Goal: Task Accomplishment & Management: Complete application form

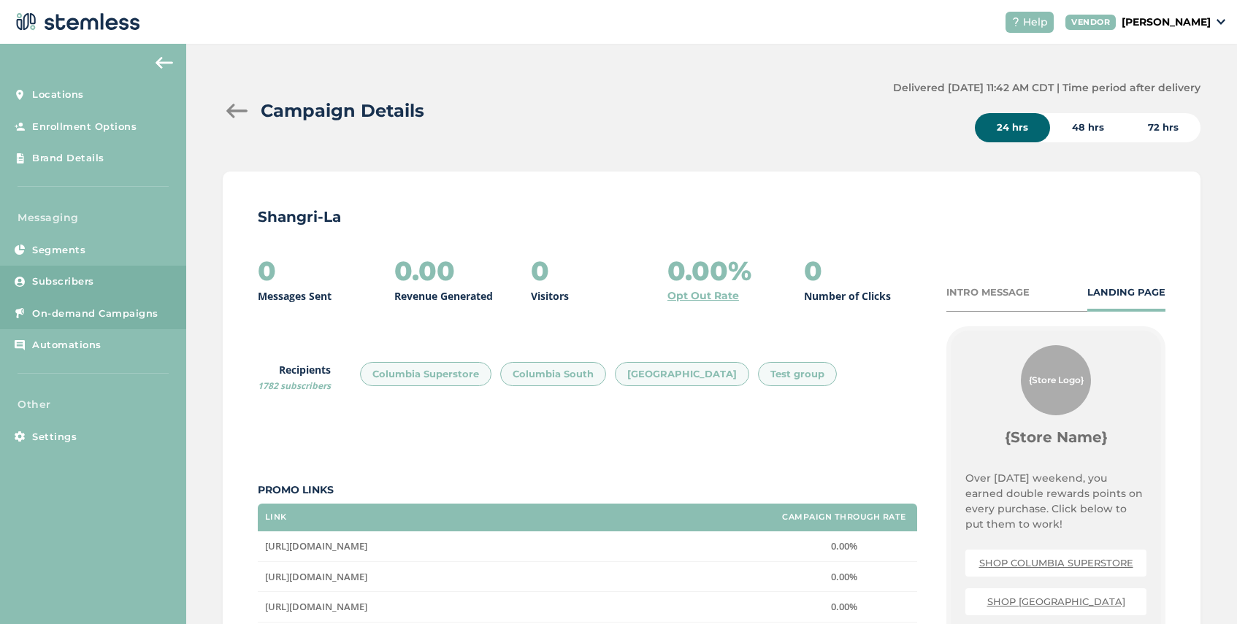
scroll to position [204, 0]
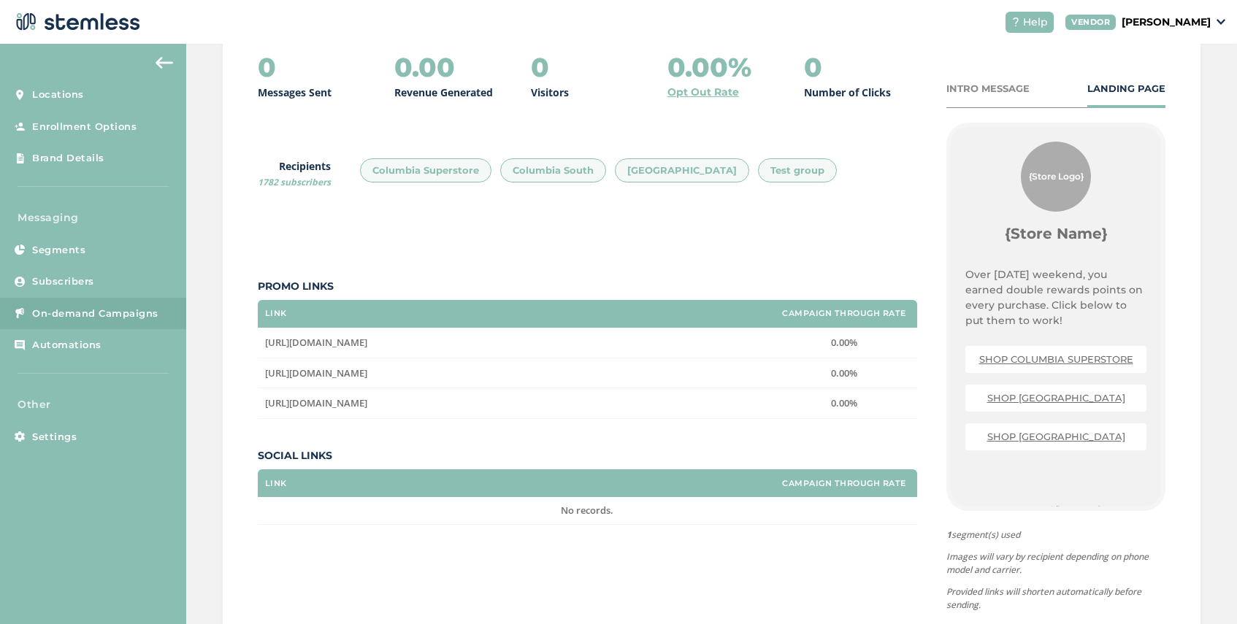
click at [96, 316] on span "On-demand Campaigns" at bounding box center [95, 314] width 126 height 15
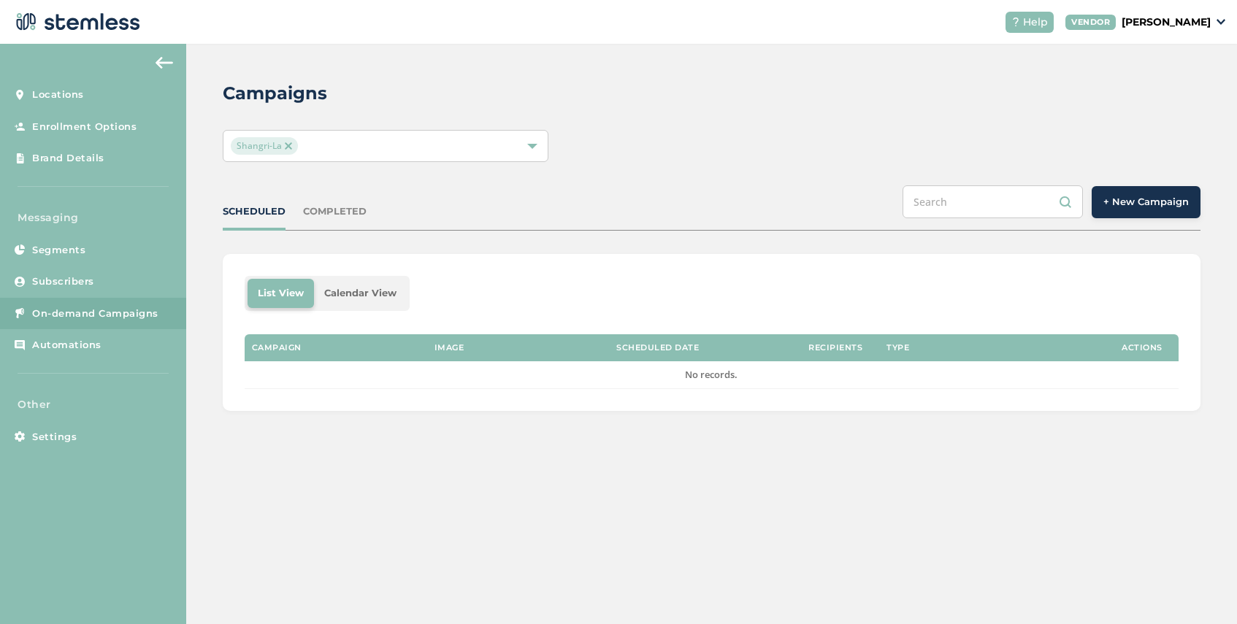
click at [342, 209] on div "COMPLETED" at bounding box center [335, 211] width 64 height 15
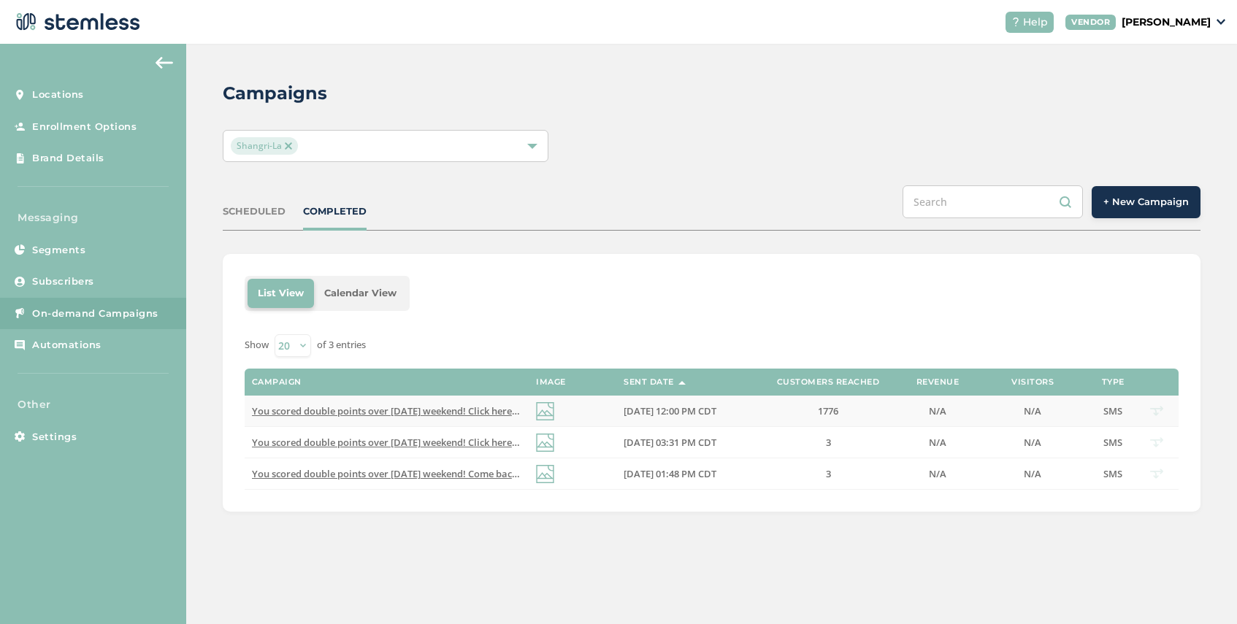
click at [441, 407] on span "You scored double points over [DATE] weekend! Click here to visit [GEOGRAPHIC_D…" at bounding box center [556, 411] width 608 height 13
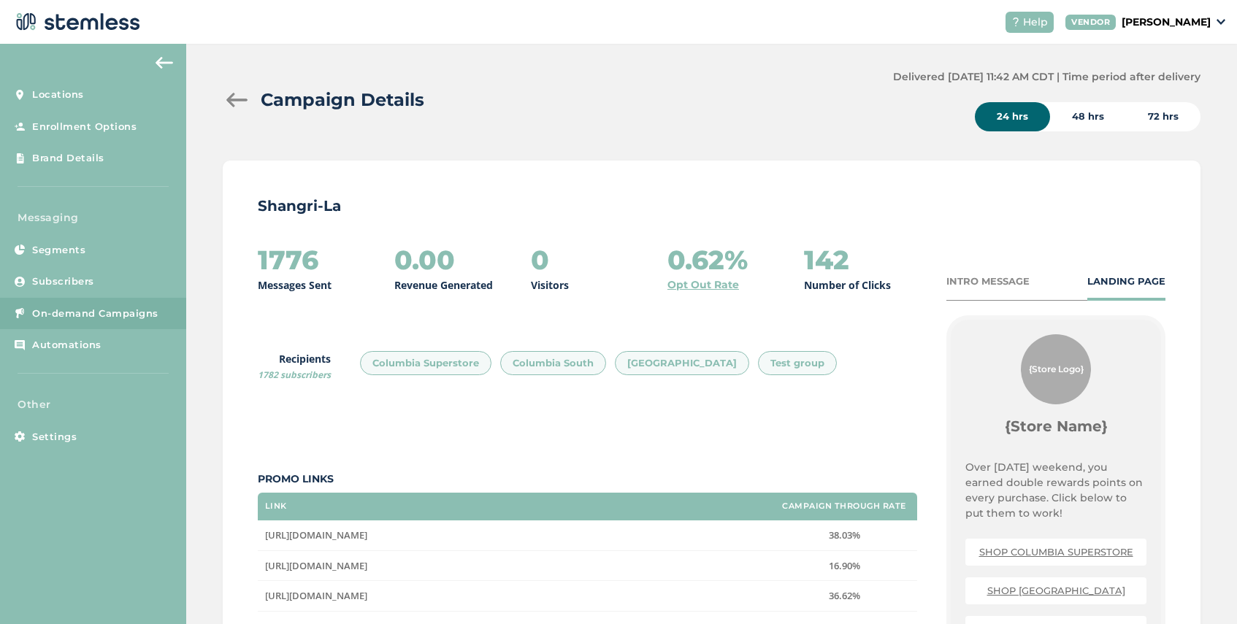
scroll to position [277, 0]
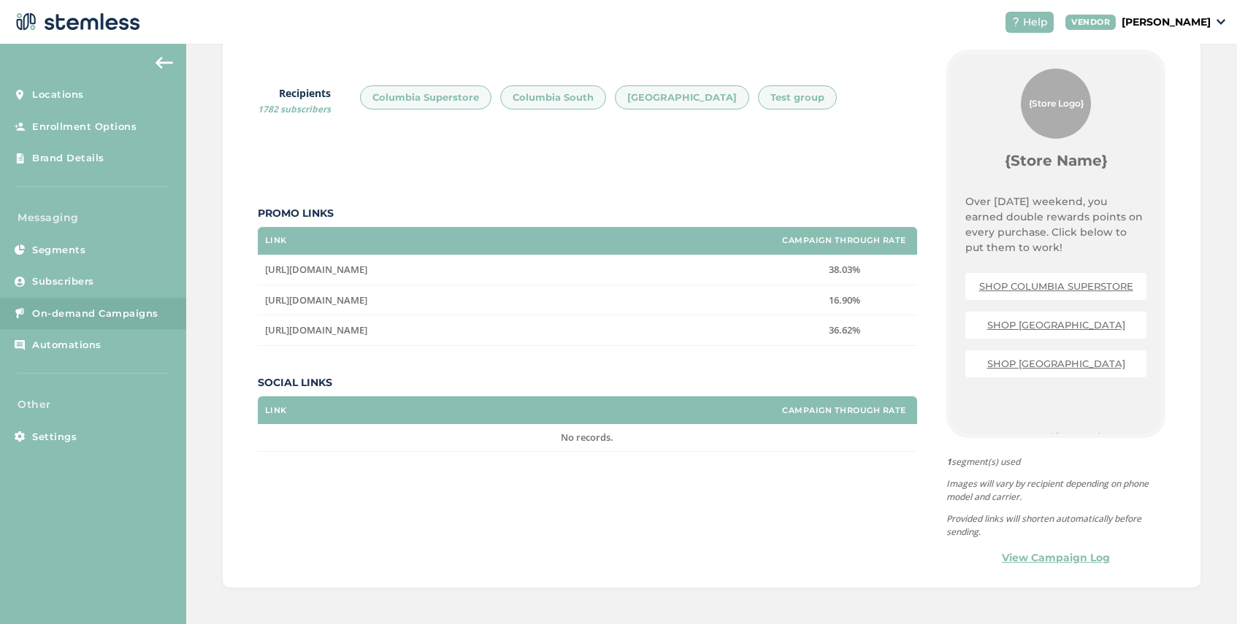
click at [1027, 557] on link "View Campaign Log" at bounding box center [1056, 558] width 108 height 15
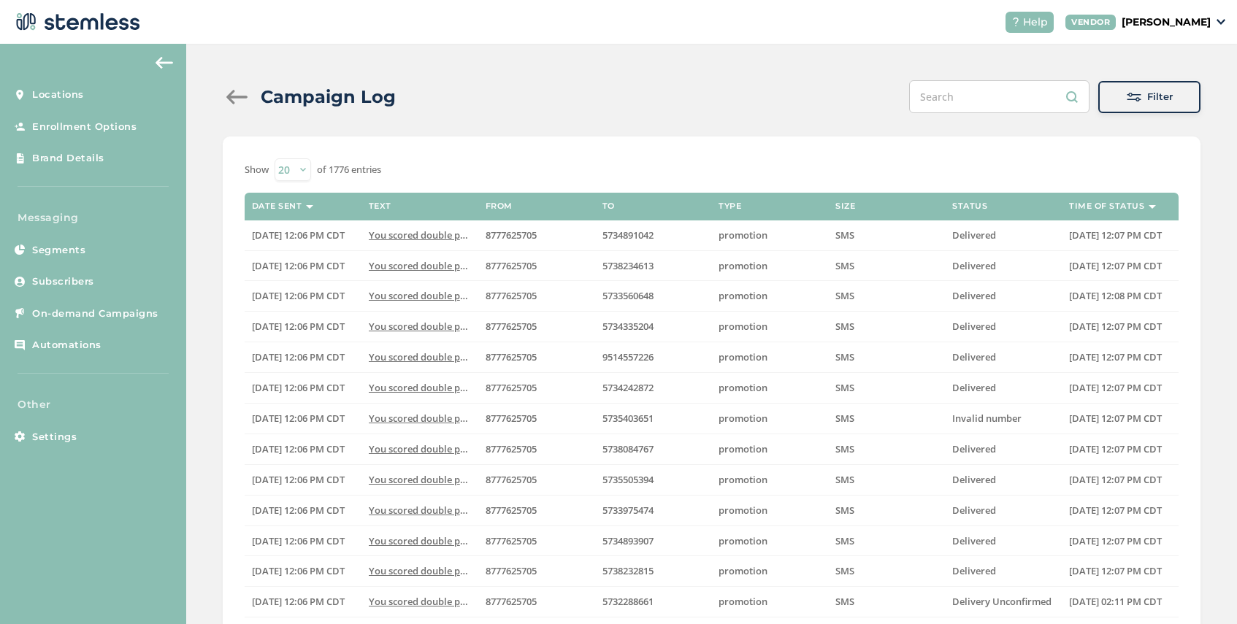
click at [1135, 97] on span at bounding box center [1134, 97] width 15 height 15
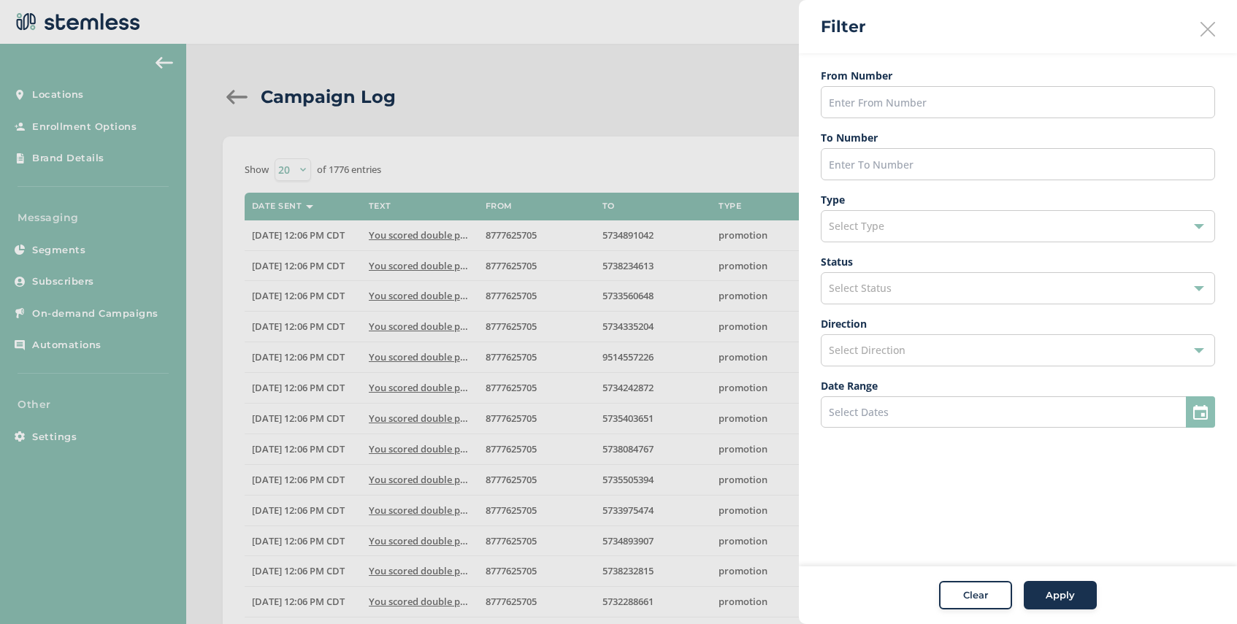
click at [741, 165] on div at bounding box center [618, 312] width 1237 height 624
click at [974, 589] on span "Clear" at bounding box center [975, 596] width 25 height 15
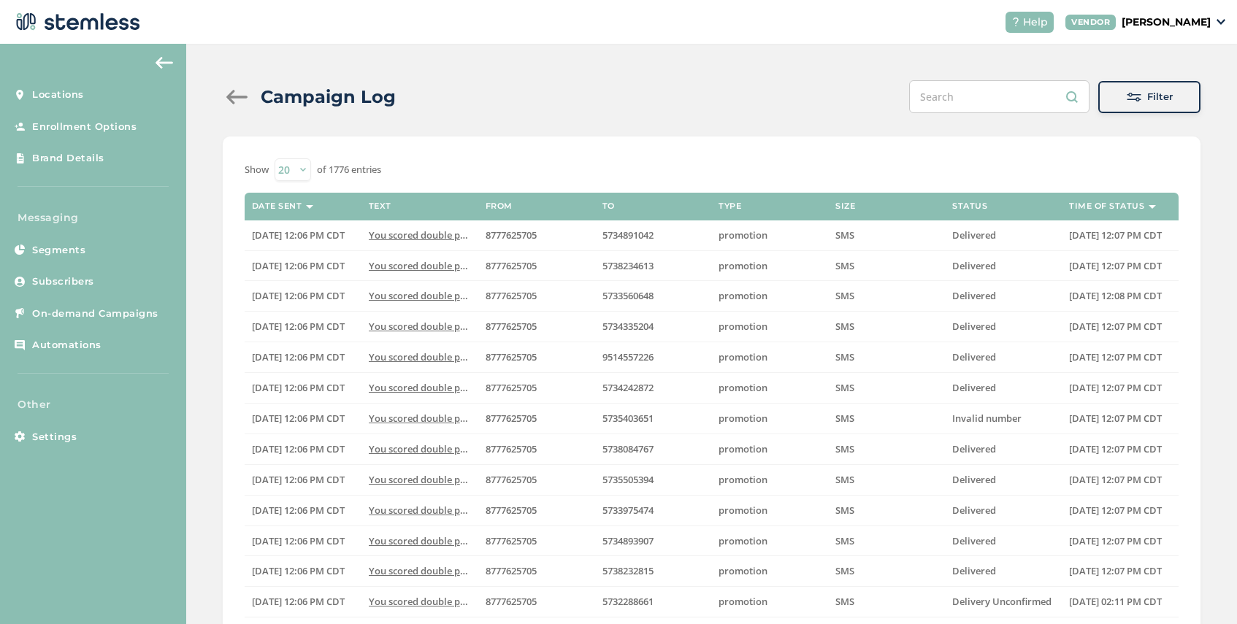
click at [1141, 99] on div "Filter" at bounding box center [1149, 97] width 79 height 15
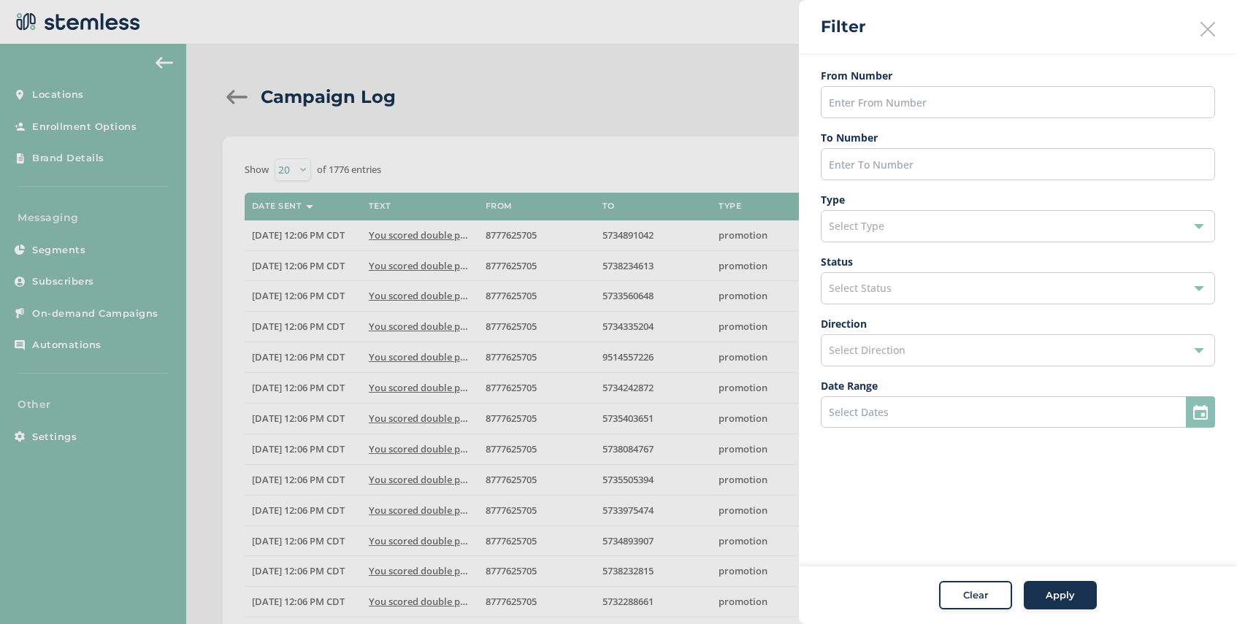
click at [918, 290] on div "Select Status" at bounding box center [1018, 288] width 394 height 32
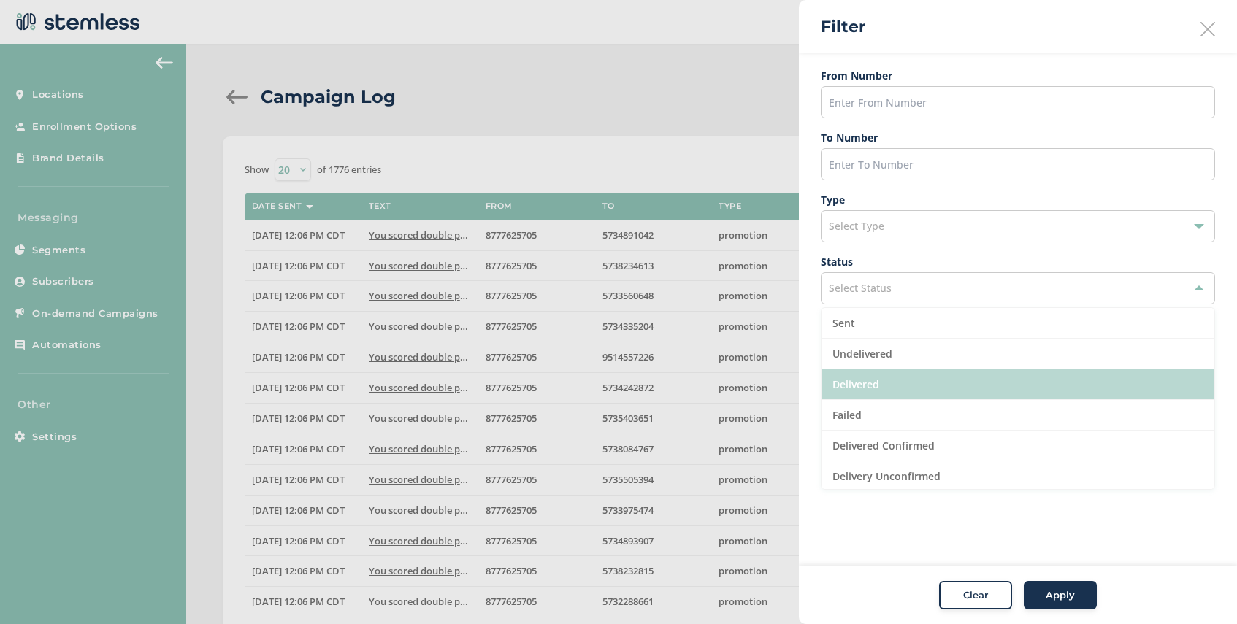
click at [901, 379] on li "Delivered" at bounding box center [1017, 384] width 393 height 31
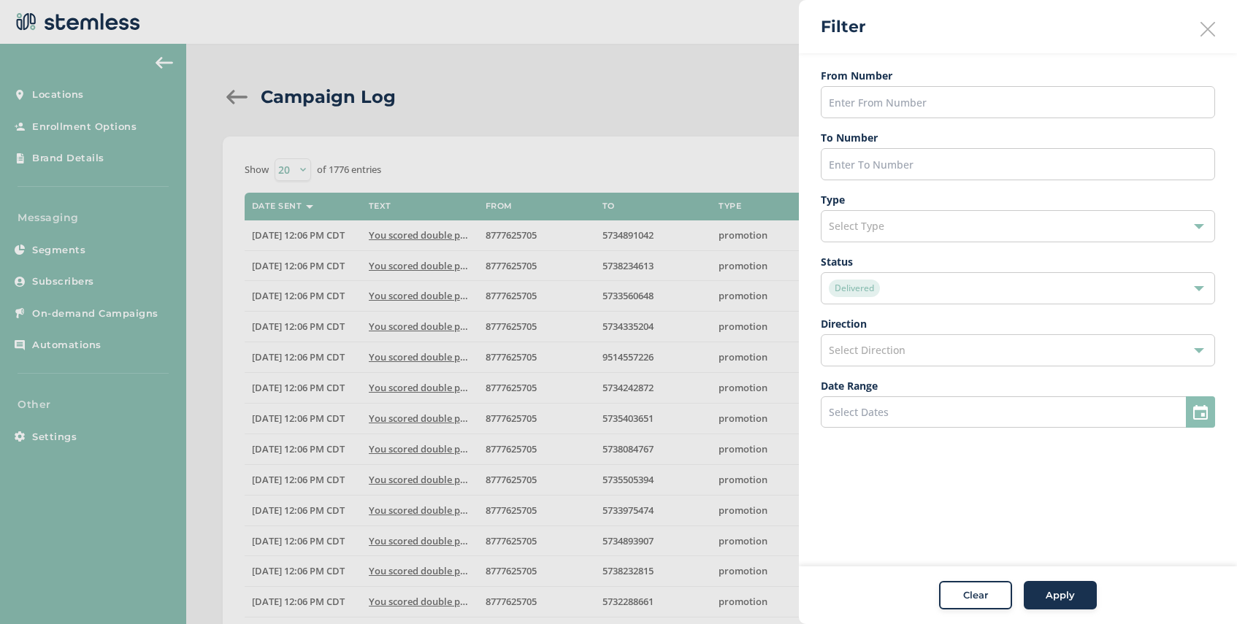
click at [1065, 591] on span "Apply" at bounding box center [1060, 596] width 29 height 15
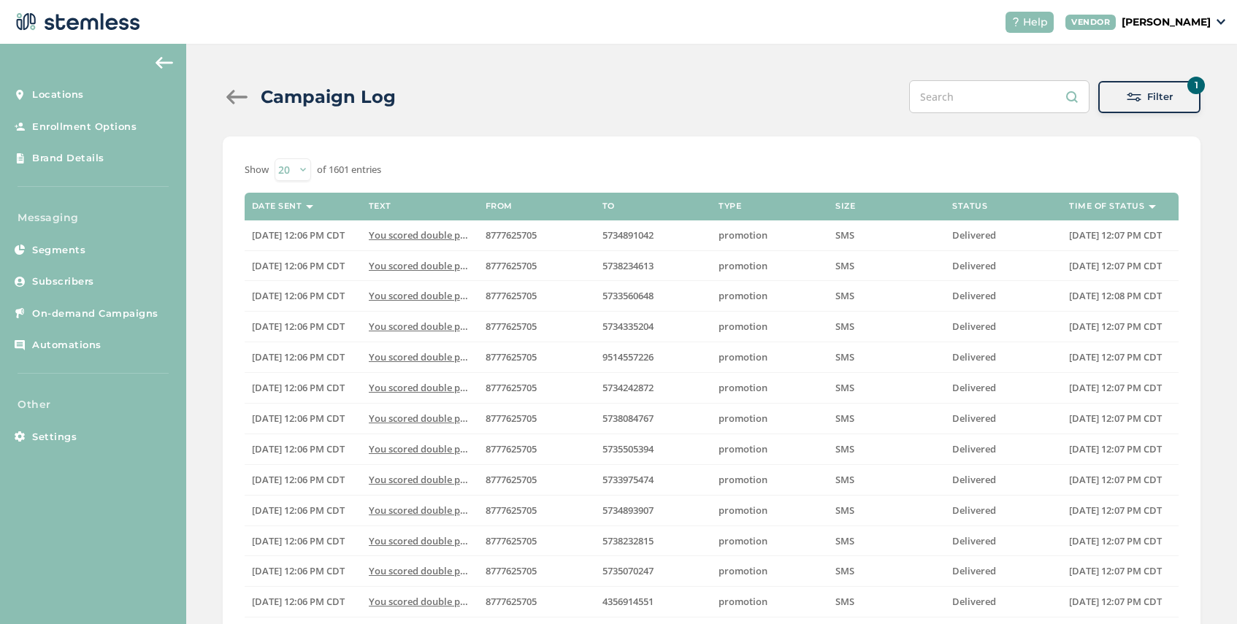
click at [1144, 104] on button "1 Filter" at bounding box center [1149, 97] width 102 height 32
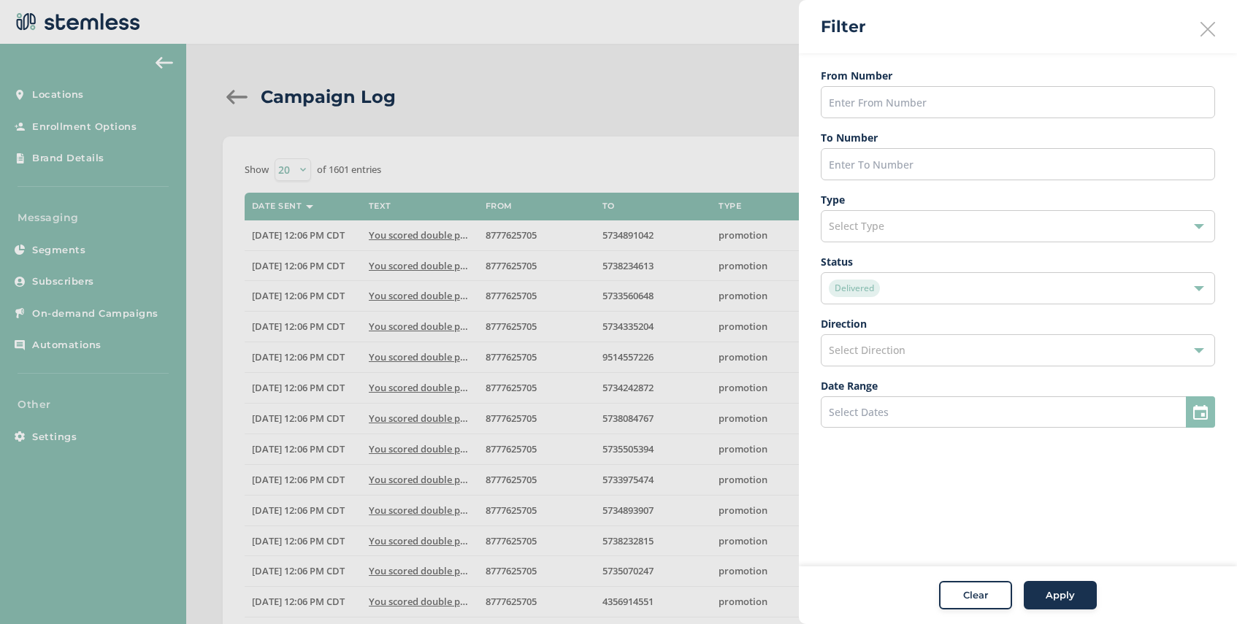
click at [948, 287] on div "Delivered" at bounding box center [1011, 289] width 364 height 18
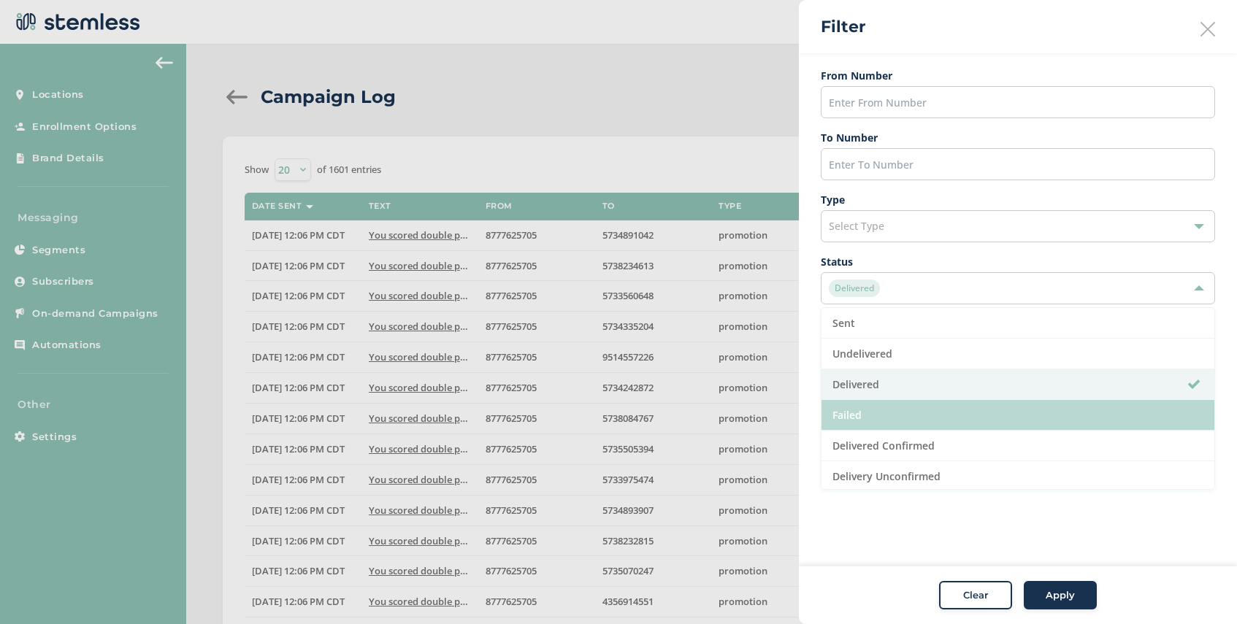
click at [896, 426] on li "Failed" at bounding box center [1017, 415] width 393 height 31
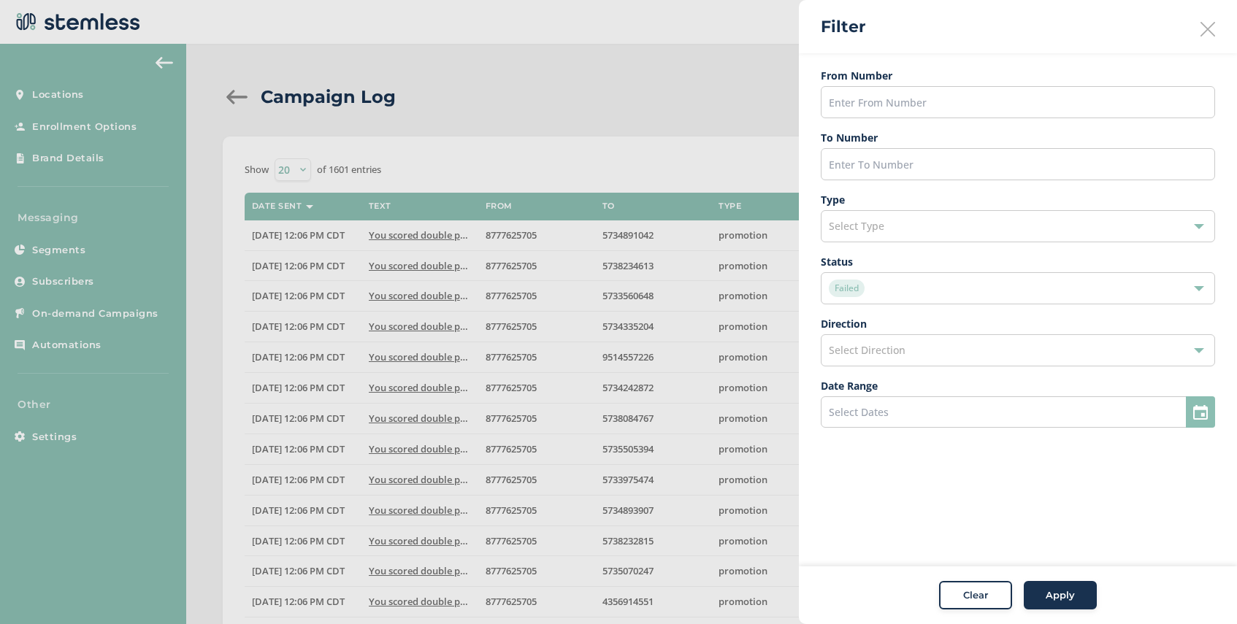
click at [1065, 600] on span "Apply" at bounding box center [1060, 596] width 29 height 15
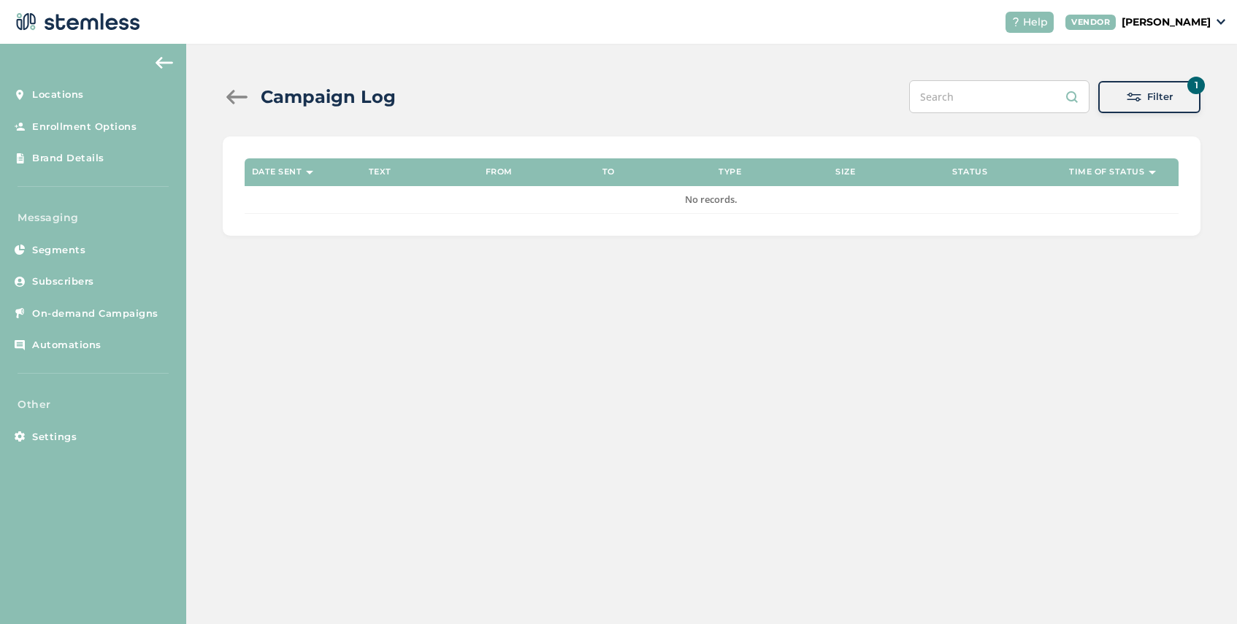
click at [1135, 96] on span at bounding box center [1134, 97] width 15 height 15
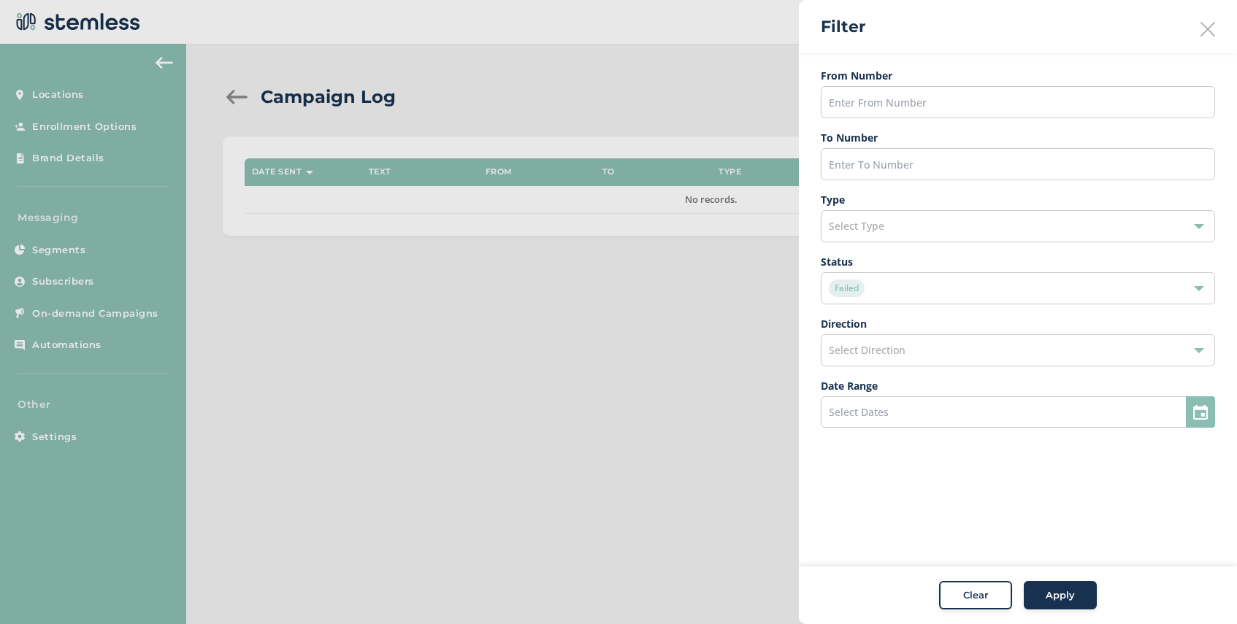
click at [944, 291] on div "Failed" at bounding box center [1011, 289] width 364 height 18
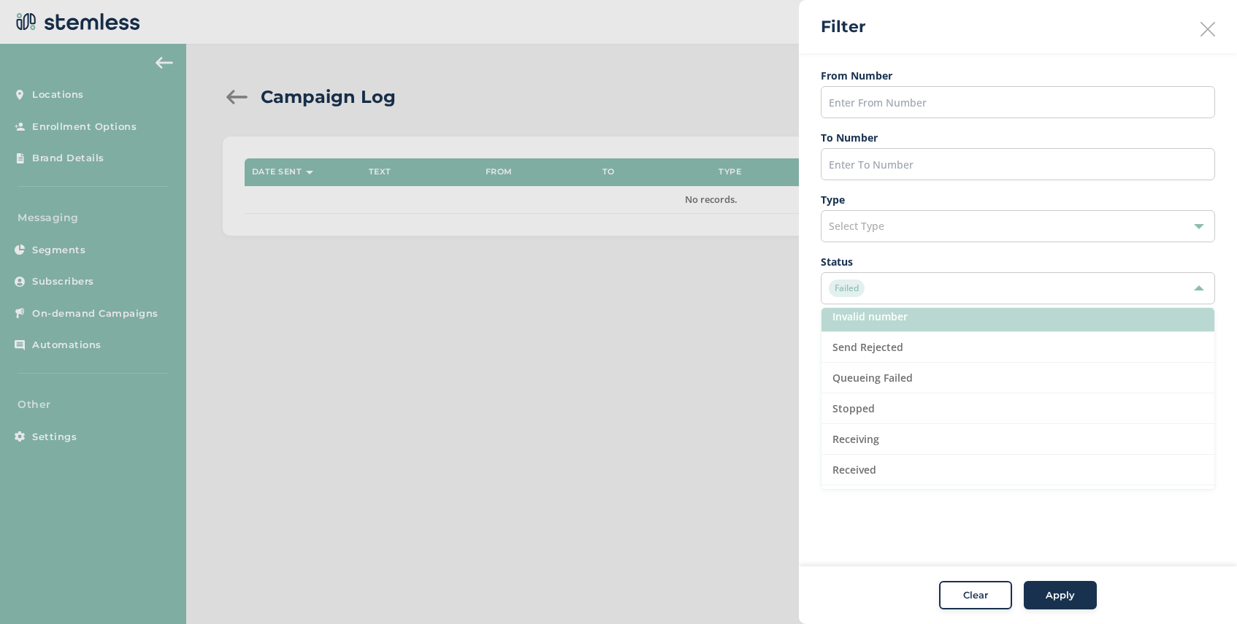
click at [921, 326] on li "Invalid number" at bounding box center [1017, 317] width 393 height 31
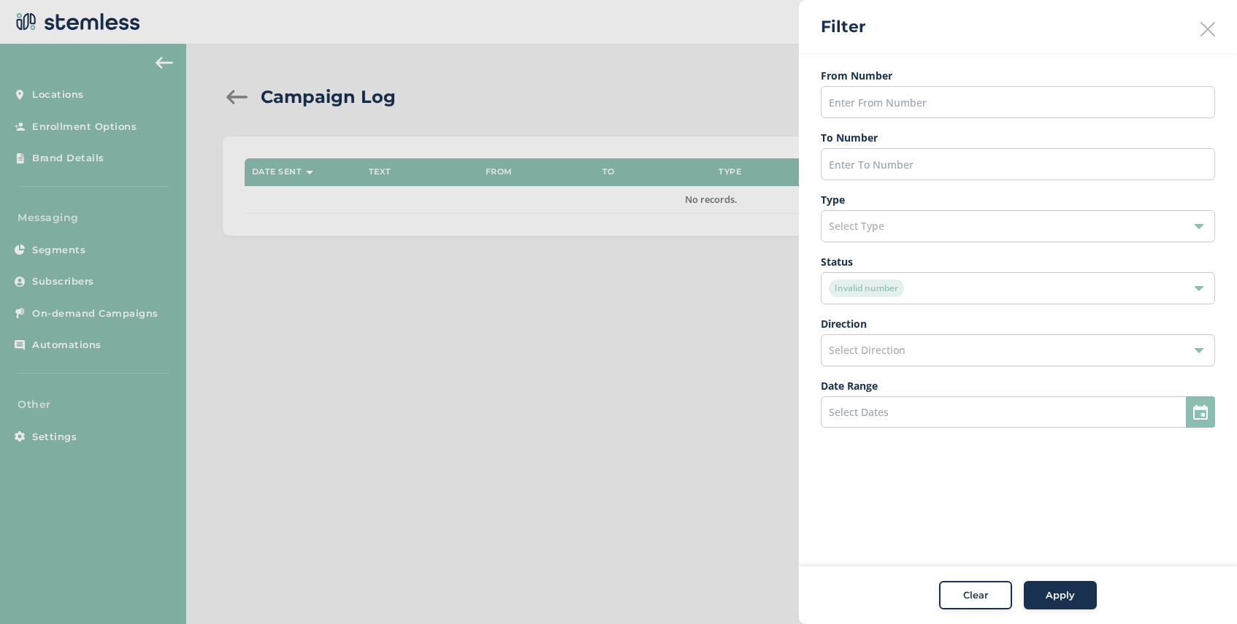
click at [1065, 598] on span "Apply" at bounding box center [1060, 596] width 29 height 15
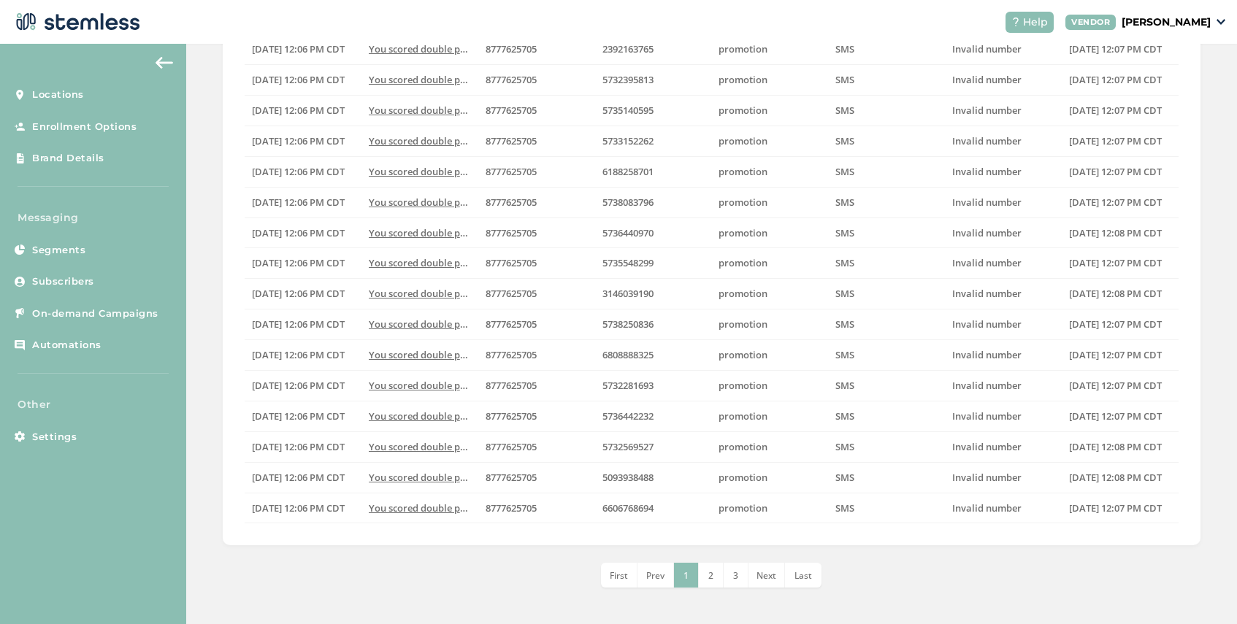
scroll to position [0, 0]
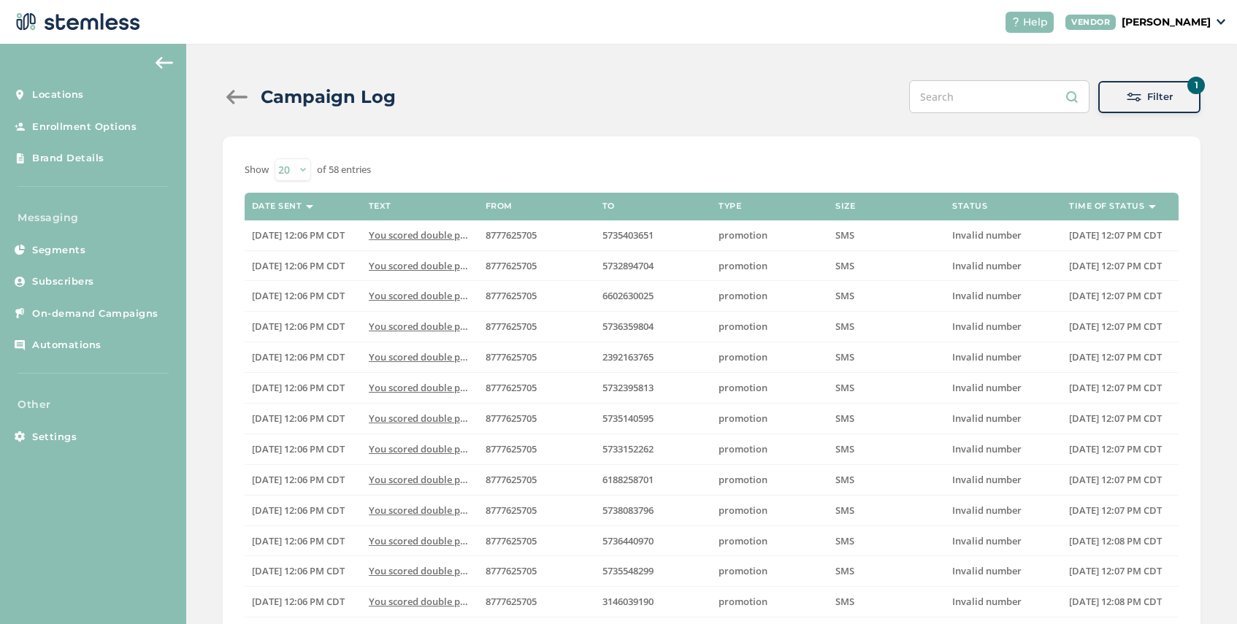
click at [1107, 109] on button "1 Filter" at bounding box center [1149, 97] width 102 height 32
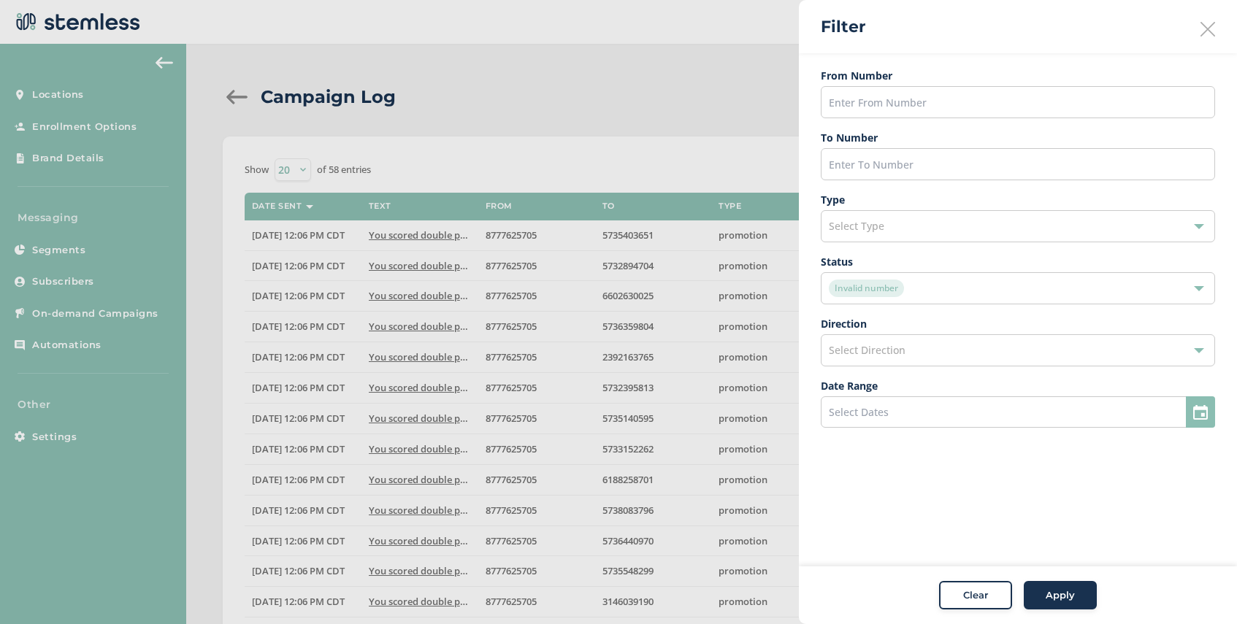
click at [980, 590] on span "Clear" at bounding box center [975, 596] width 25 height 15
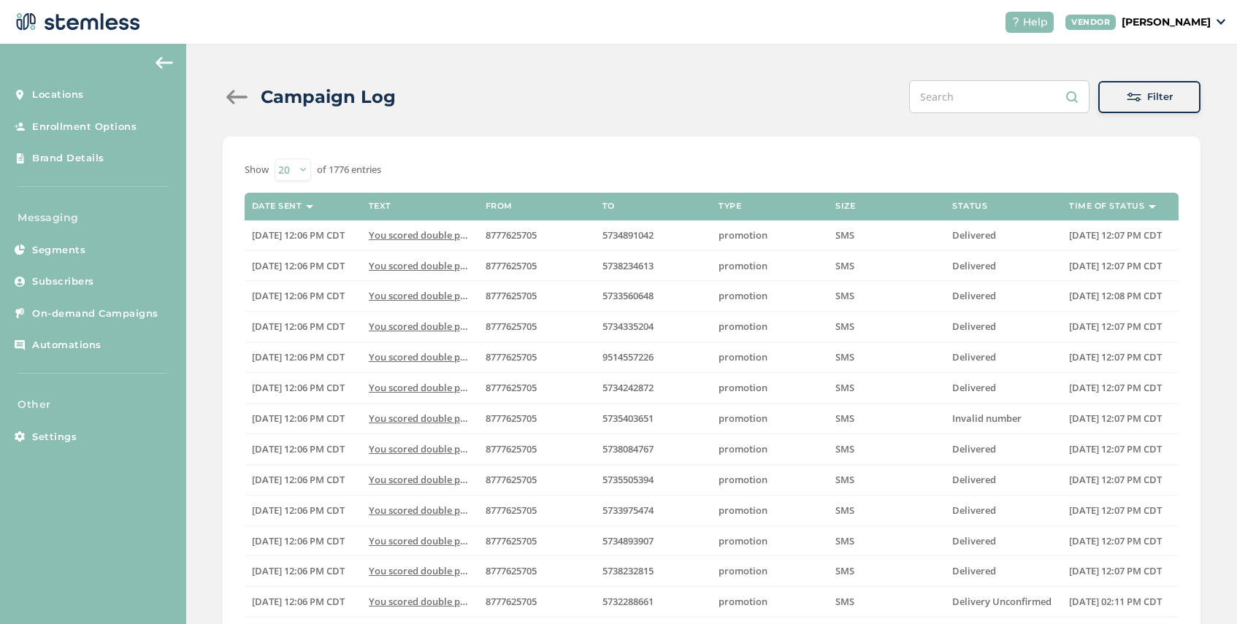
scroll to position [308, 0]
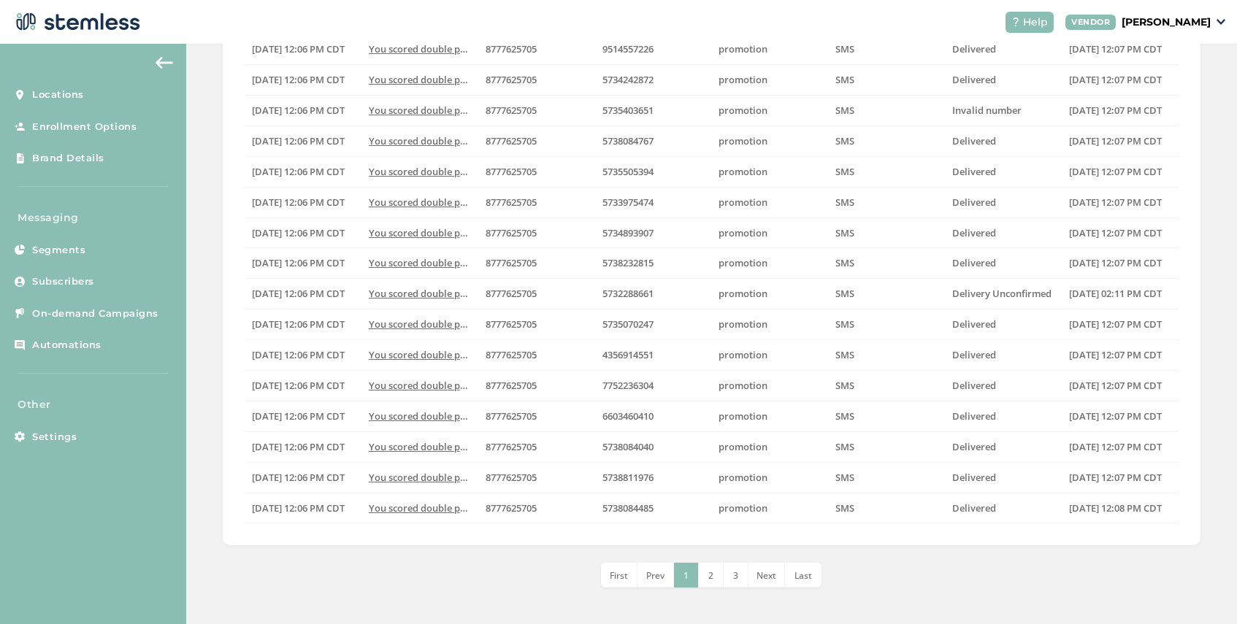
click at [707, 573] on li "2" at bounding box center [711, 575] width 25 height 25
click at [722, 583] on li "3" at bounding box center [723, 575] width 25 height 25
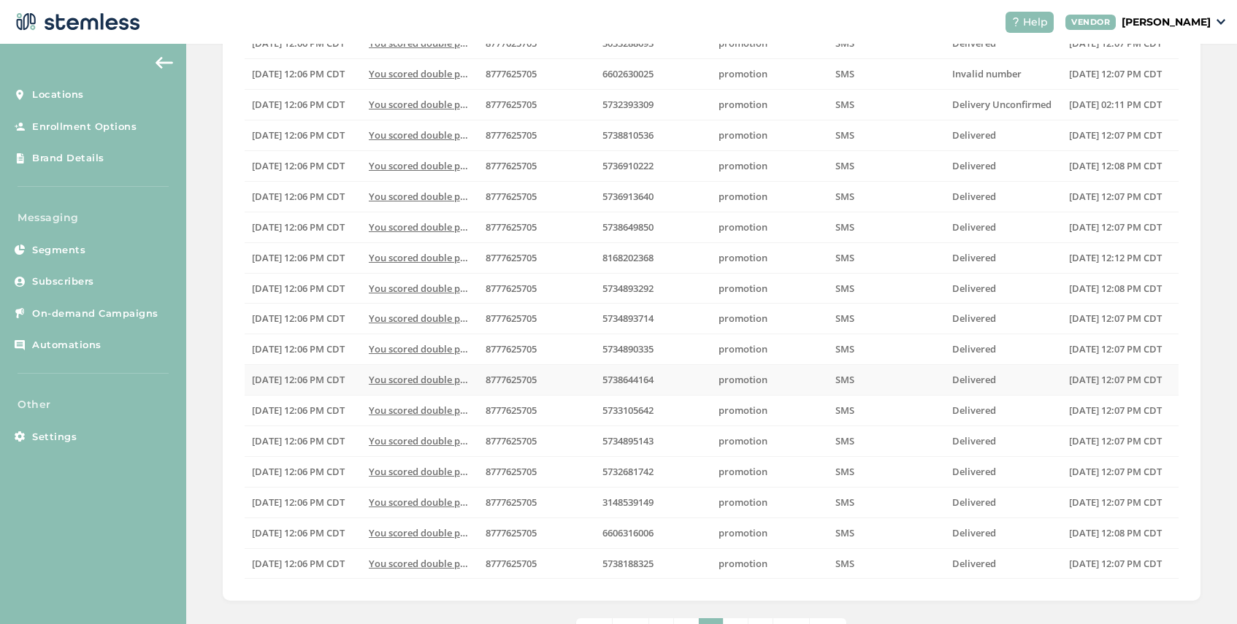
scroll to position [0, 0]
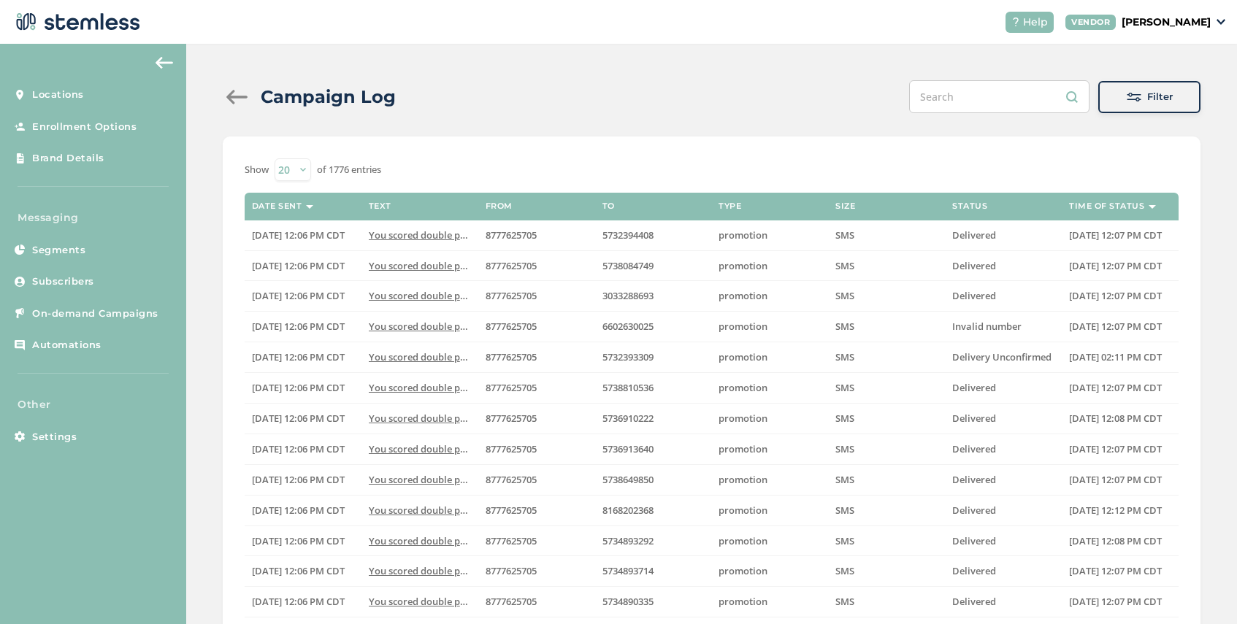
click at [1141, 97] on div "Filter" at bounding box center [1149, 97] width 79 height 15
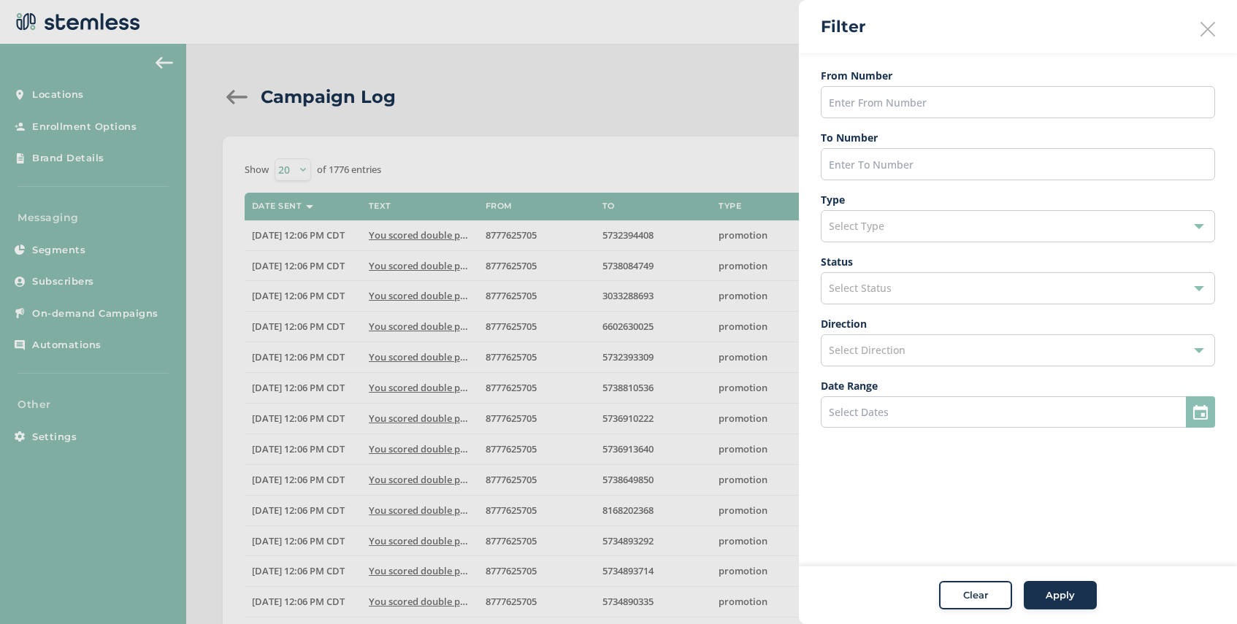
click at [905, 292] on div "Select Status" at bounding box center [1018, 288] width 394 height 32
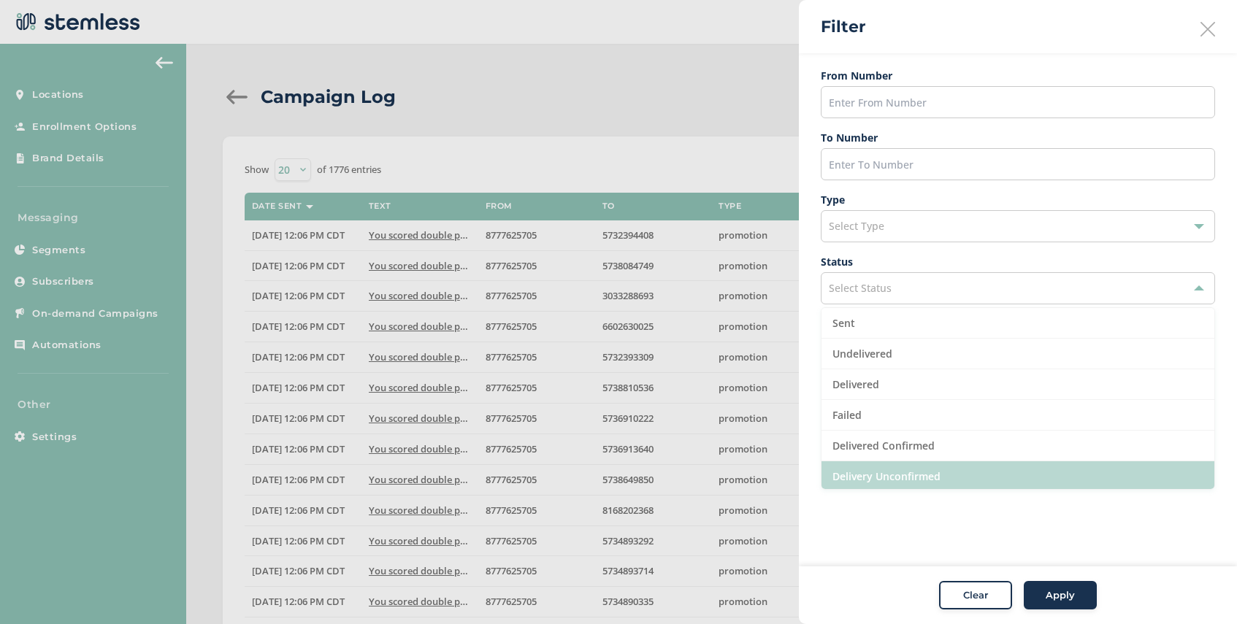
click at [912, 474] on li "Delivery Unconfirmed" at bounding box center [1017, 476] width 393 height 31
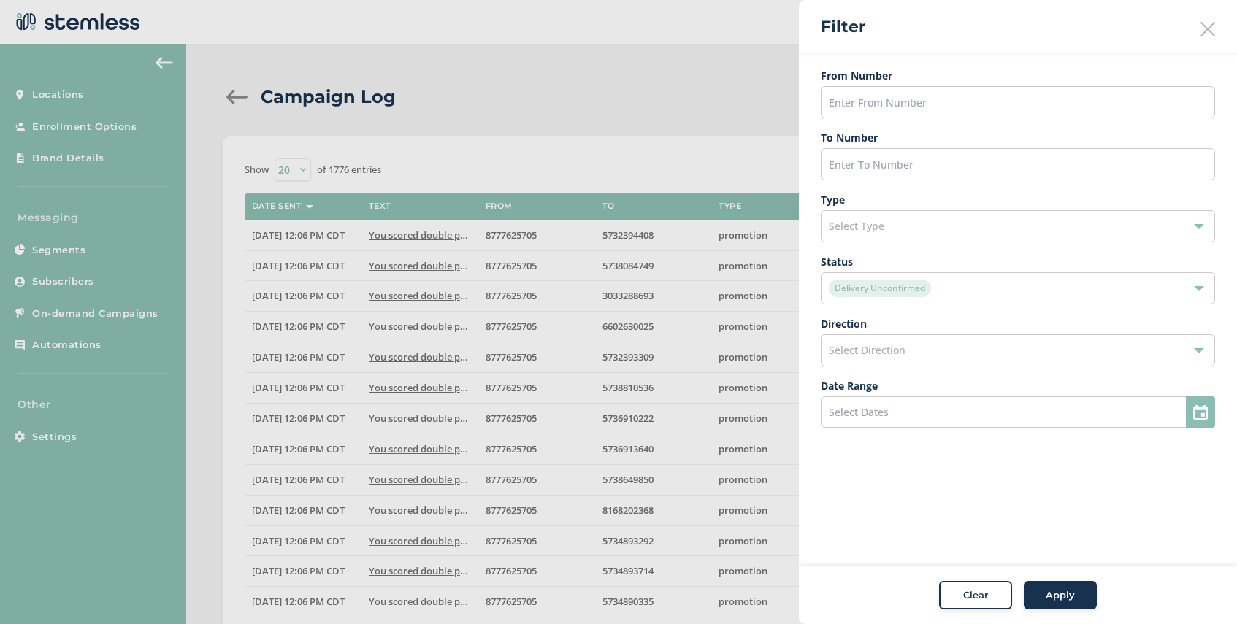
click at [1051, 597] on span "Apply" at bounding box center [1060, 596] width 29 height 15
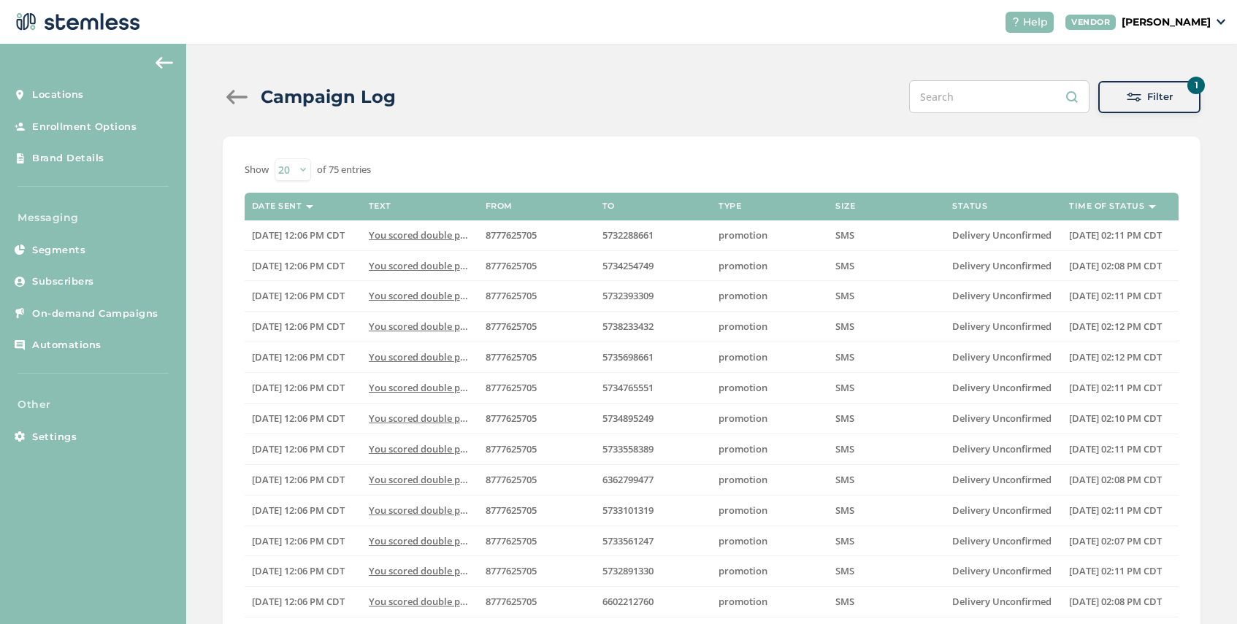
click at [1140, 98] on span at bounding box center [1134, 97] width 15 height 15
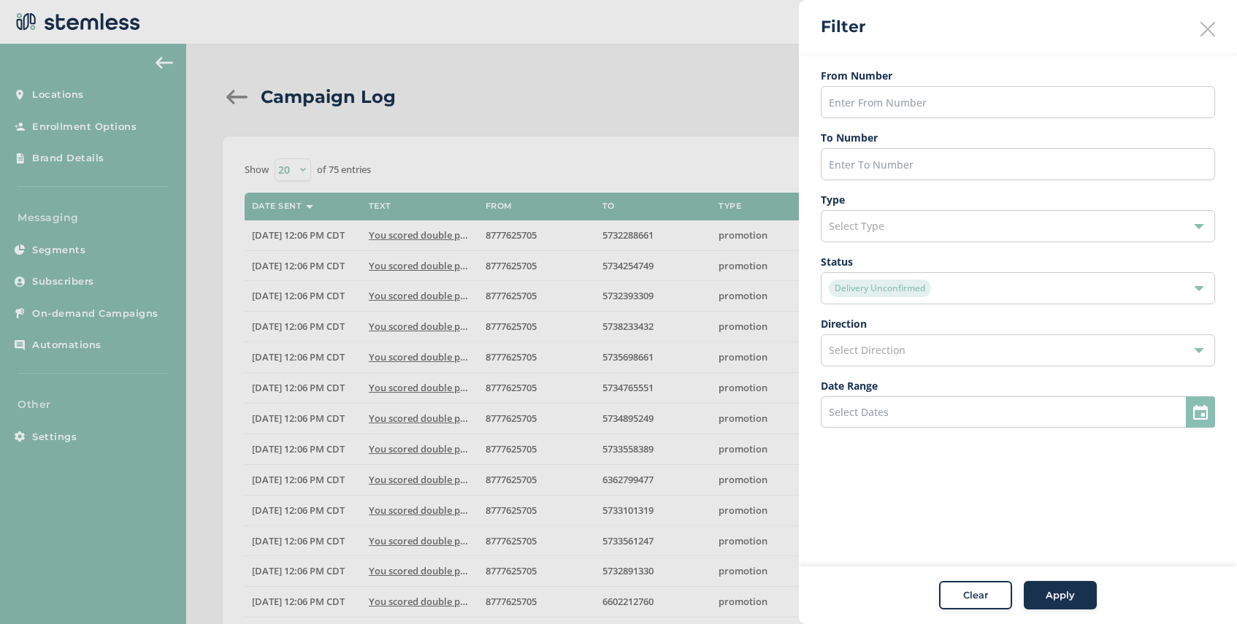
click at [960, 289] on div "Delivery Unconfirmed" at bounding box center [1011, 289] width 364 height 18
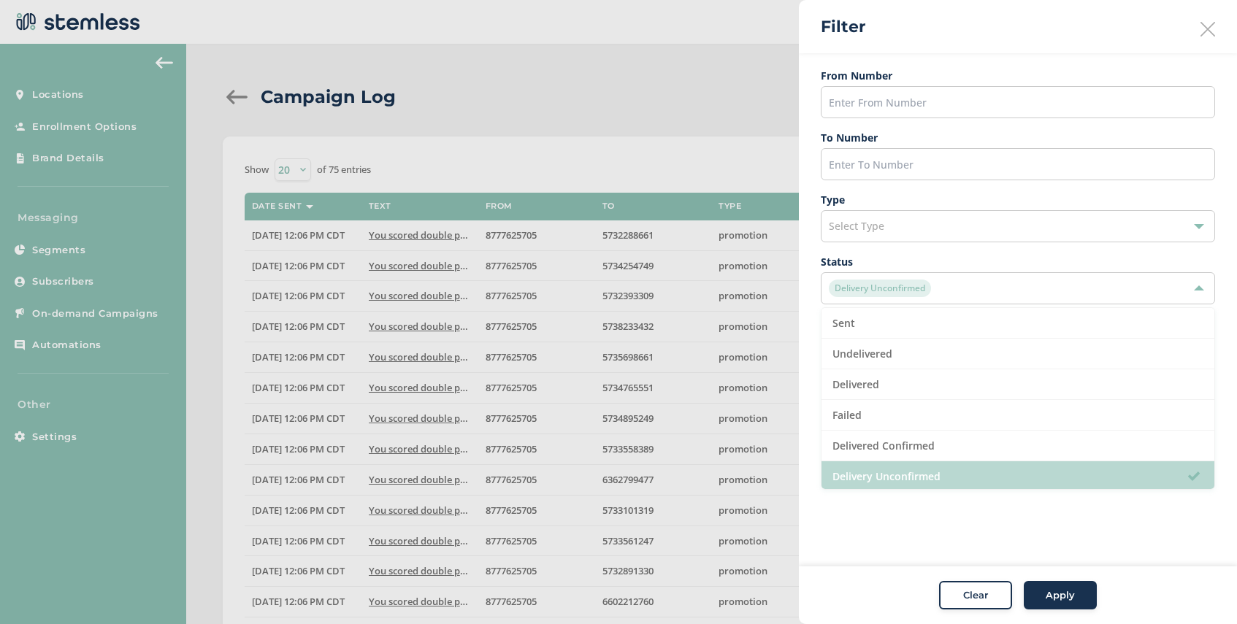
click at [939, 467] on li "Delivery Unconfirmed" at bounding box center [1017, 476] width 393 height 31
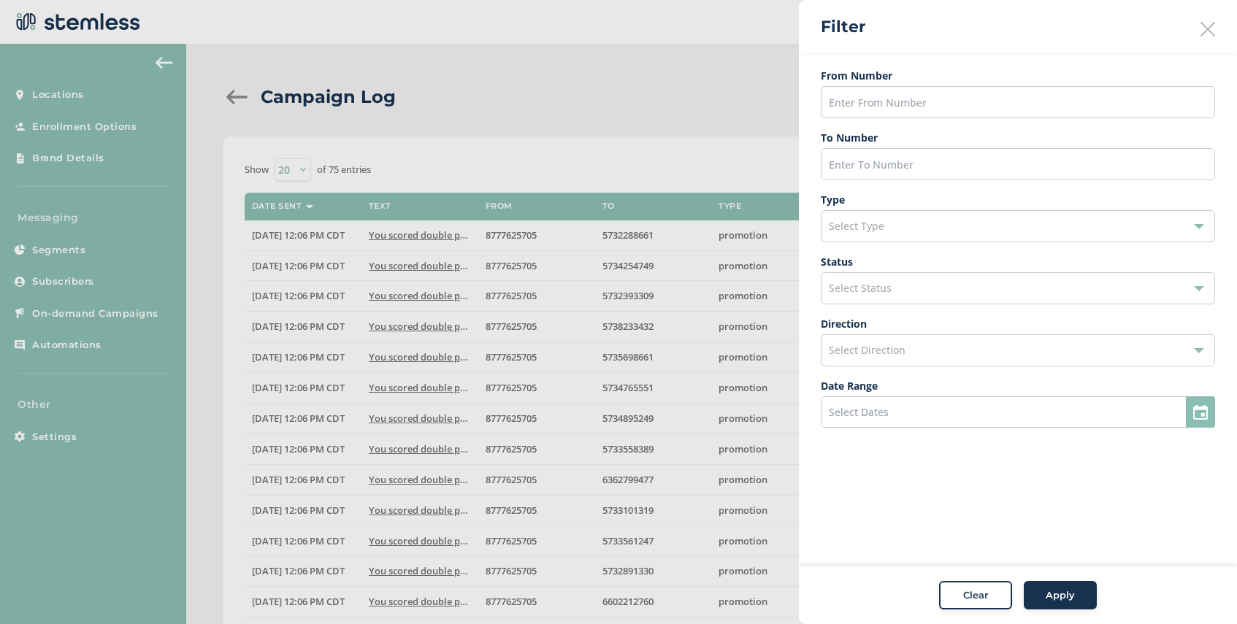
click at [964, 285] on div "Select Status" at bounding box center [1018, 288] width 394 height 32
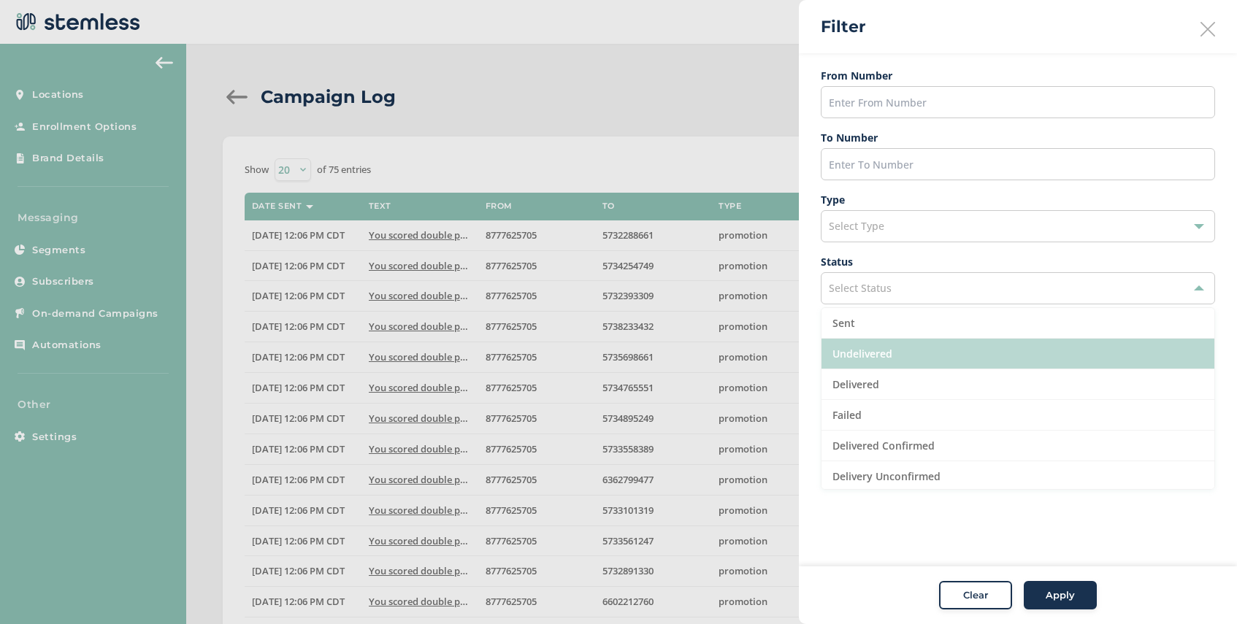
click at [932, 349] on li "Undelivered" at bounding box center [1017, 354] width 393 height 31
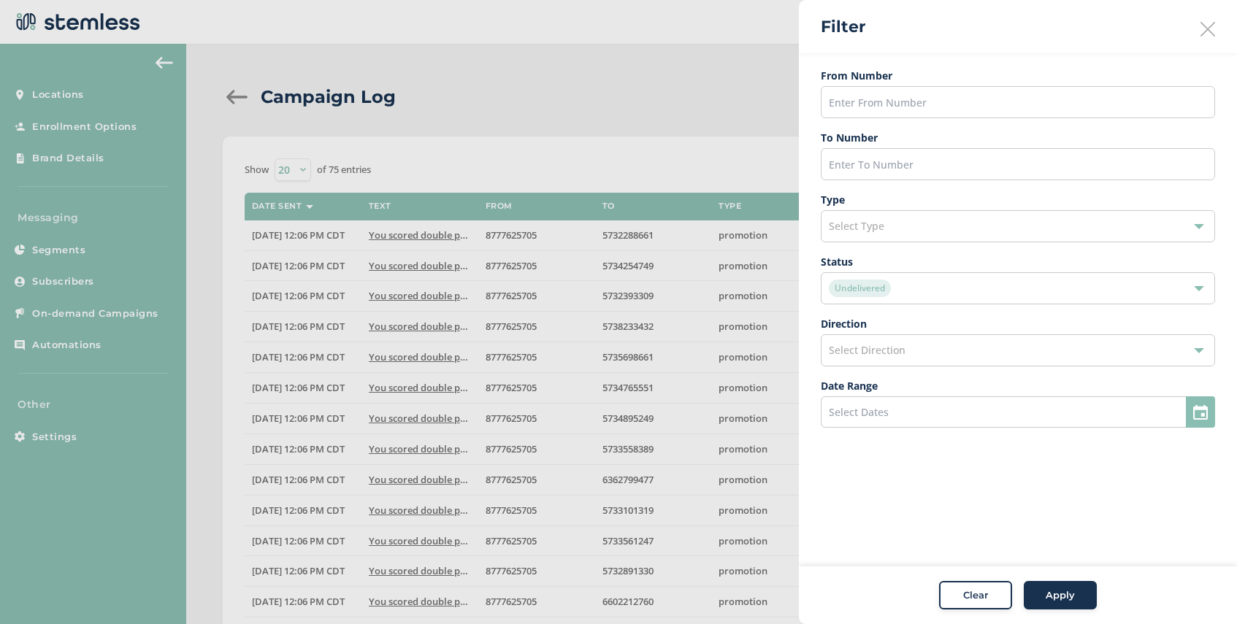
click at [1065, 602] on button "Apply" at bounding box center [1060, 595] width 73 height 29
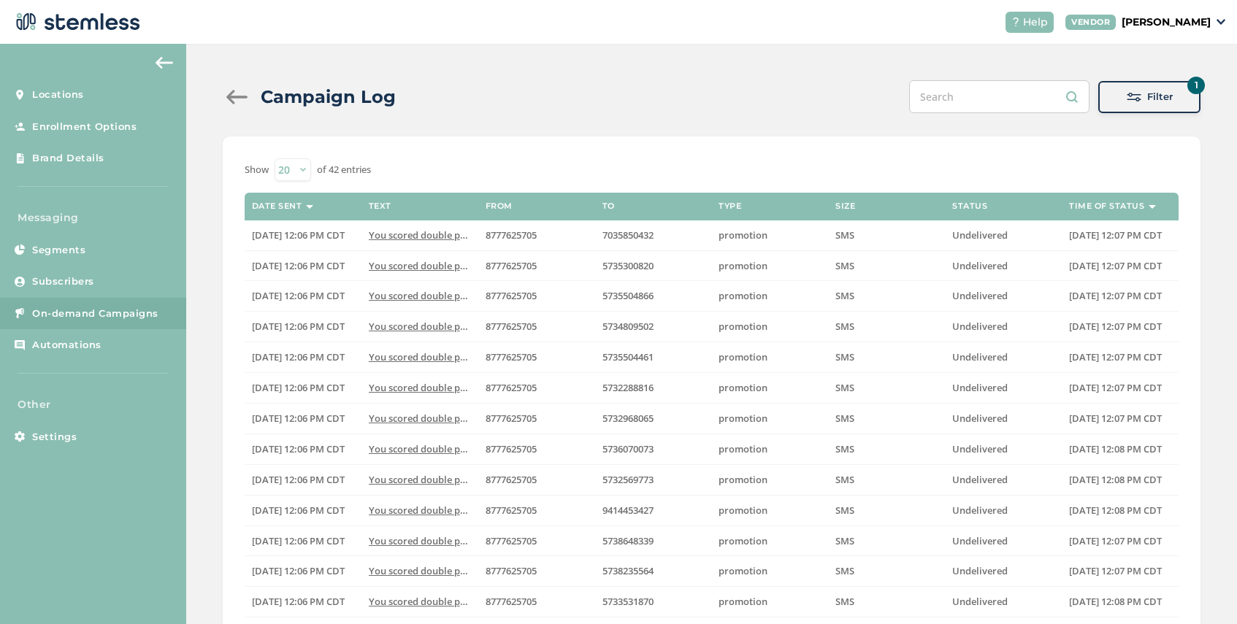
click at [98, 318] on span "On-demand Campaigns" at bounding box center [95, 314] width 126 height 15
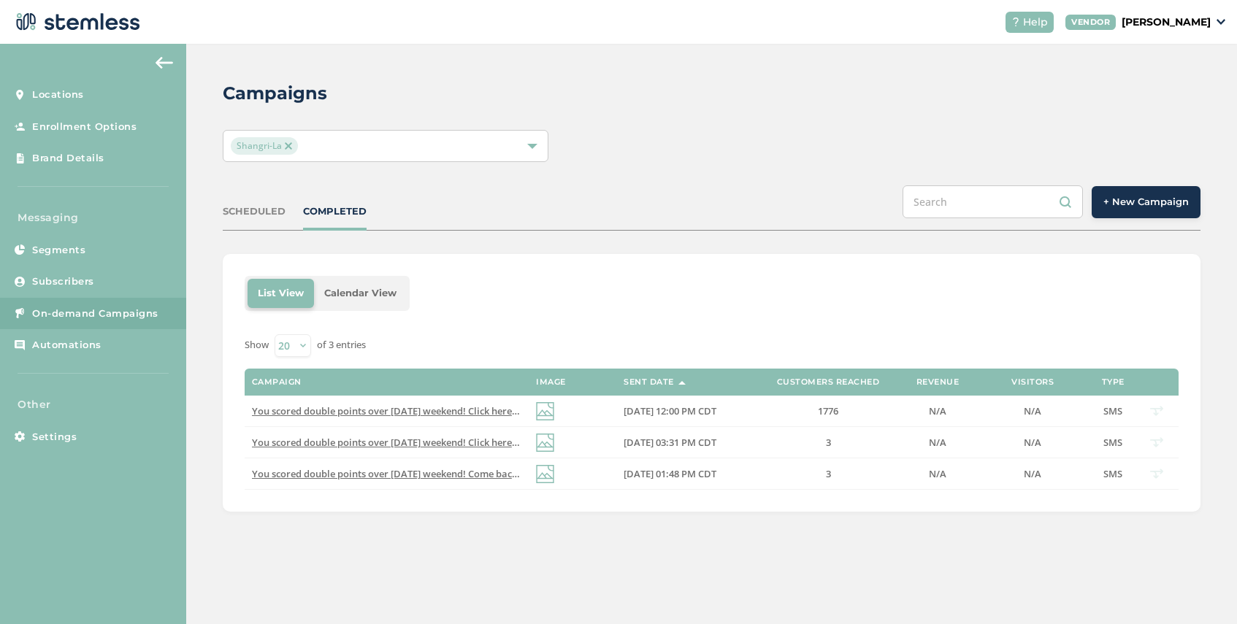
click at [286, 145] on img at bounding box center [288, 145] width 7 height 7
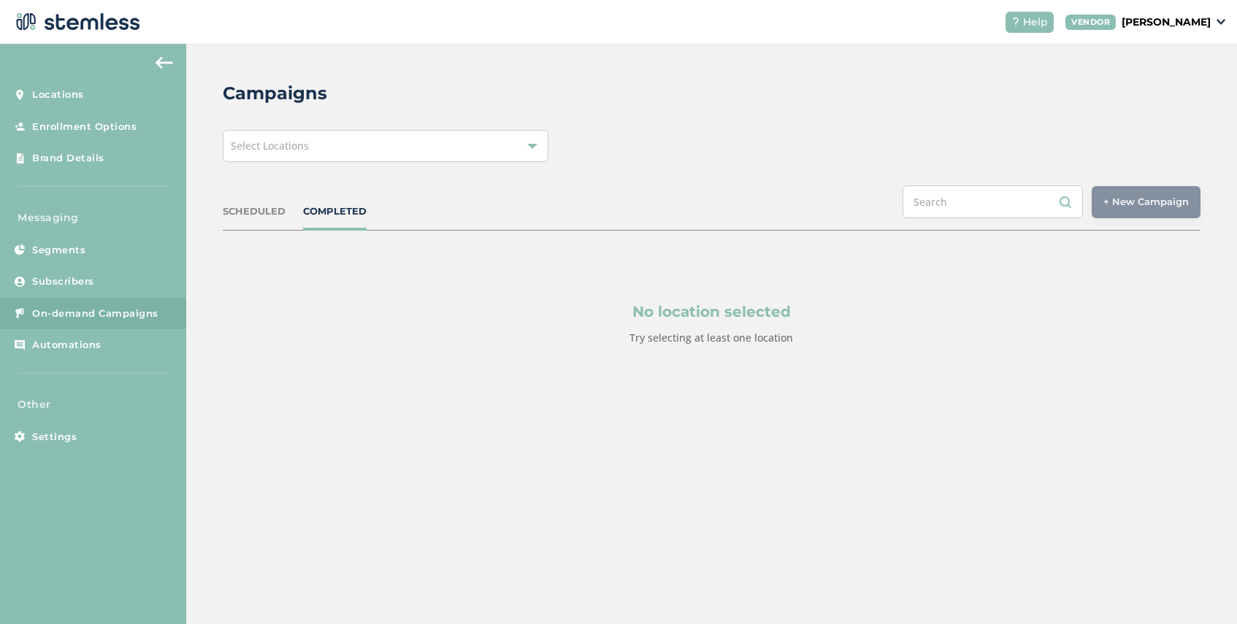
click at [310, 145] on div "Select Locations" at bounding box center [386, 146] width 326 height 32
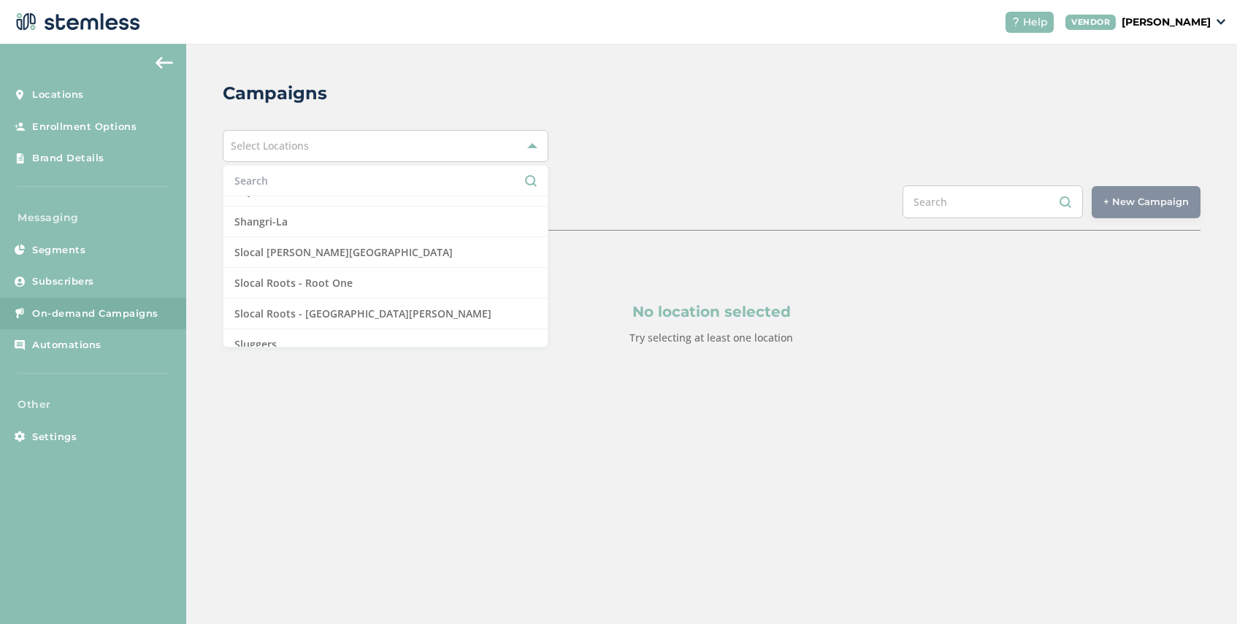
scroll to position [1271, 0]
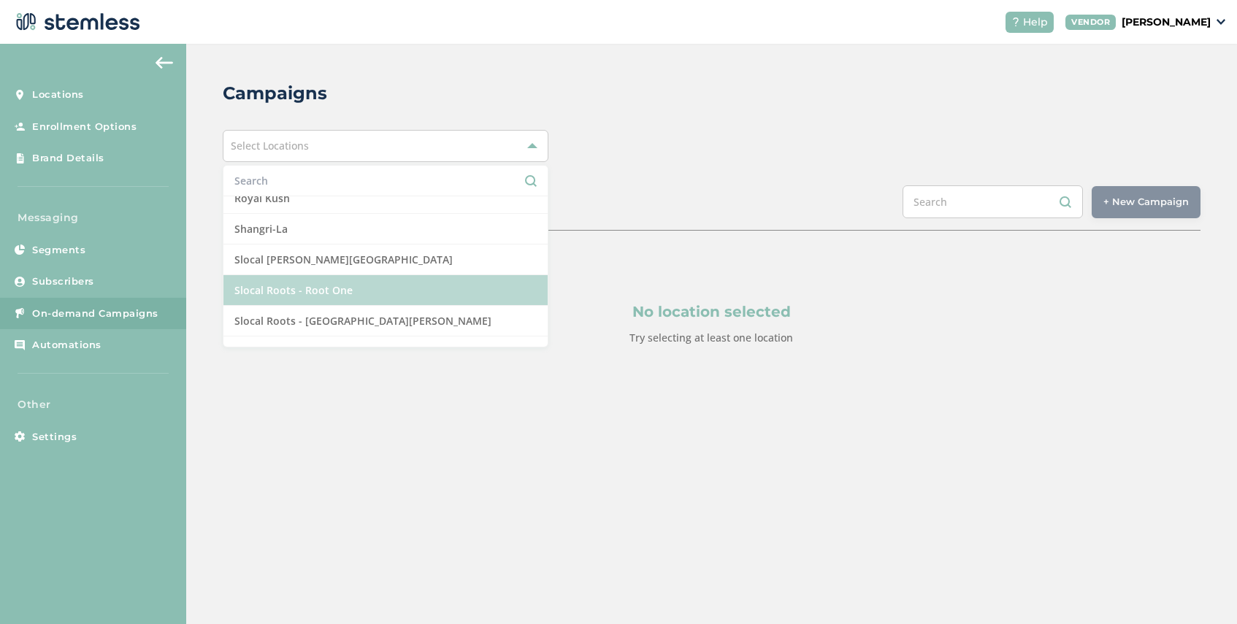
click at [324, 293] on li "Slocal Roots - Root One" at bounding box center [385, 290] width 324 height 31
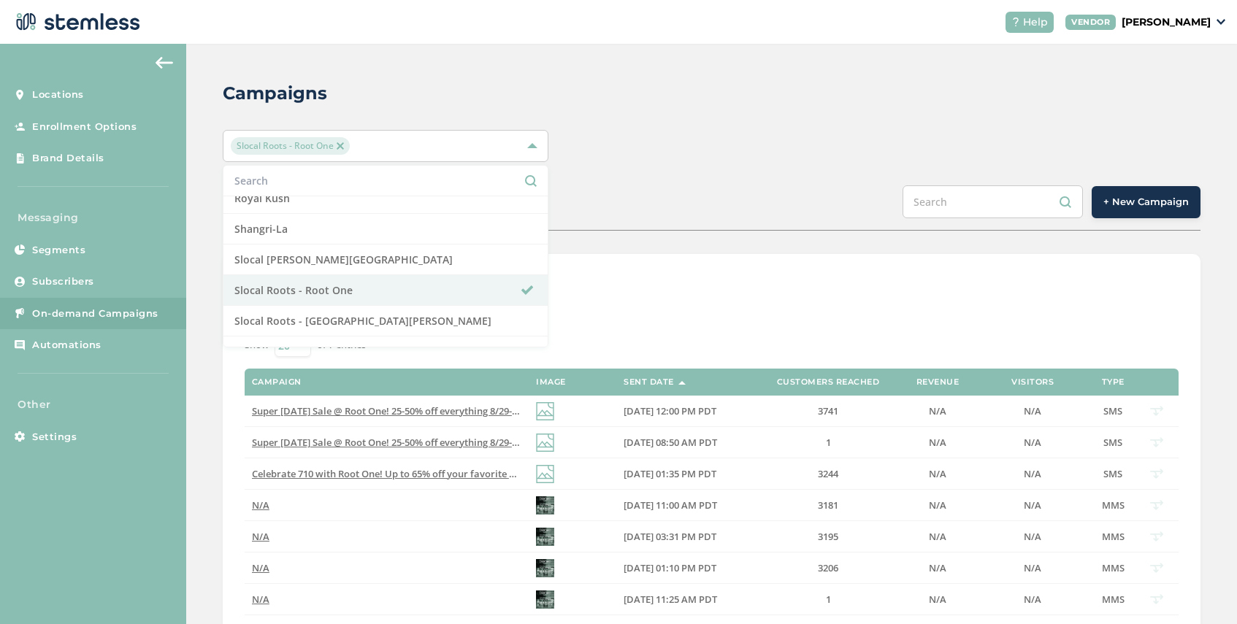
click at [691, 265] on div "List View Calendar View Show 20 50 100 of 7 entries Campaign Image Sent Date Cu…" at bounding box center [712, 445] width 978 height 383
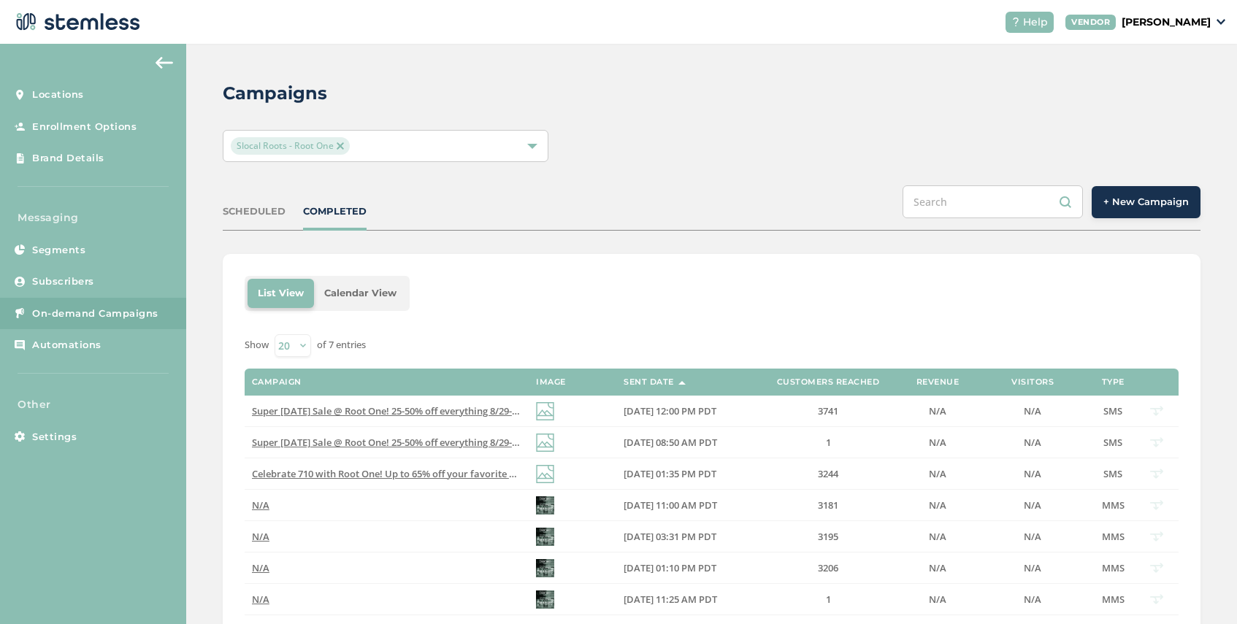
click at [1141, 207] on span "+ New Campaign" at bounding box center [1145, 202] width 85 height 15
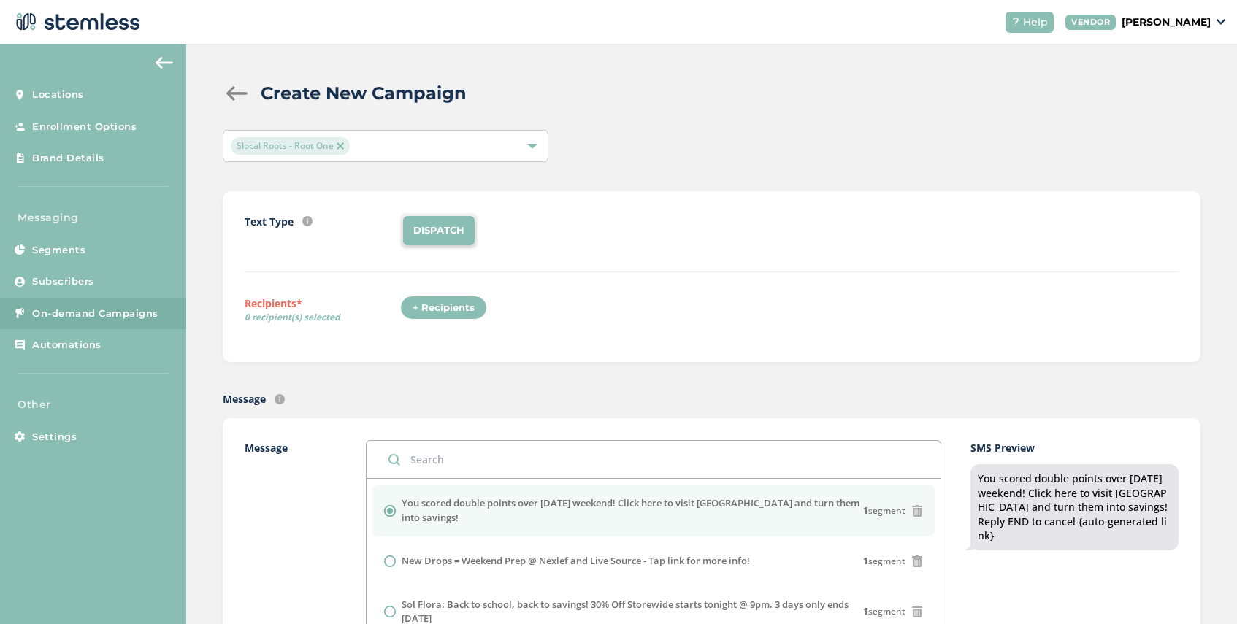
click at [448, 303] on div "+ Recipients" at bounding box center [443, 308] width 87 height 25
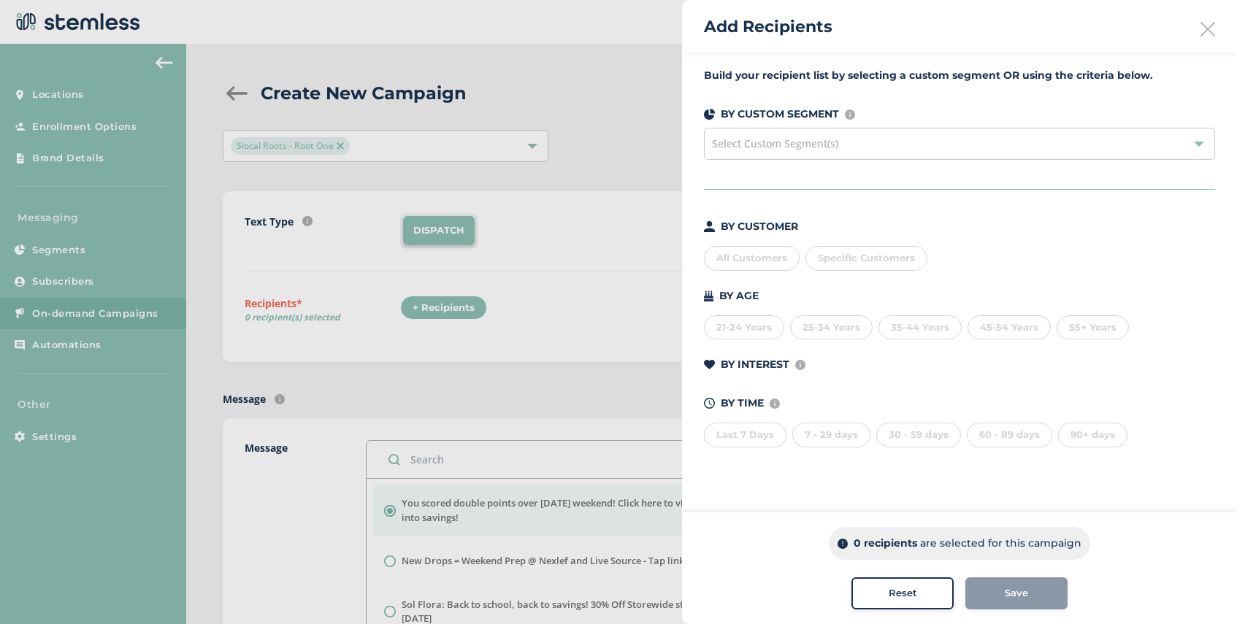
click at [836, 151] on div "Select Custom Segment(s)" at bounding box center [959, 144] width 511 height 32
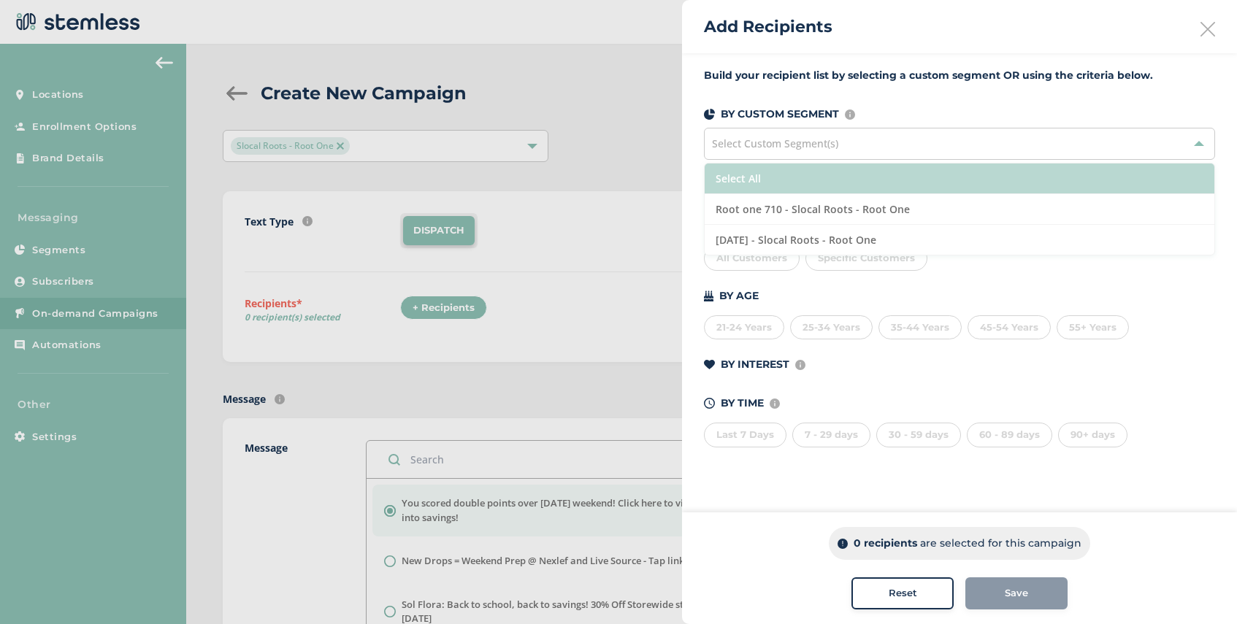
click at [829, 177] on li "Select All" at bounding box center [960, 179] width 510 height 31
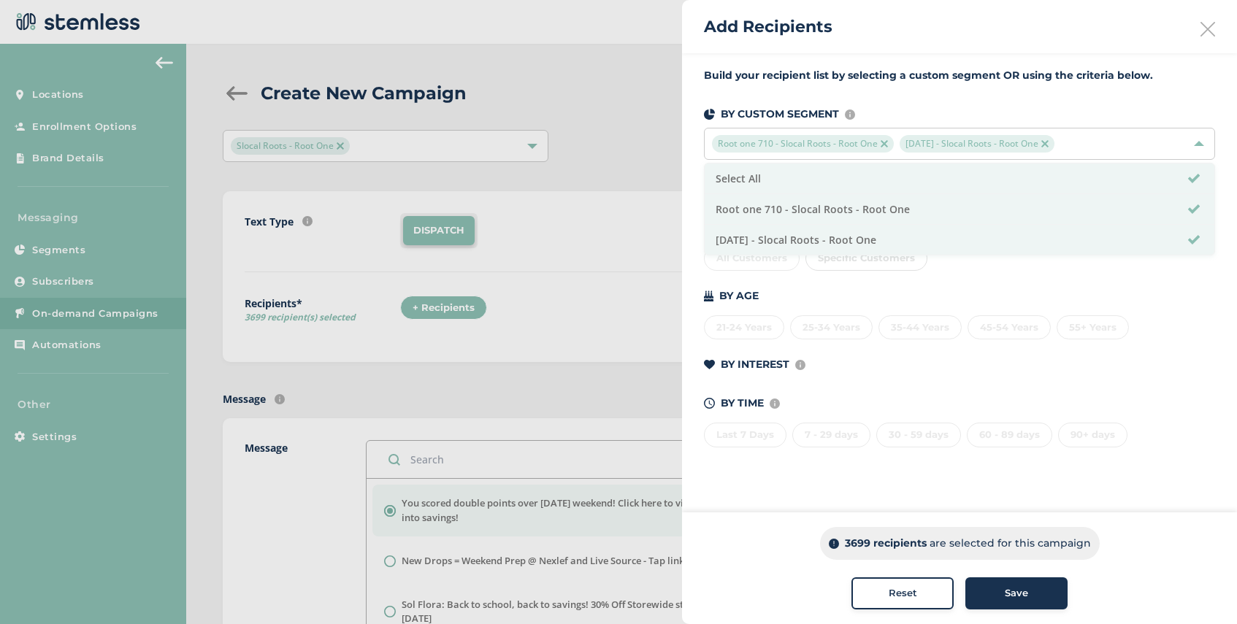
click at [1209, 26] on icon at bounding box center [1207, 29] width 15 height 15
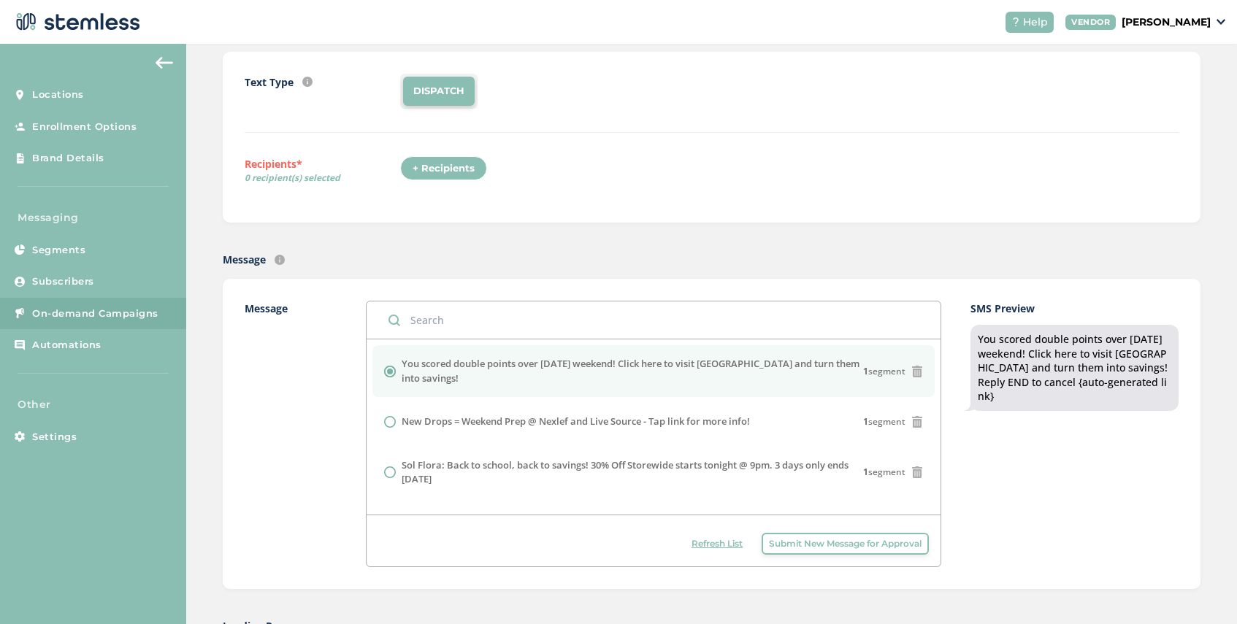
scroll to position [247, 0]
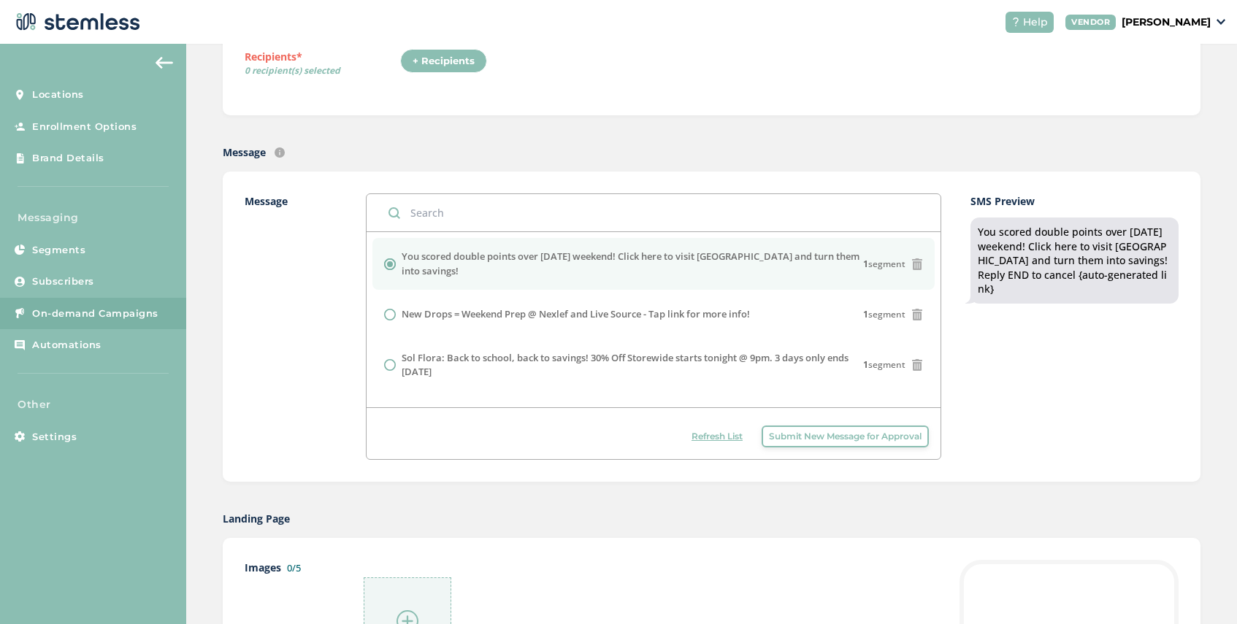
click at [797, 435] on span "Submit New Message for Approval" at bounding box center [845, 436] width 153 height 13
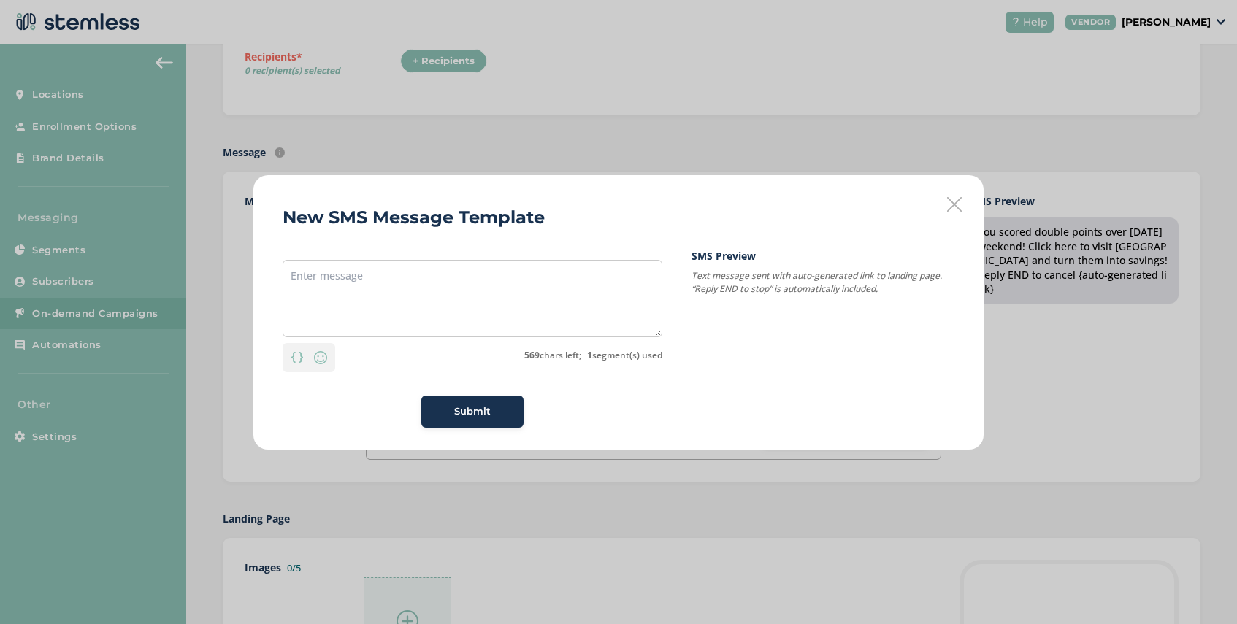
click at [960, 202] on icon at bounding box center [954, 204] width 15 height 15
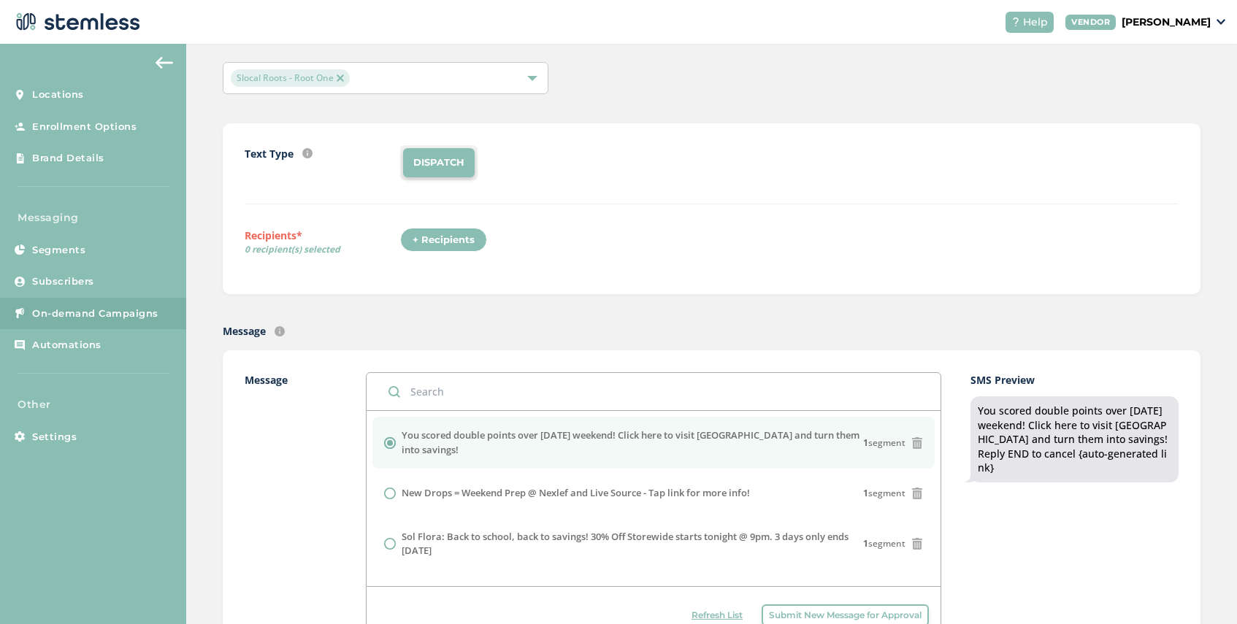
scroll to position [0, 0]
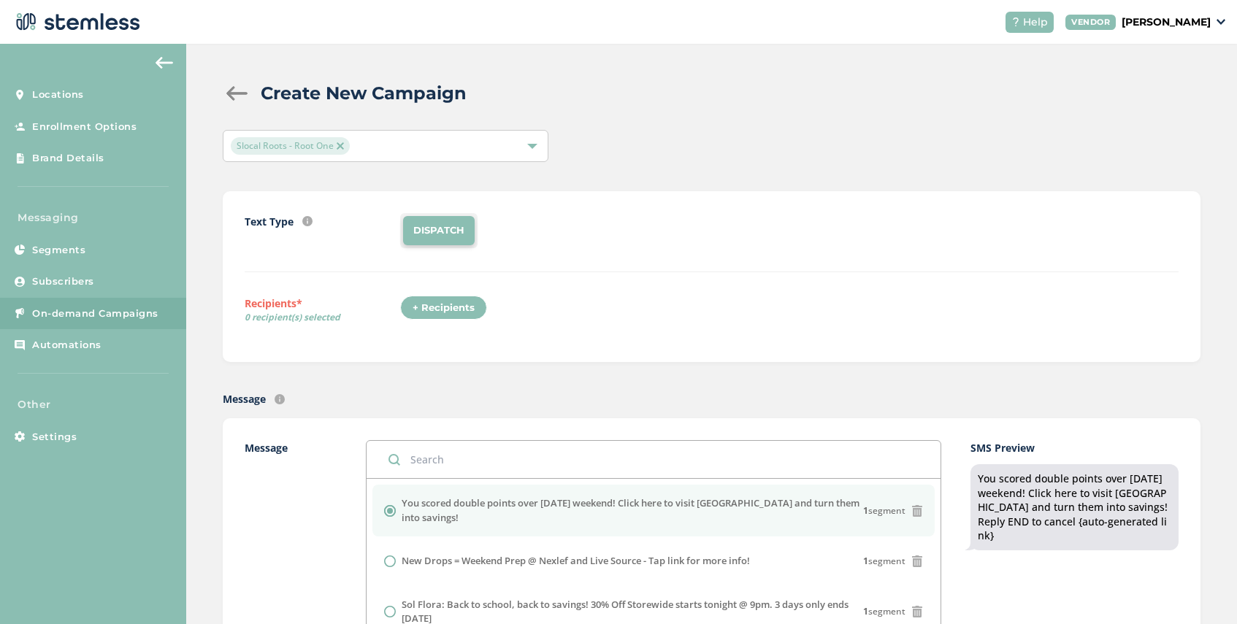
click at [235, 99] on div at bounding box center [237, 93] width 29 height 15
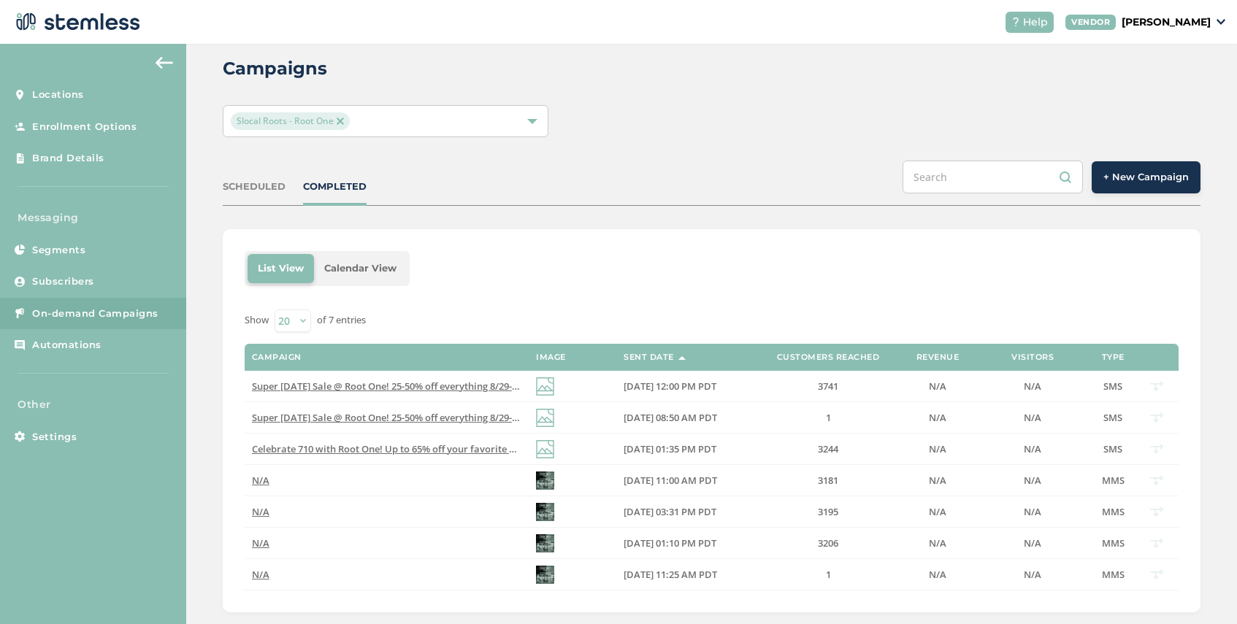
scroll to position [26, 0]
click at [342, 120] on img at bounding box center [340, 120] width 7 height 7
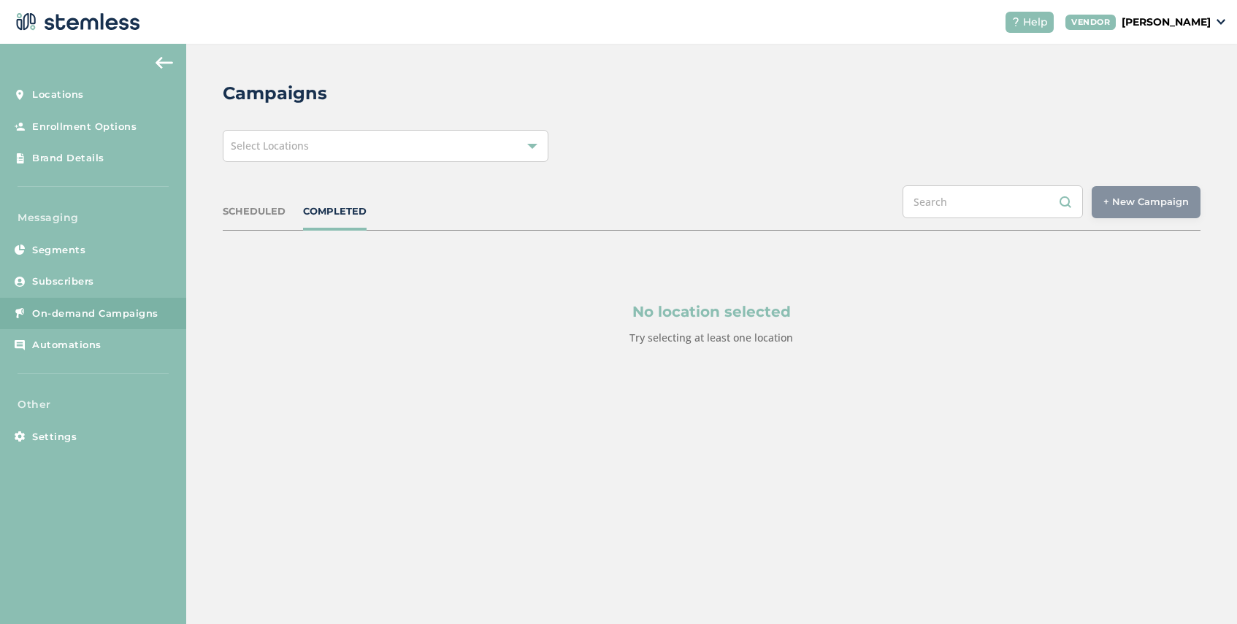
scroll to position [0, 0]
click at [448, 149] on div "Select Locations" at bounding box center [386, 146] width 326 height 32
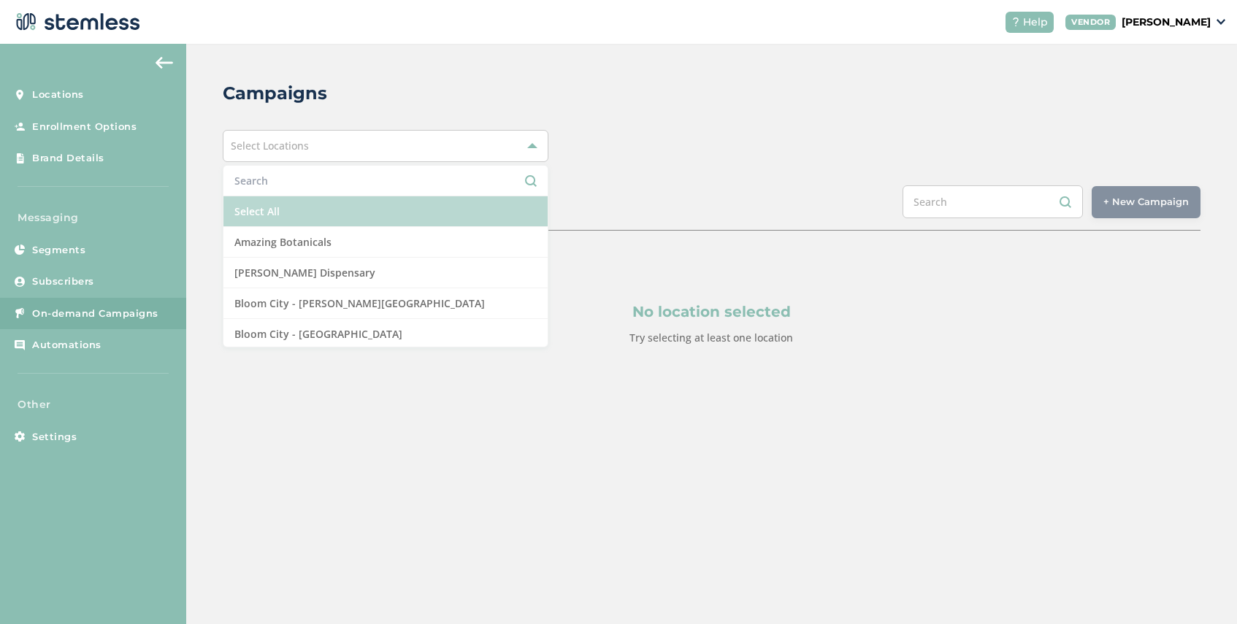
click at [389, 209] on li "Select All" at bounding box center [385, 211] width 324 height 31
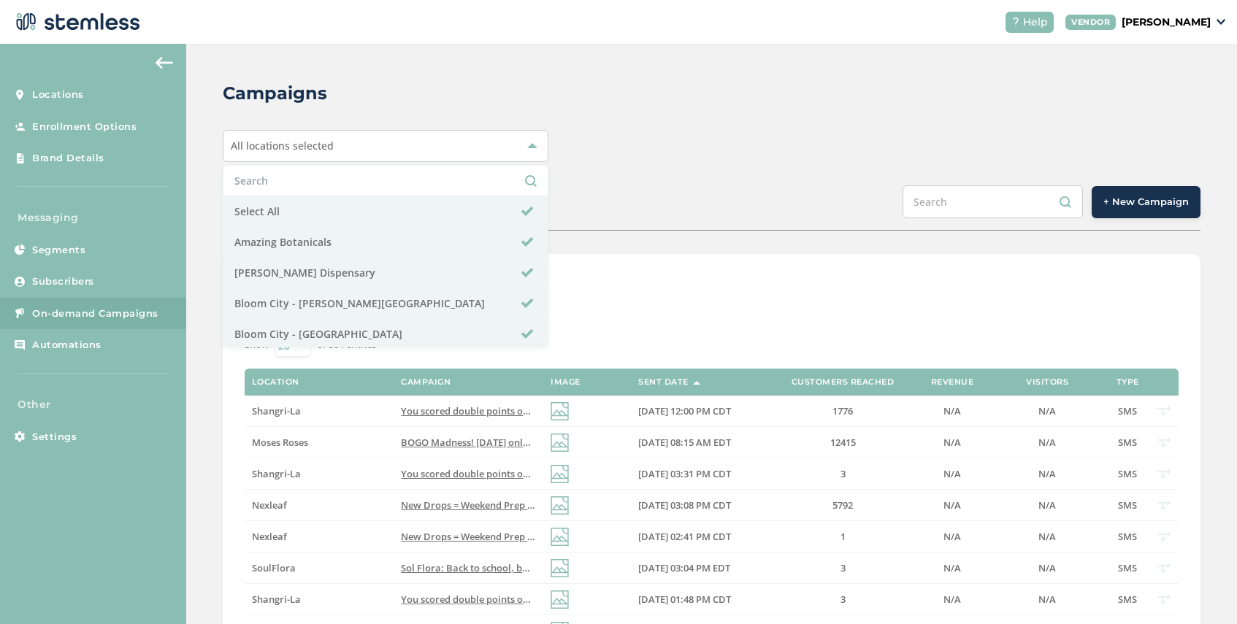
click at [1148, 205] on span "+ New Campaign" at bounding box center [1145, 202] width 85 height 15
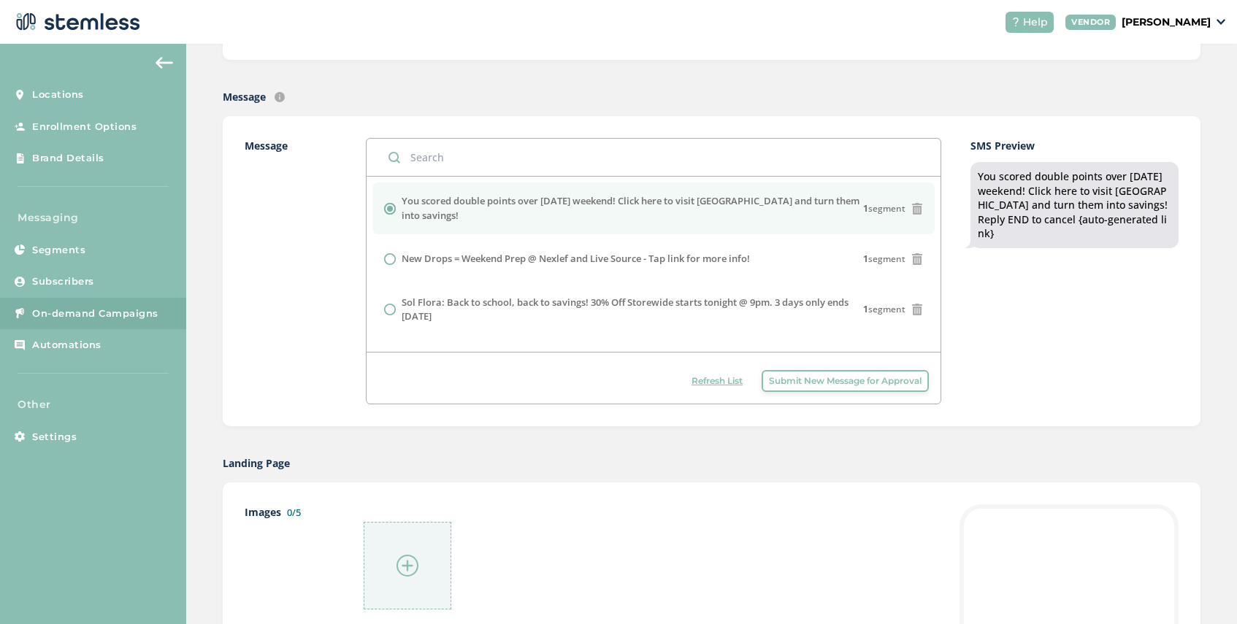
scroll to position [451, 0]
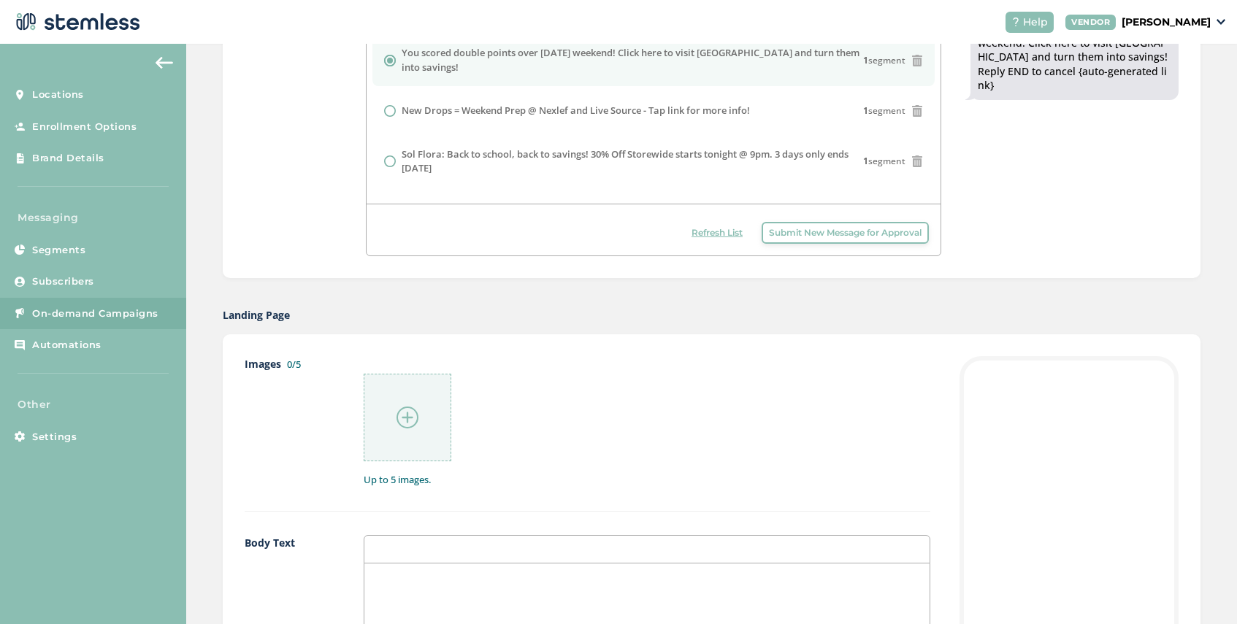
click at [795, 235] on span "Submit New Message for Approval" at bounding box center [845, 232] width 153 height 13
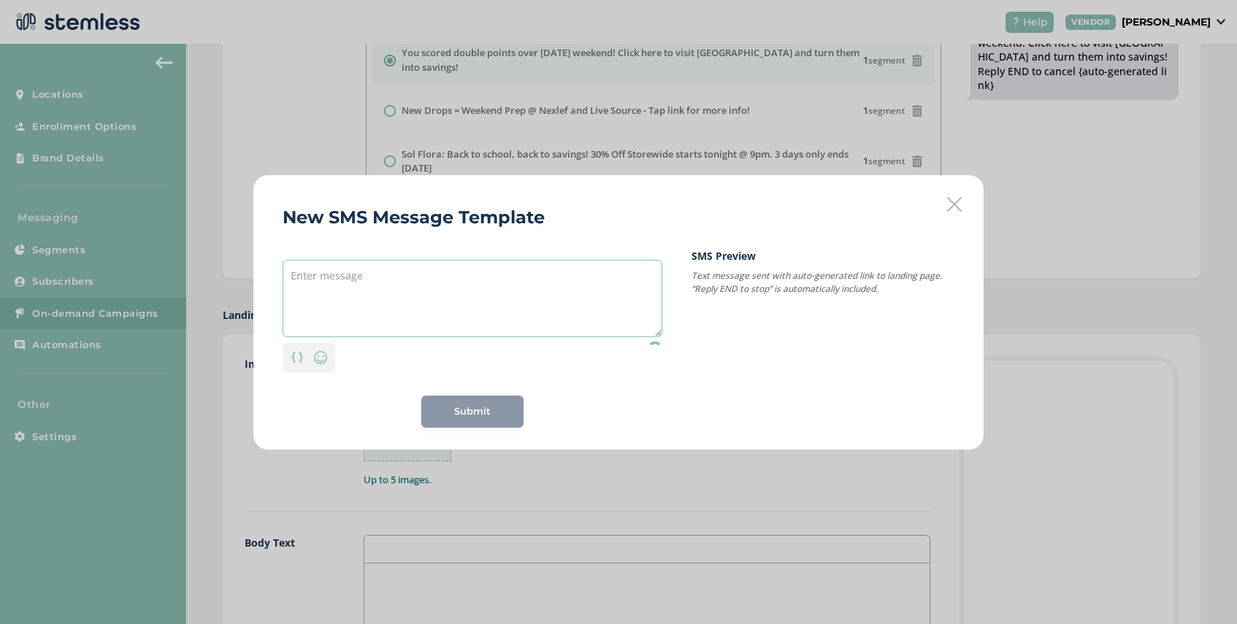
click at [365, 282] on textarea at bounding box center [473, 298] width 380 height 77
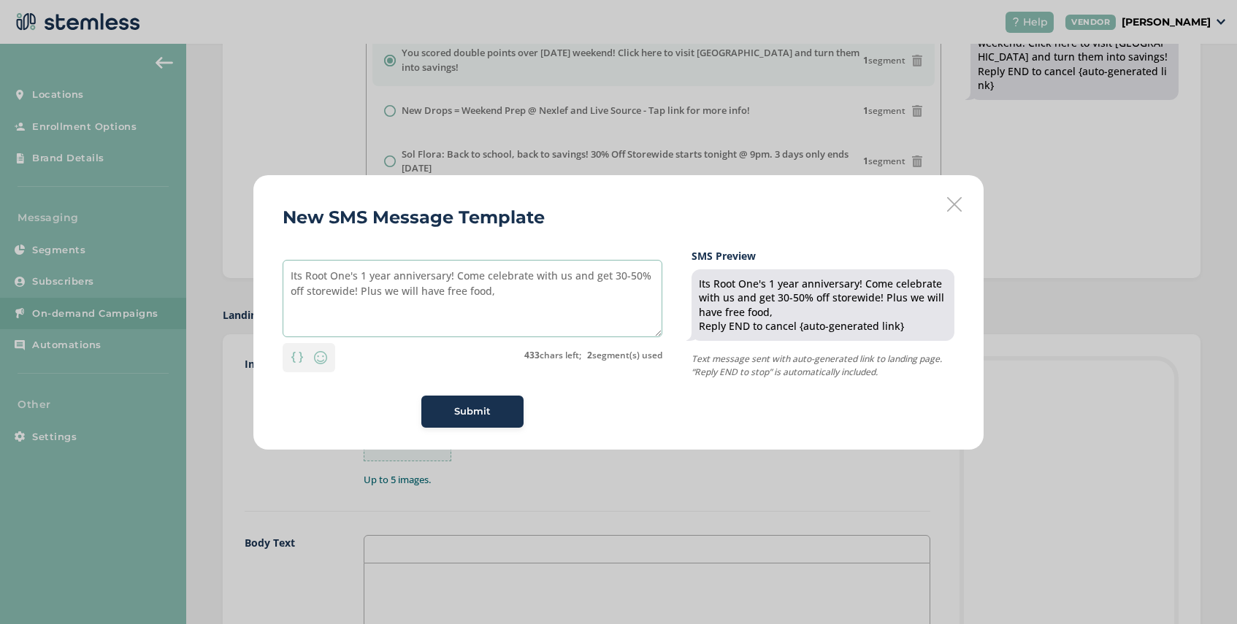
drag, startPoint x: 492, startPoint y: 293, endPoint x: 386, endPoint y: 295, distance: 106.6
click at [386, 295] on textarea "Its Root One's 1 year anniversary! Come celebrate with us and get 30-50% off st…" at bounding box center [473, 298] width 380 height 77
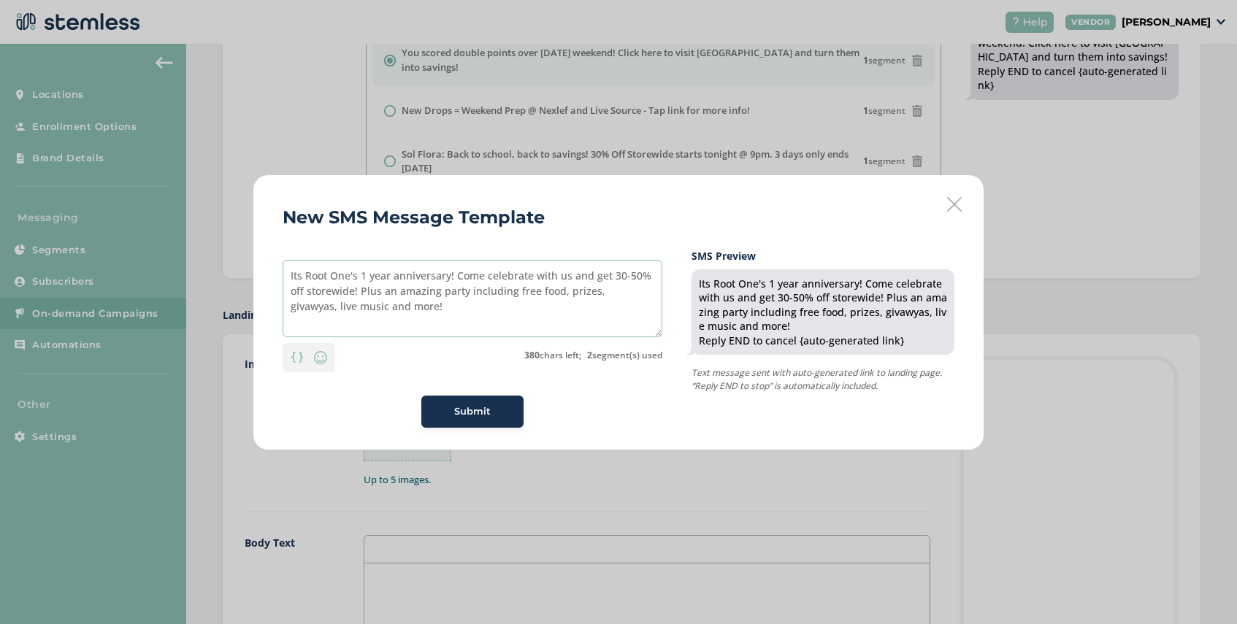
click at [618, 296] on textarea "Its Root One's 1 year anniversary! Come celebrate with us and get 30-50% off st…" at bounding box center [473, 298] width 380 height 77
click at [614, 294] on textarea "Its Root One's 1 year anniversary! Come celebrate with us and get 30-50% off st…" at bounding box center [473, 298] width 380 height 77
click at [635, 294] on textarea "Its Root One's 1 year anniversary! Come celebrate with us and get 30-50% off st…" at bounding box center [473, 298] width 380 height 77
click at [458, 309] on textarea "Its Root One's 1 year anniversary! Come celebrate with us and get 30-50% off st…" at bounding box center [473, 298] width 380 height 77
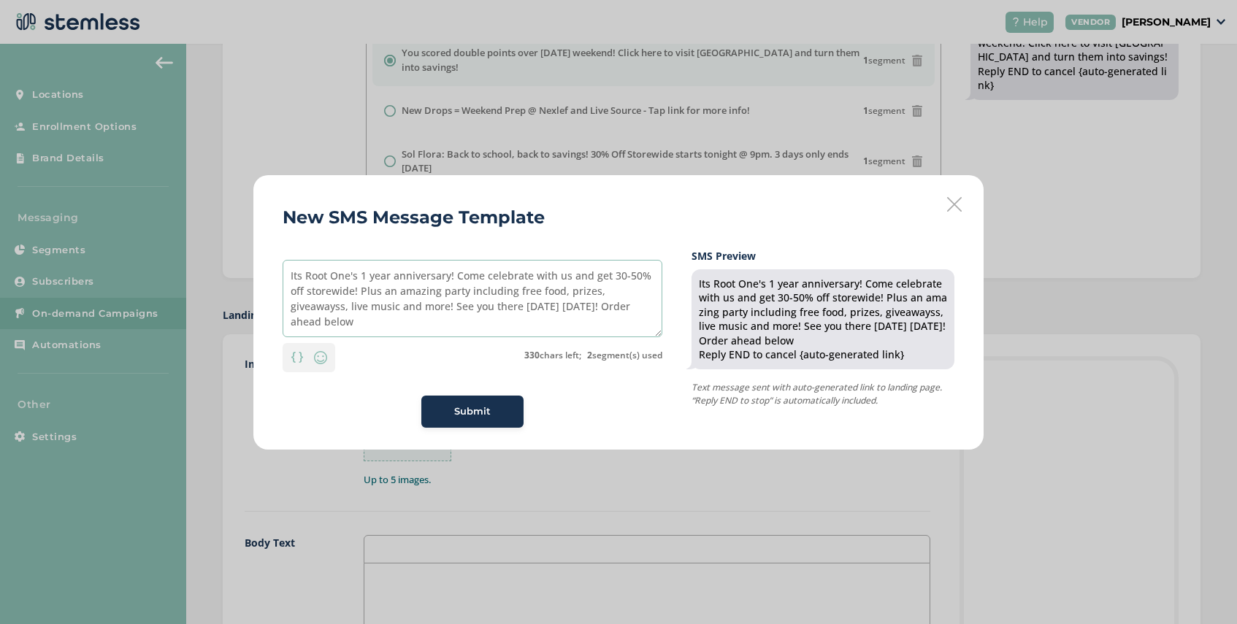
click at [338, 307] on textarea "Its Root One's 1 year anniversary! Come celebrate with us and get 30-50% off st…" at bounding box center [473, 298] width 380 height 77
drag, startPoint x: 572, startPoint y: 277, endPoint x: 533, endPoint y: 279, distance: 38.7
click at [533, 279] on textarea "Its Root One's 1 year anniversary! Come celebrate with us and get 30-50% off st…" at bounding box center [473, 298] width 380 height 77
drag, startPoint x: 372, startPoint y: 292, endPoint x: 347, endPoint y: 291, distance: 24.8
click at [347, 291] on textarea "Its Root One's 1 year anniversary! Come celebrate and get 30-50% off storewide!…" at bounding box center [473, 298] width 380 height 77
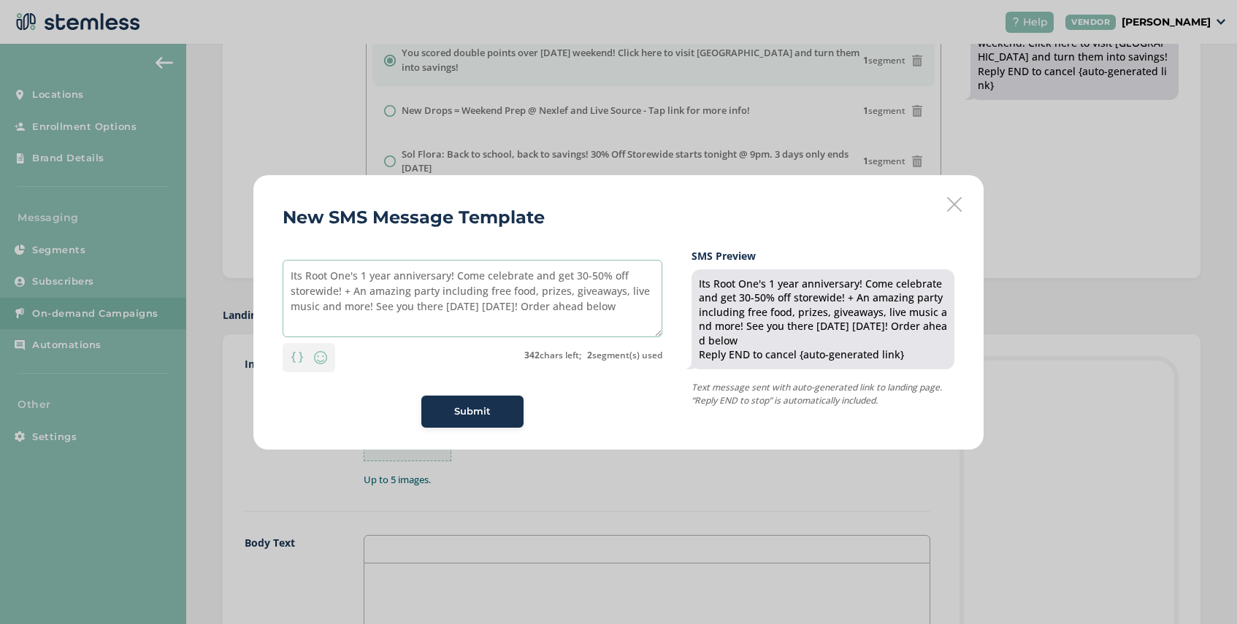
drag, startPoint x: 474, startPoint y: 307, endPoint x: 442, endPoint y: 310, distance: 32.3
click at [442, 310] on textarea "Its Root One's 1 year anniversary! Come celebrate and get 30-50% off storewide!…" at bounding box center [473, 298] width 380 height 77
type textarea "Its Root One's 1 year anniversary! Come celebrate and get 30-50% off storewide!…"
click at [475, 407] on span "Submit" at bounding box center [472, 412] width 37 height 15
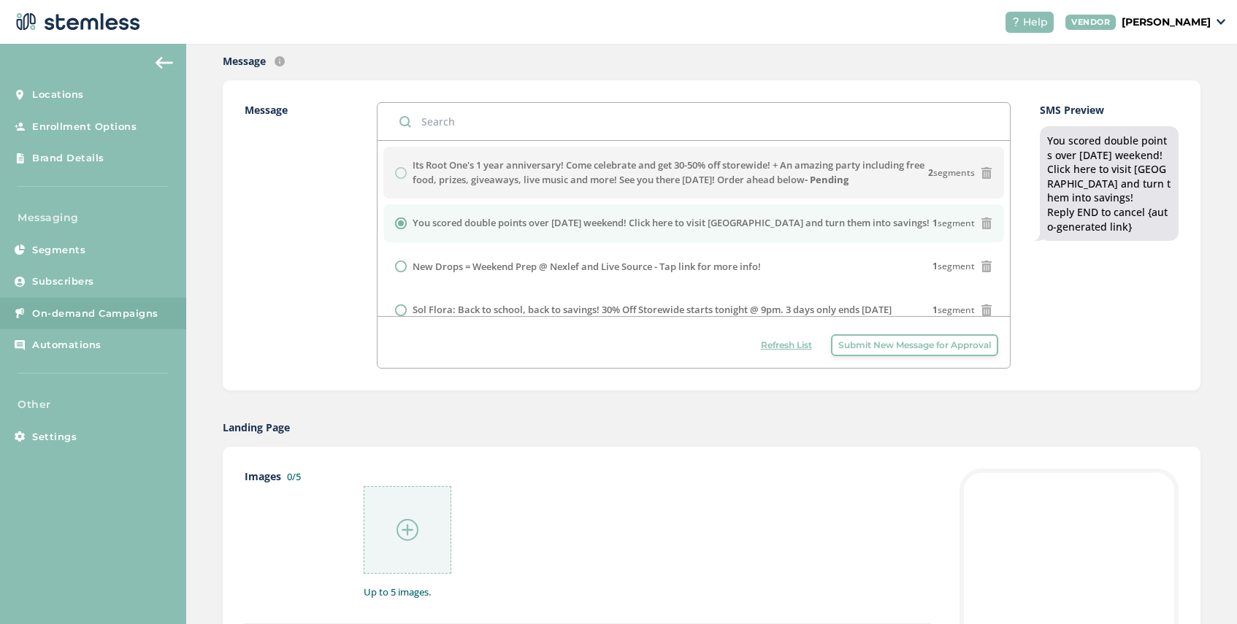
scroll to position [321, 0]
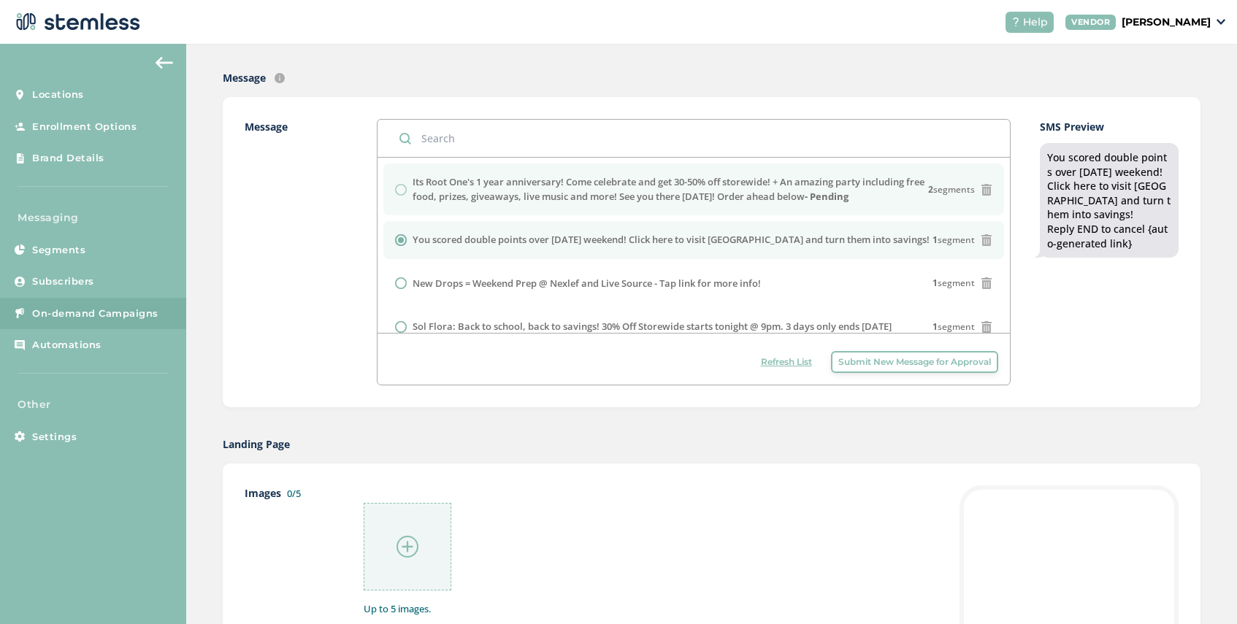
drag, startPoint x: 816, startPoint y: 200, endPoint x: 406, endPoint y: 191, distance: 410.5
click at [406, 191] on div "Its Root One's 1 year anniversary! Come celebrate and get 30-50% off storewide!…" at bounding box center [693, 189] width 597 height 28
copy div "Its Root One's 1 year anniversary! Come celebrate and get 30-50% off storewide!…"
click at [873, 357] on span "Submit New Message for Approval" at bounding box center [914, 362] width 153 height 13
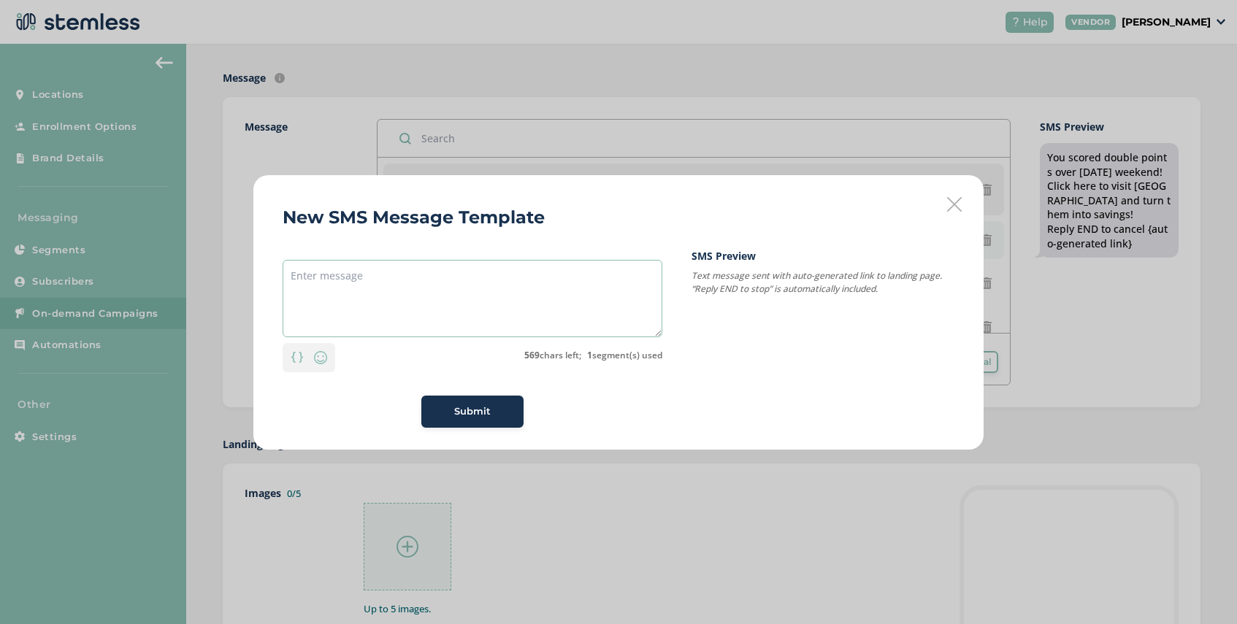
click at [391, 263] on textarea at bounding box center [473, 298] width 380 height 77
paste textarea "Its Root One's 1 year anniversary! Come celebrate and get 30-50% off storewide!…"
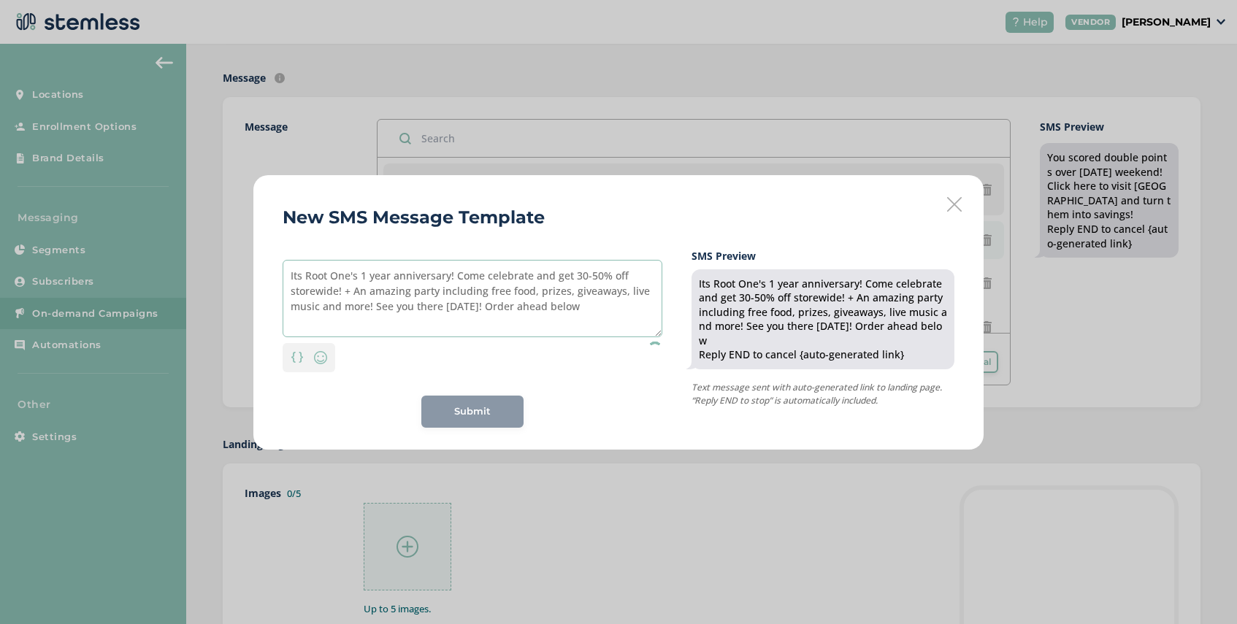
click at [332, 277] on textarea "Its Root One's 1 year anniversary! Come celebrate and get 30-50% off storewide!…" at bounding box center [473, 298] width 380 height 77
type textarea "Its RootOne's 1 year anniversary! Come celebrate and get 30-50% off storewide! …"
click at [473, 410] on span "Submit" at bounding box center [472, 412] width 37 height 15
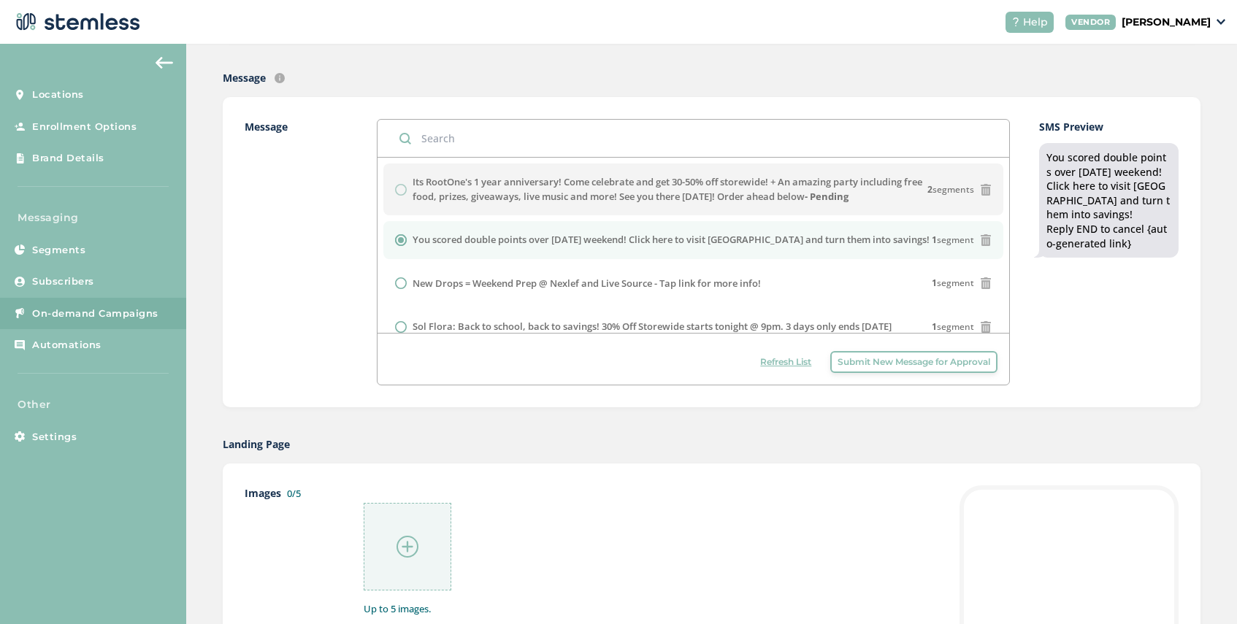
scroll to position [294, 0]
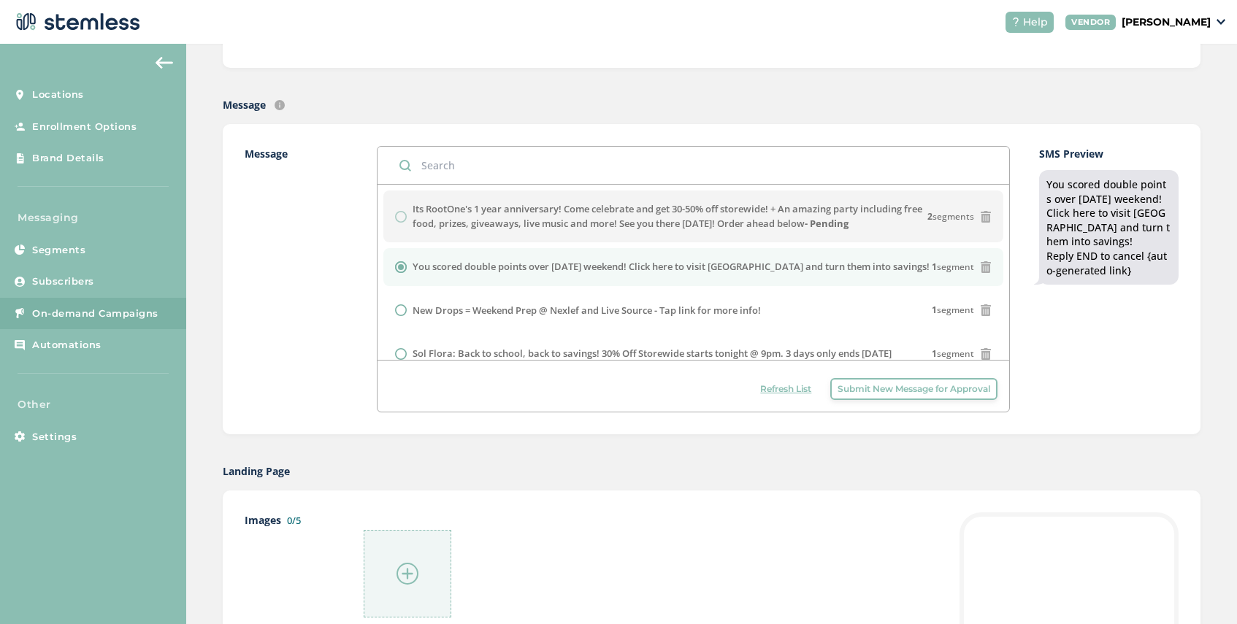
click at [796, 394] on span "Refresh List" at bounding box center [785, 389] width 51 height 13
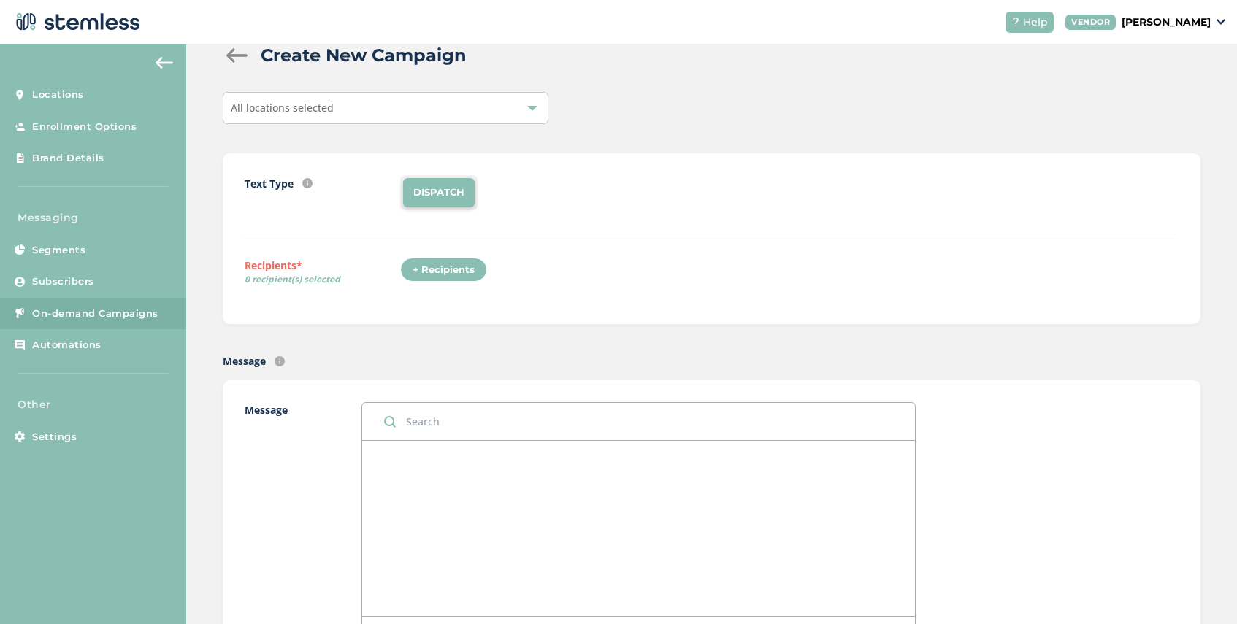
scroll to position [0, 0]
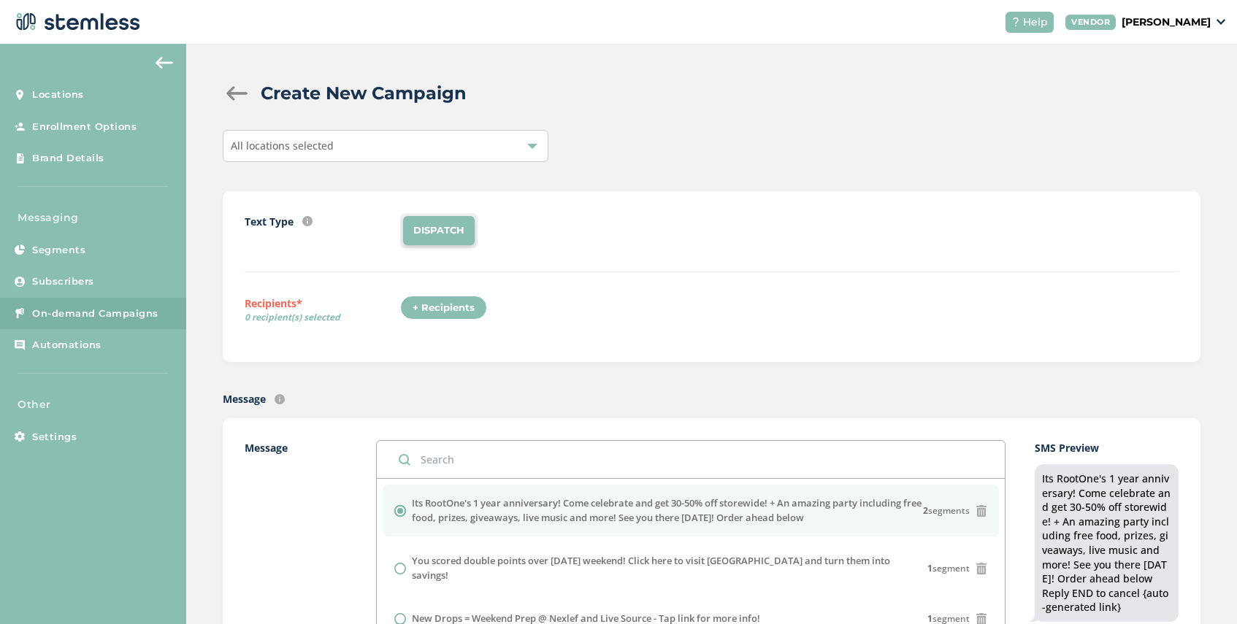
click at [410, 153] on div "All locations selected" at bounding box center [386, 146] width 326 height 32
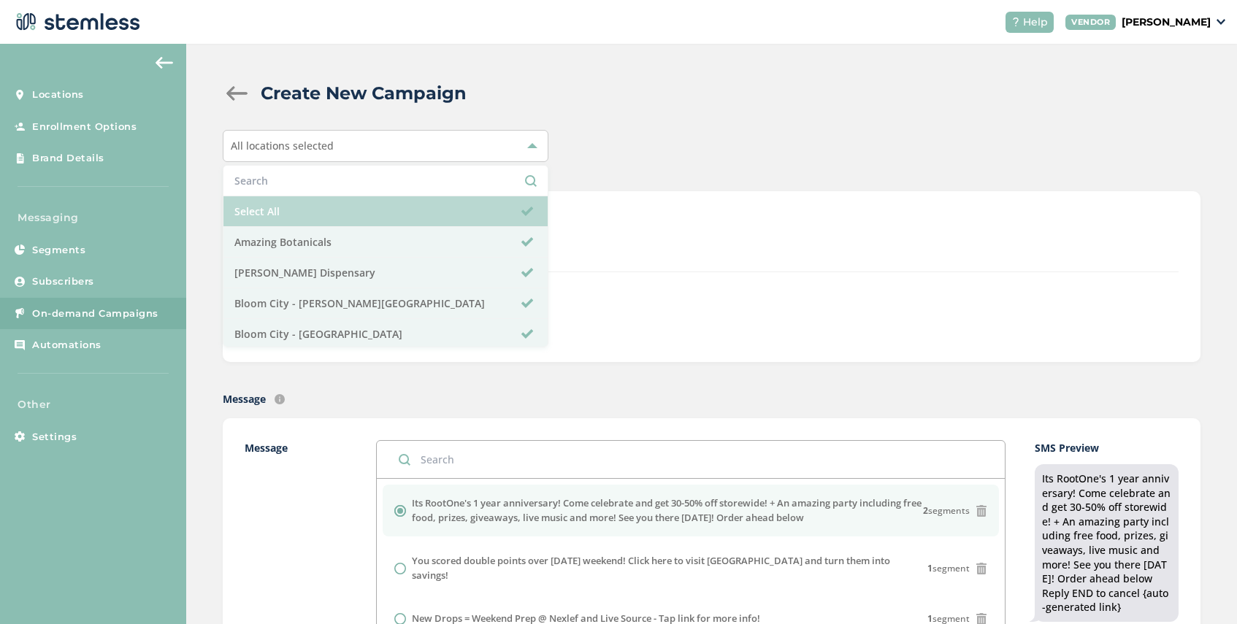
click at [408, 207] on li "Select All" at bounding box center [385, 211] width 324 height 31
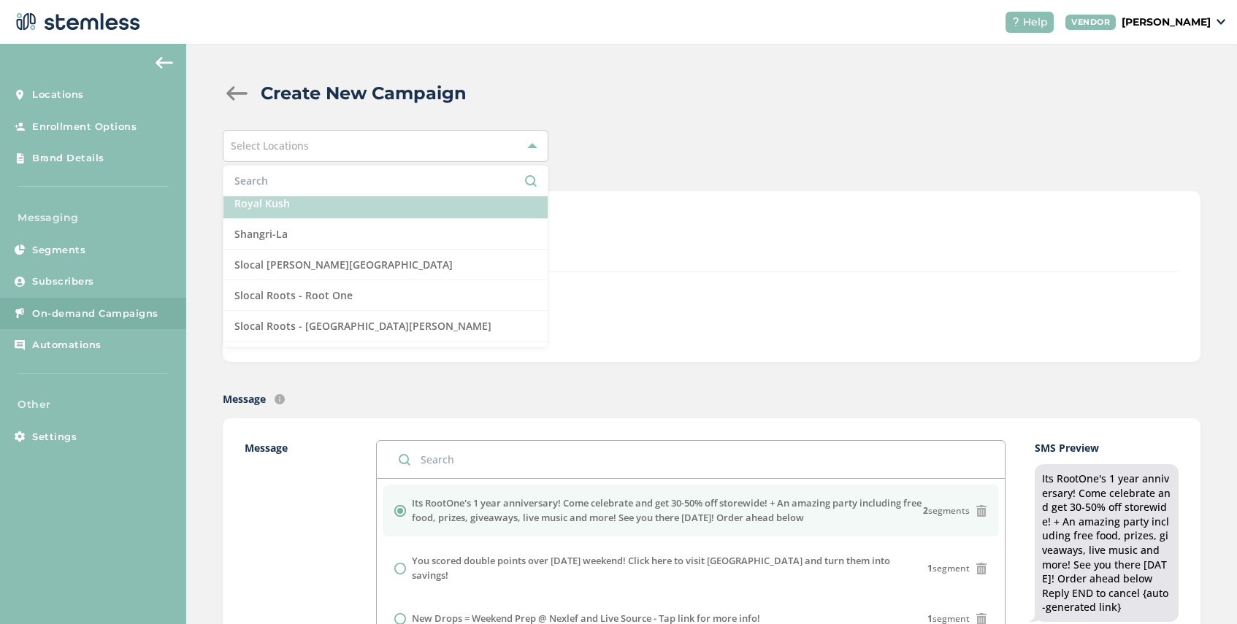
scroll to position [1267, 0]
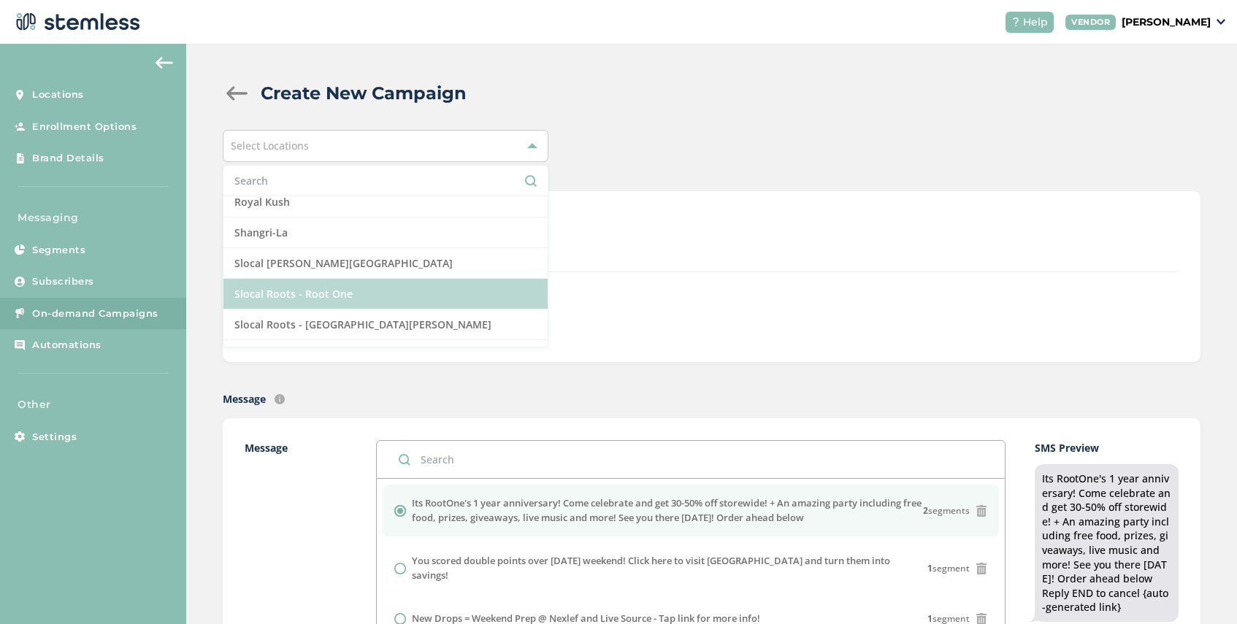
click at [387, 288] on li "Slocal Roots - Root One" at bounding box center [385, 294] width 324 height 31
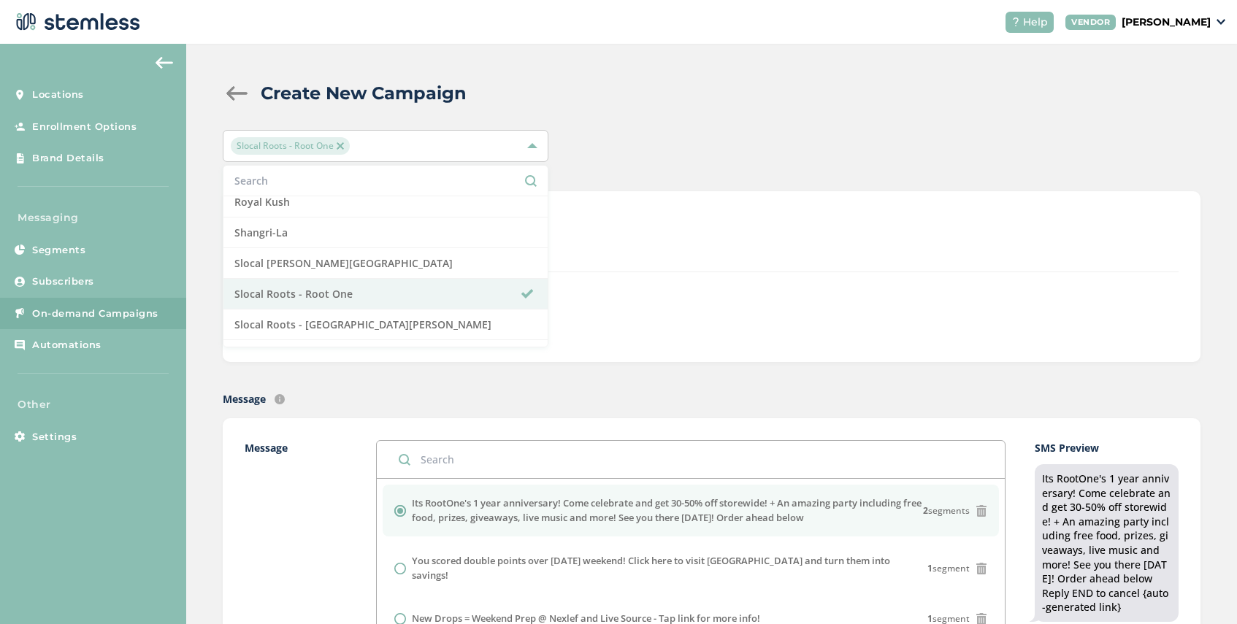
click at [670, 301] on div "+ Recipients" at bounding box center [789, 313] width 778 height 34
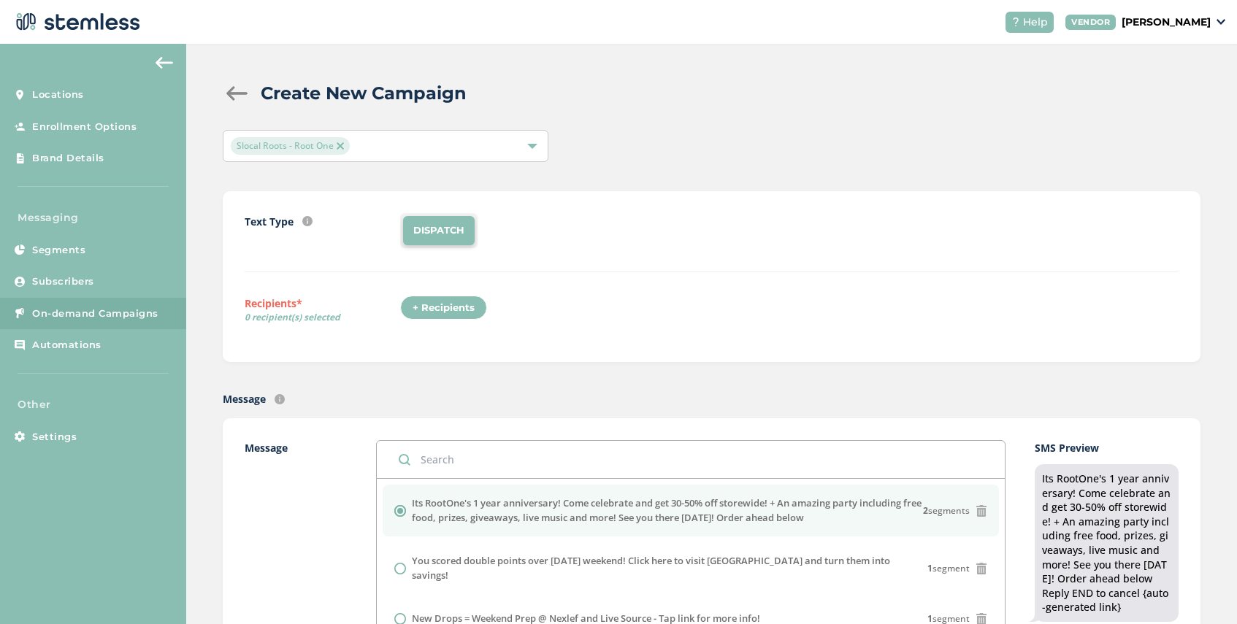
click at [430, 306] on div "+ Recipients" at bounding box center [443, 308] width 87 height 25
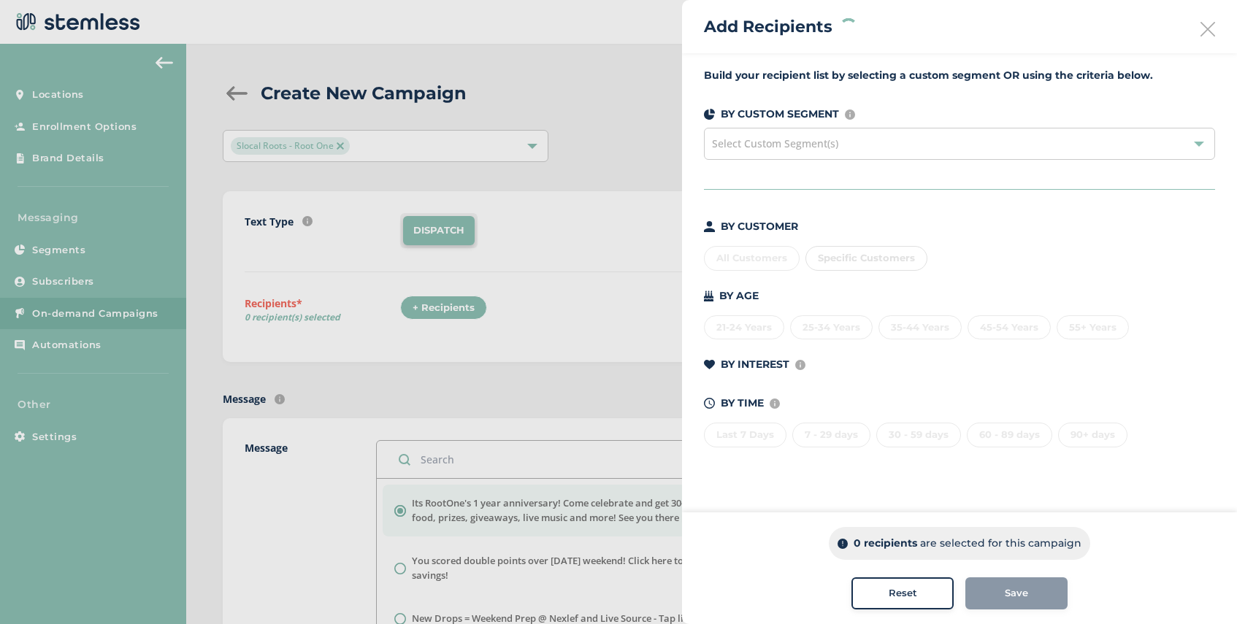
click at [886, 264] on div "Specific Customers" at bounding box center [866, 258] width 122 height 25
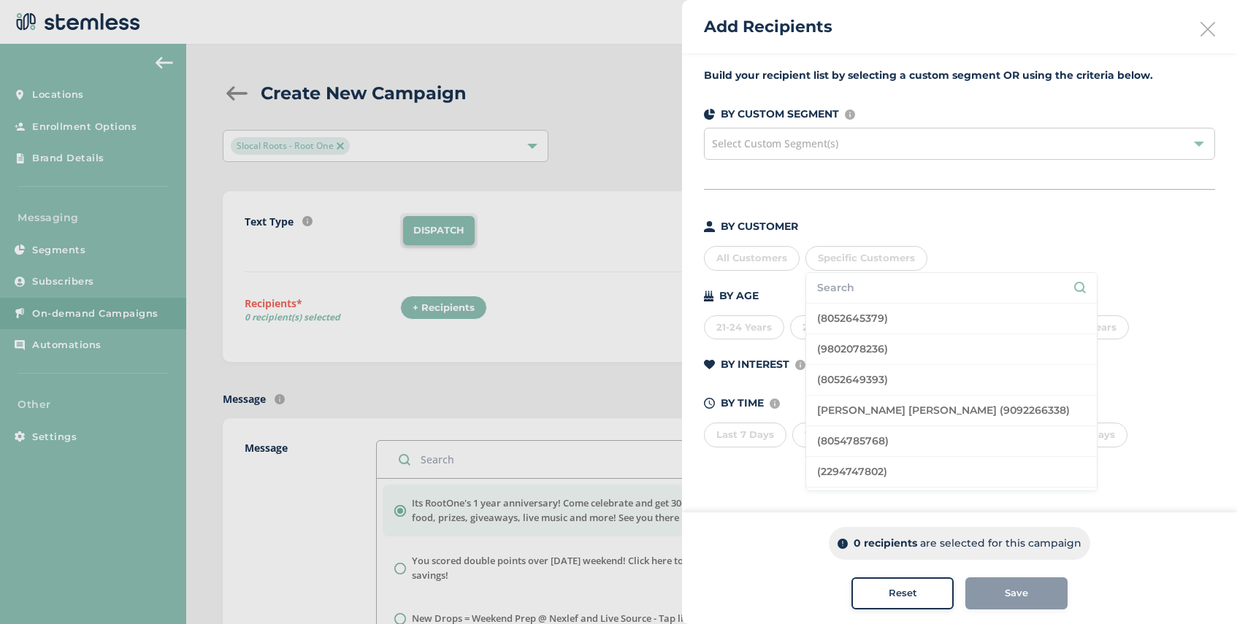
click at [884, 291] on input "text" at bounding box center [951, 287] width 269 height 15
type input "510599"
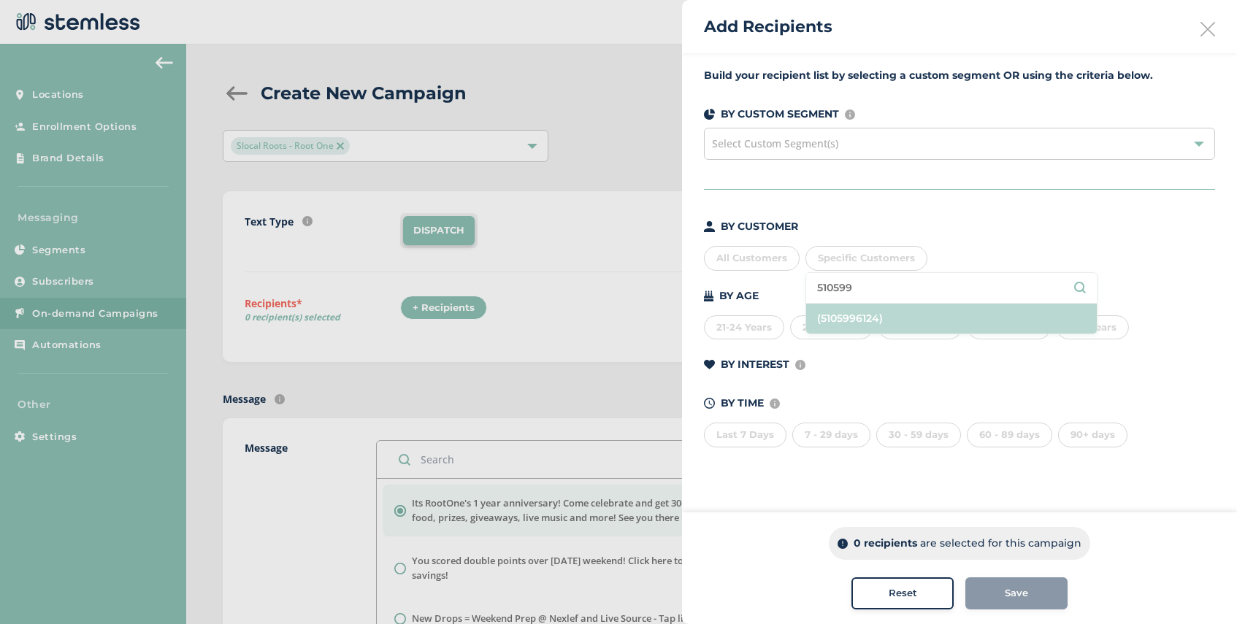
click at [890, 317] on li "(5105996124)" at bounding box center [951, 319] width 291 height 30
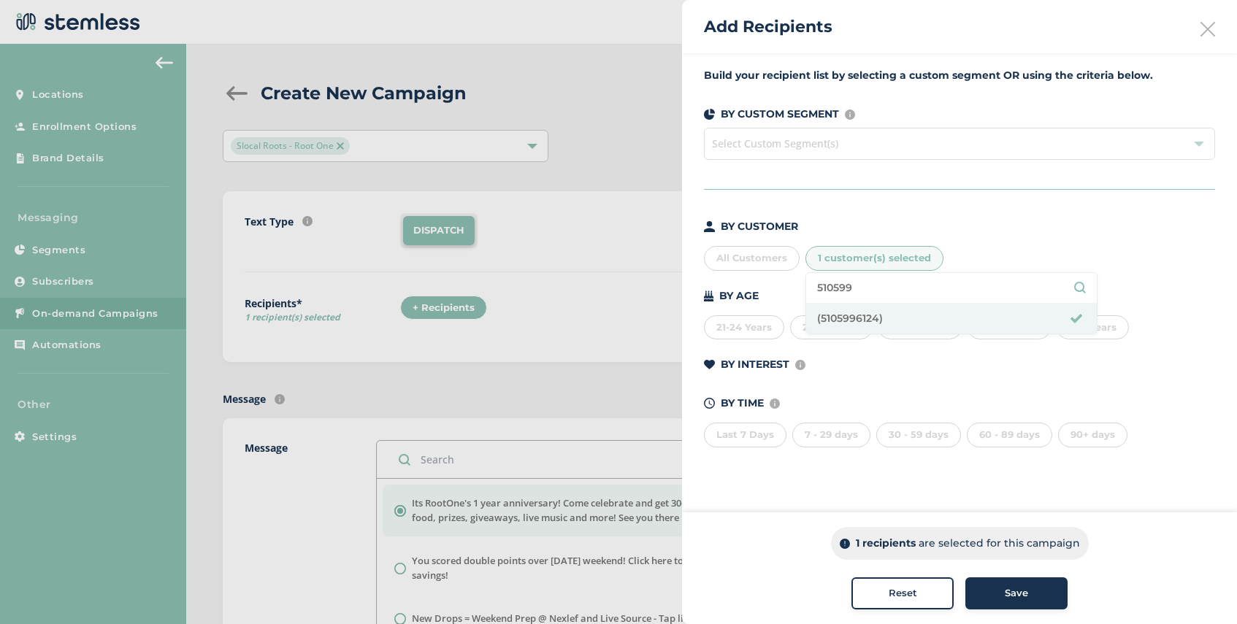
click at [1019, 598] on span "Save" at bounding box center [1016, 593] width 23 height 15
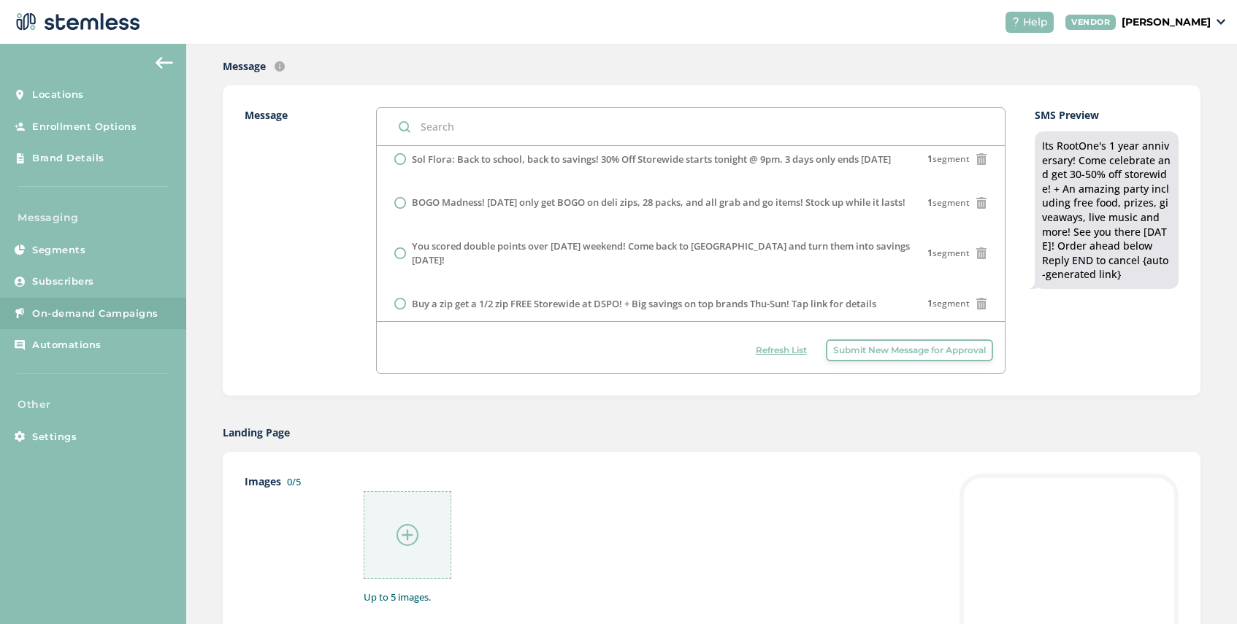
scroll to position [372, 0]
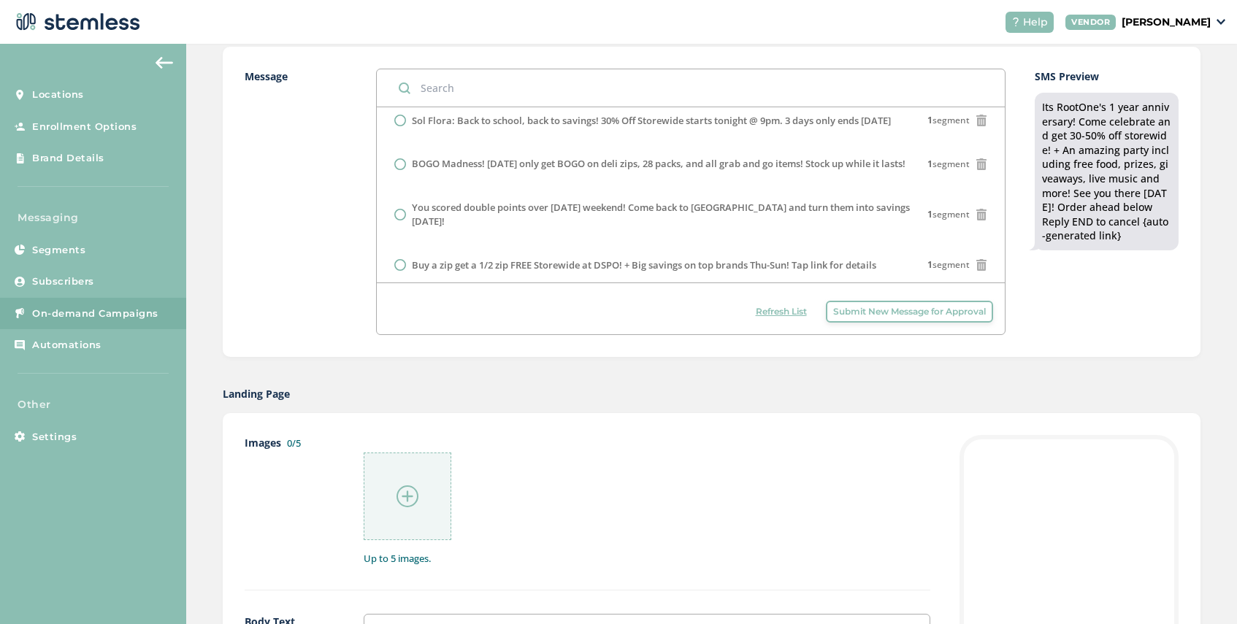
click at [404, 497] on img at bounding box center [407, 497] width 22 height 22
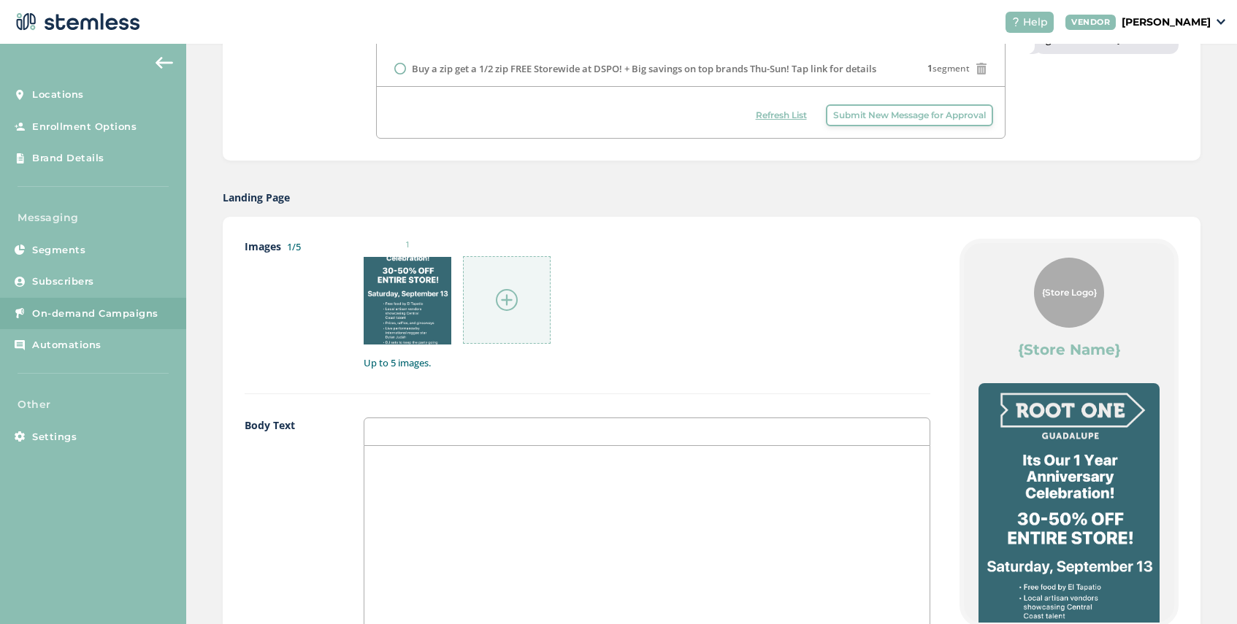
scroll to position [846, 0]
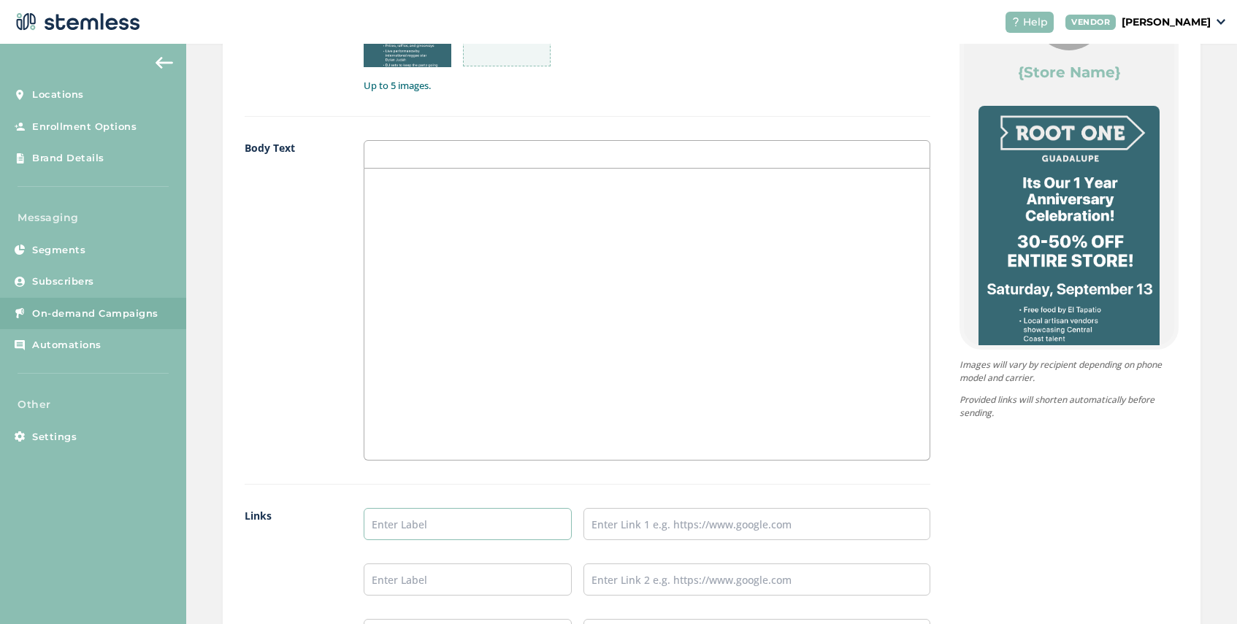
click at [414, 516] on input "text" at bounding box center [468, 524] width 208 height 32
type input "SHOP NOW"
click at [667, 529] on input "text" at bounding box center [756, 524] width 347 height 32
click at [514, 582] on input "text" at bounding box center [468, 580] width 208 height 32
click at [448, 591] on input "text" at bounding box center [468, 580] width 208 height 32
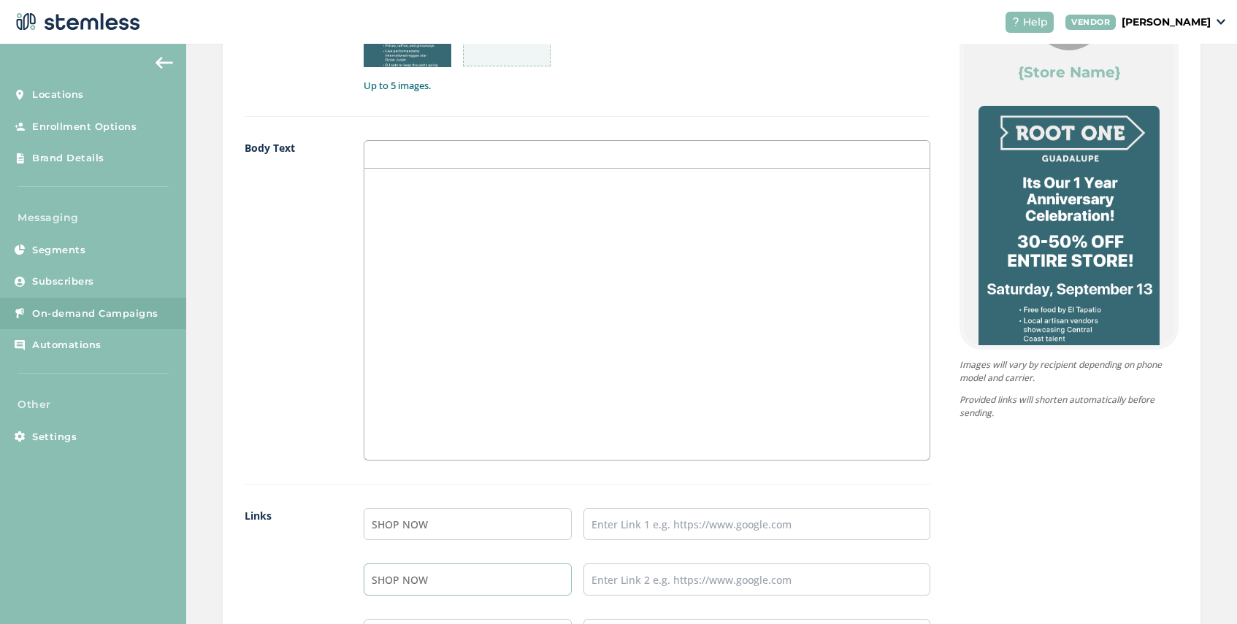
type input "SHOP NOW"
click at [629, 587] on input "text" at bounding box center [756, 580] width 347 height 32
drag, startPoint x: 453, startPoint y: 583, endPoint x: 357, endPoint y: 572, distance: 96.2
click at [357, 572] on div "Links SHOP NOW SHOP NOW" at bounding box center [588, 591] width 686 height 166
click at [613, 528] on input "text" at bounding box center [756, 524] width 347 height 32
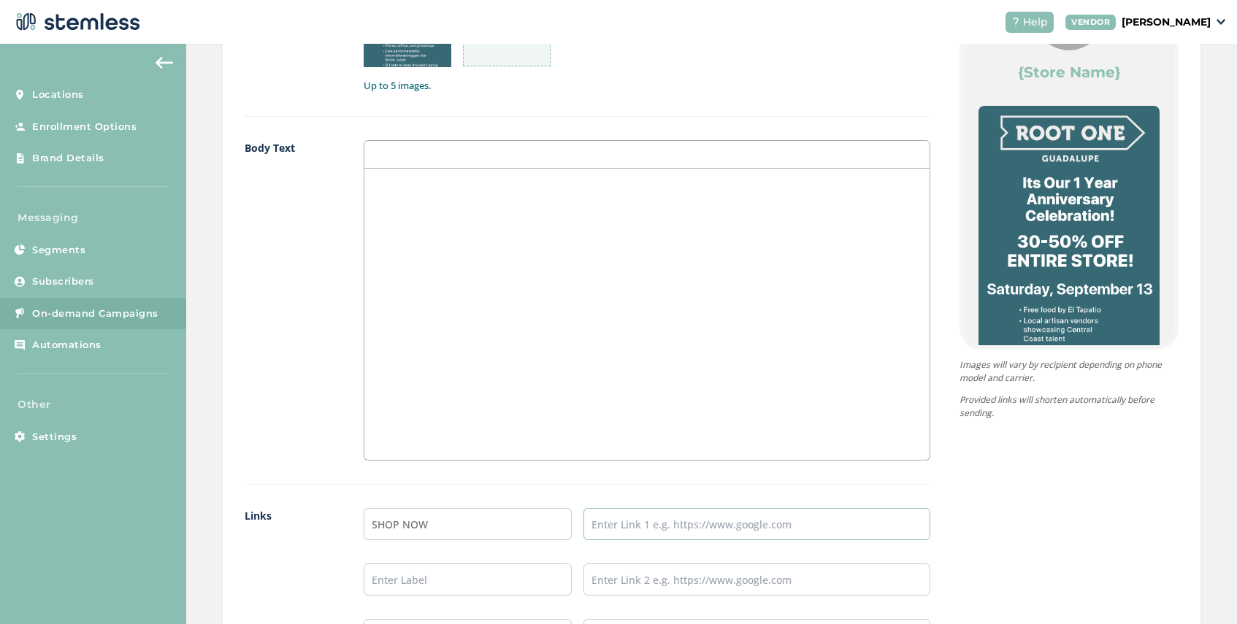
paste input "[URL][DOMAIN_NAME][PERSON_NAME]"
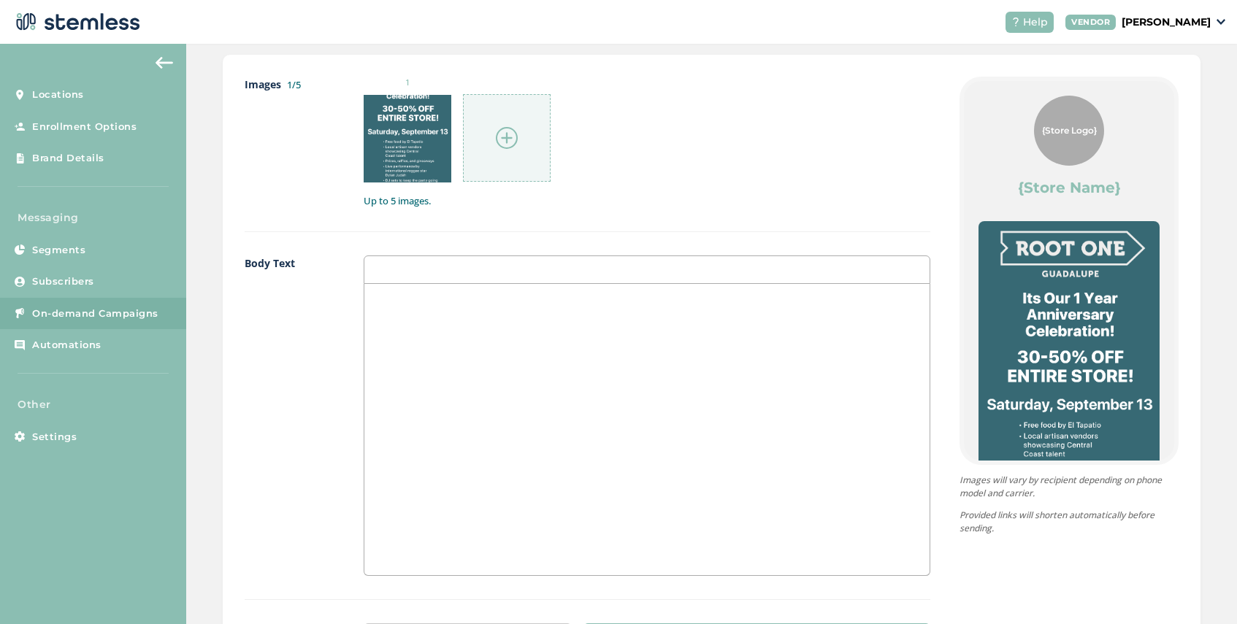
scroll to position [1098, 0]
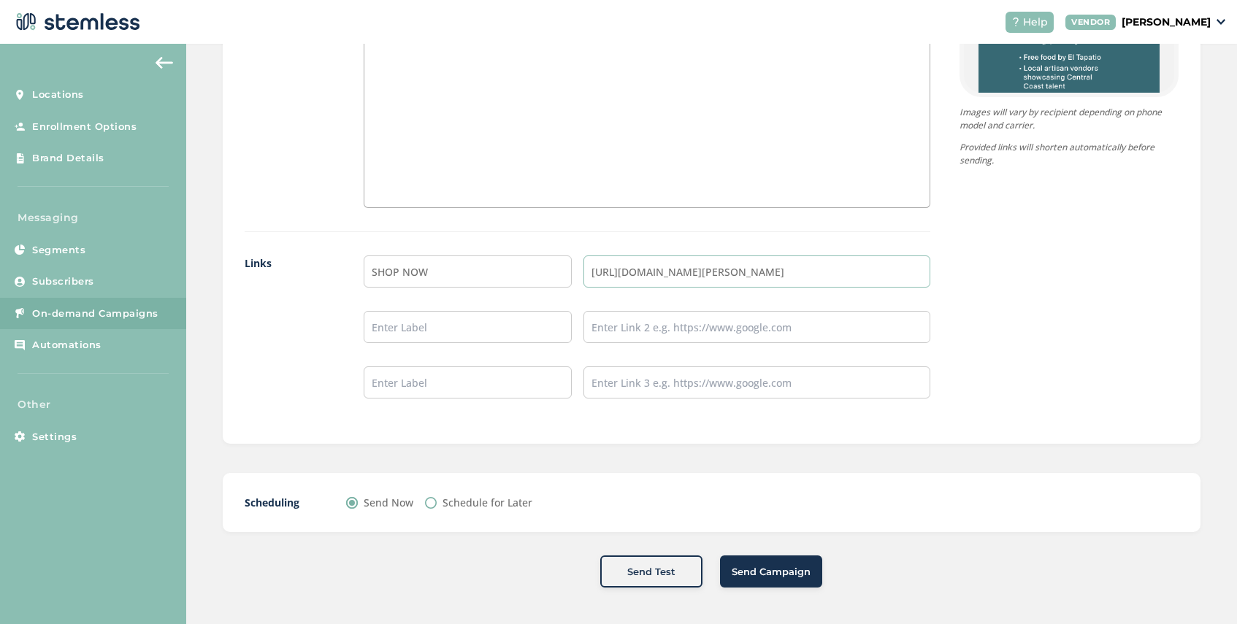
type input "[URL][DOMAIN_NAME][PERSON_NAME]"
click at [777, 575] on span "Send Campaign" at bounding box center [771, 572] width 79 height 15
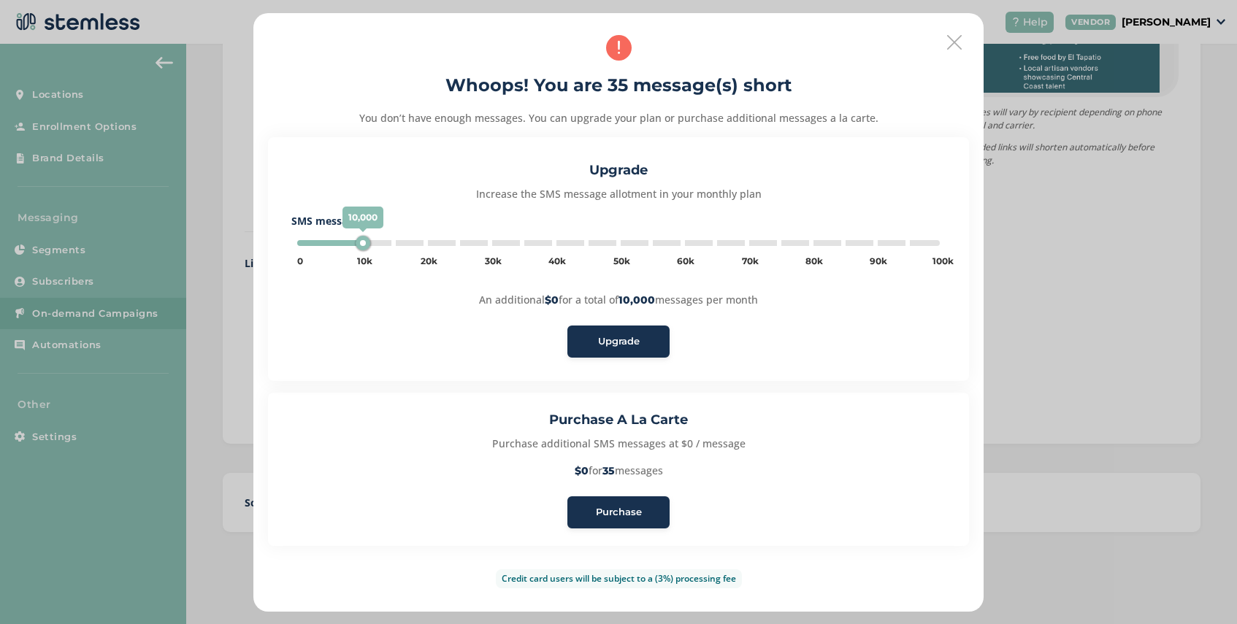
type input "5000"
click at [610, 516] on span "Purchase" at bounding box center [619, 512] width 46 height 15
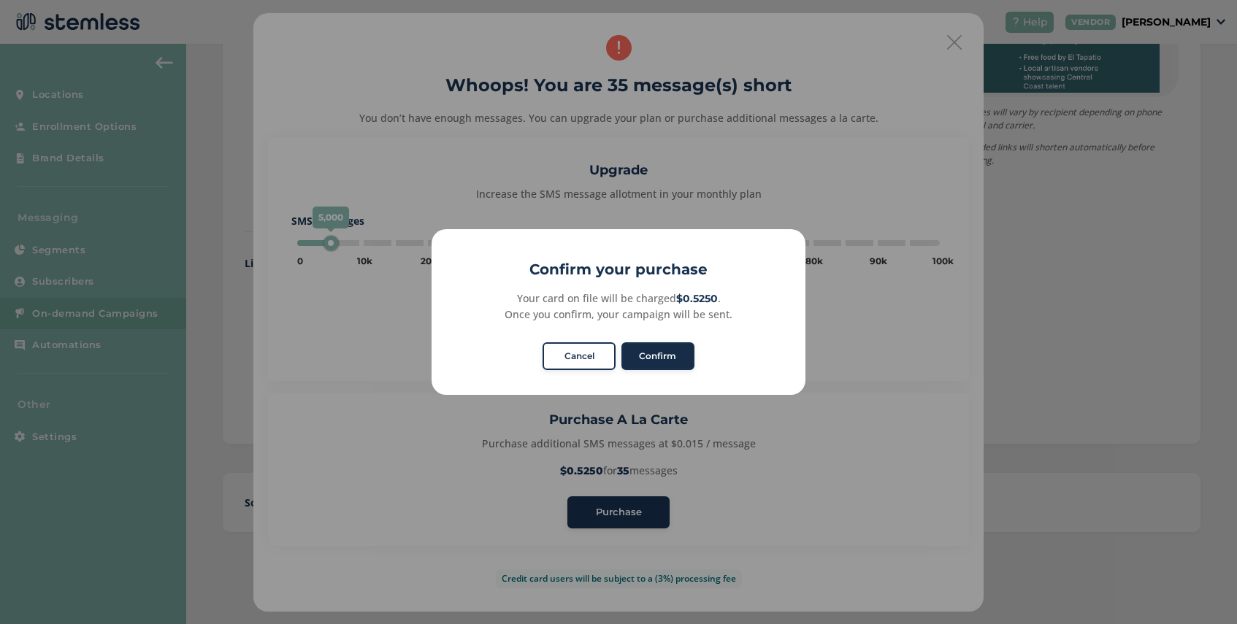
click at [664, 354] on button "Confirm" at bounding box center [657, 356] width 73 height 28
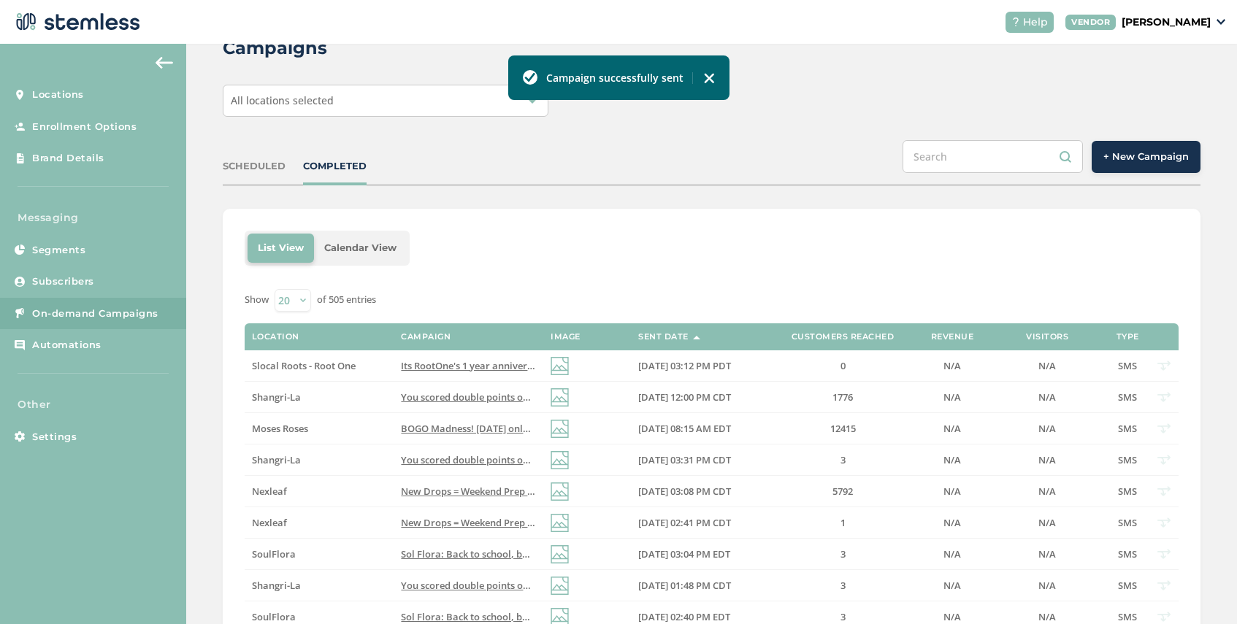
scroll to position [33, 0]
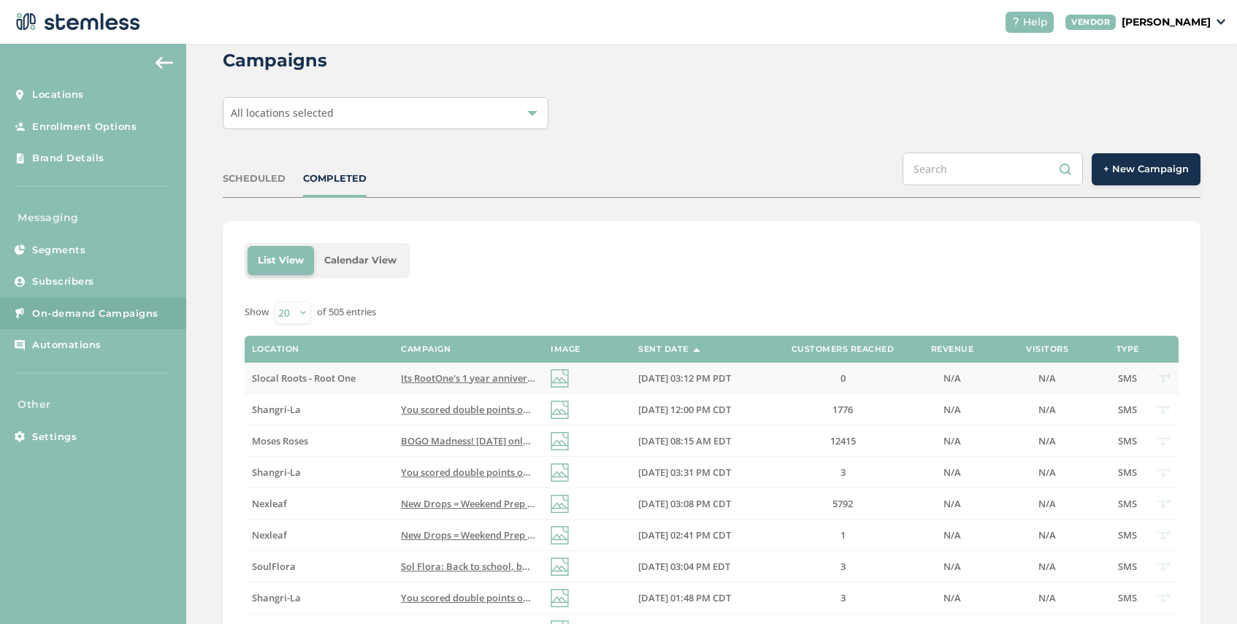
click at [434, 377] on span "Its RootOne's 1 year anniversary! Come celebrate and get 30-50% off storewide! …" at bounding box center [898, 378] width 995 height 13
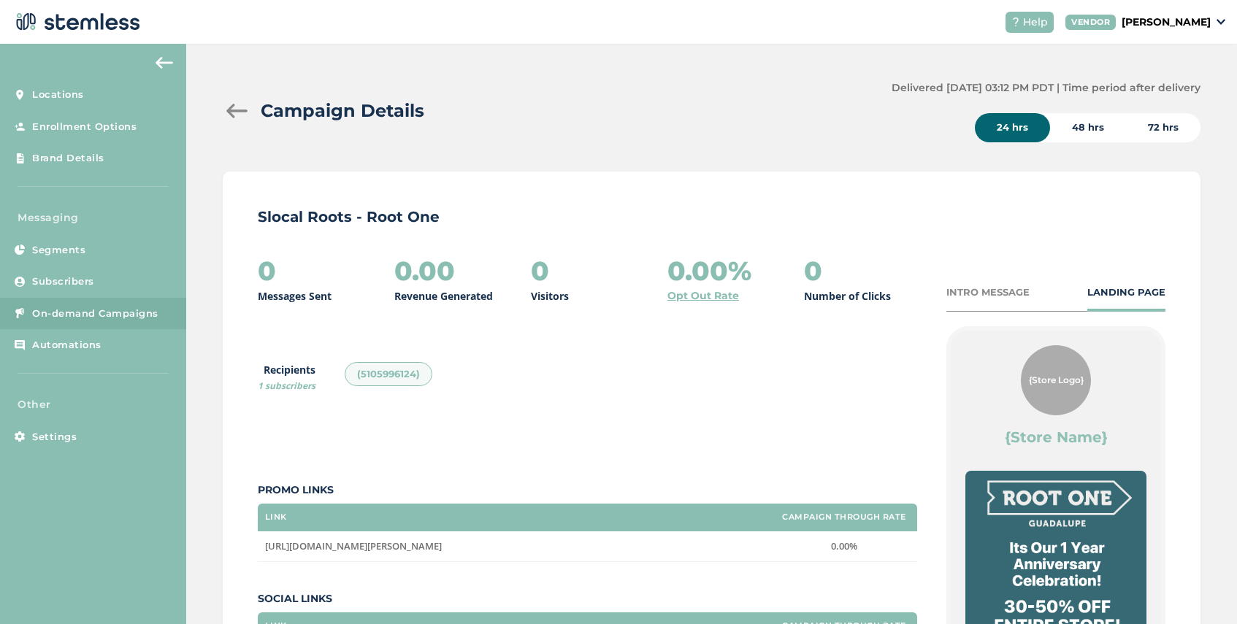
click at [232, 107] on div at bounding box center [237, 111] width 29 height 15
